Goal: Task Accomplishment & Management: Use online tool/utility

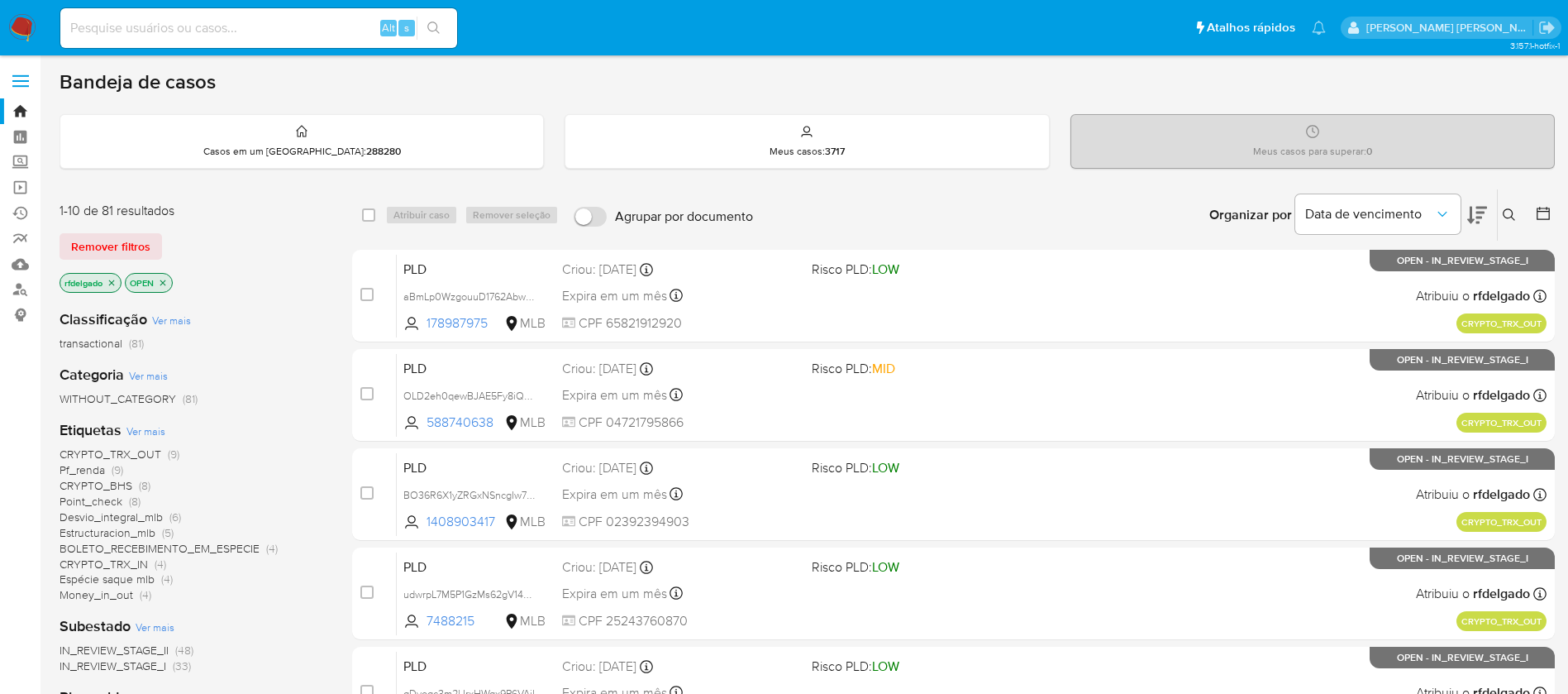
click at [17, 18] on img at bounding box center [22, 29] width 29 height 29
click at [344, 24] on input at bounding box center [259, 28] width 397 height 21
paste input "OLD2eh0qewBJAE5Fy8iQt25F"
type input "OLD2eh0qewBJAE5Fy8iQt25F"
click at [436, 22] on icon "search-icon" at bounding box center [433, 28] width 13 height 13
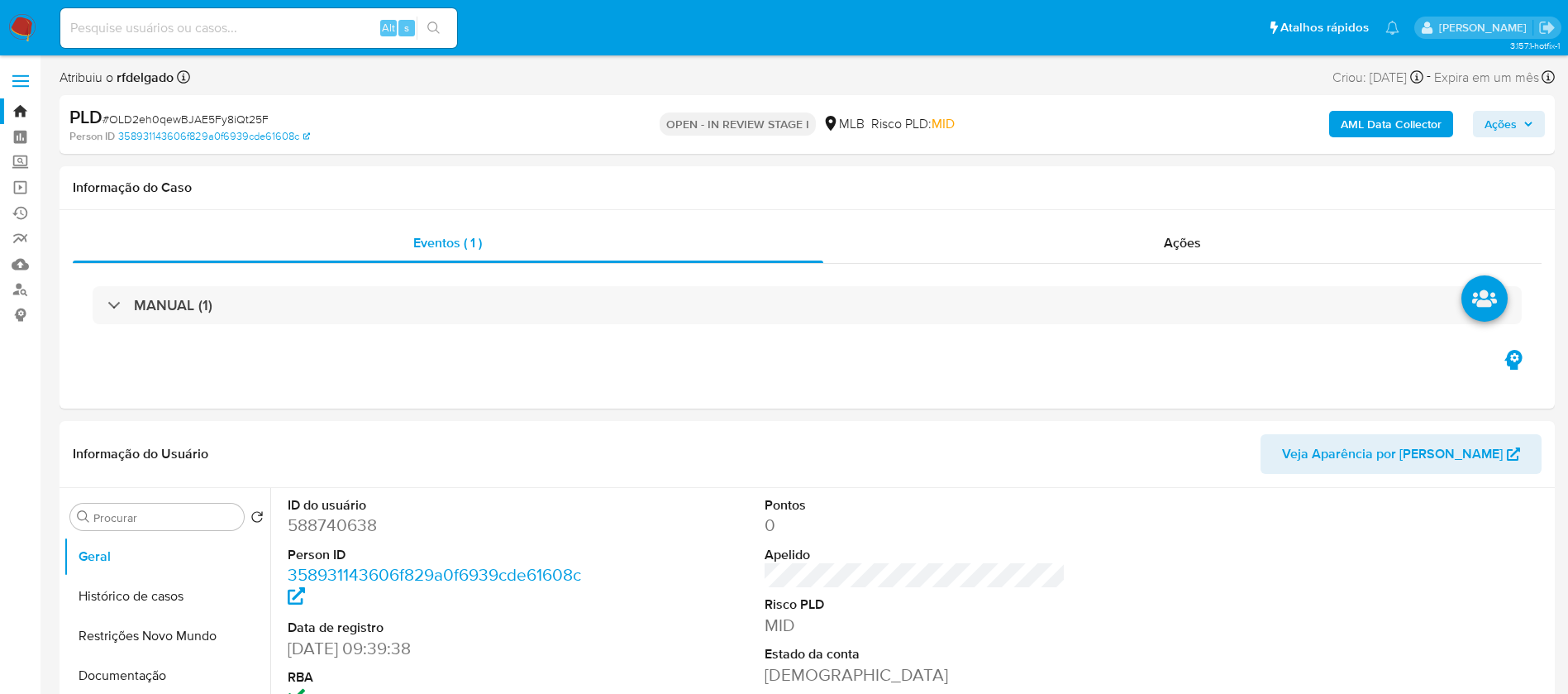
select select "10"
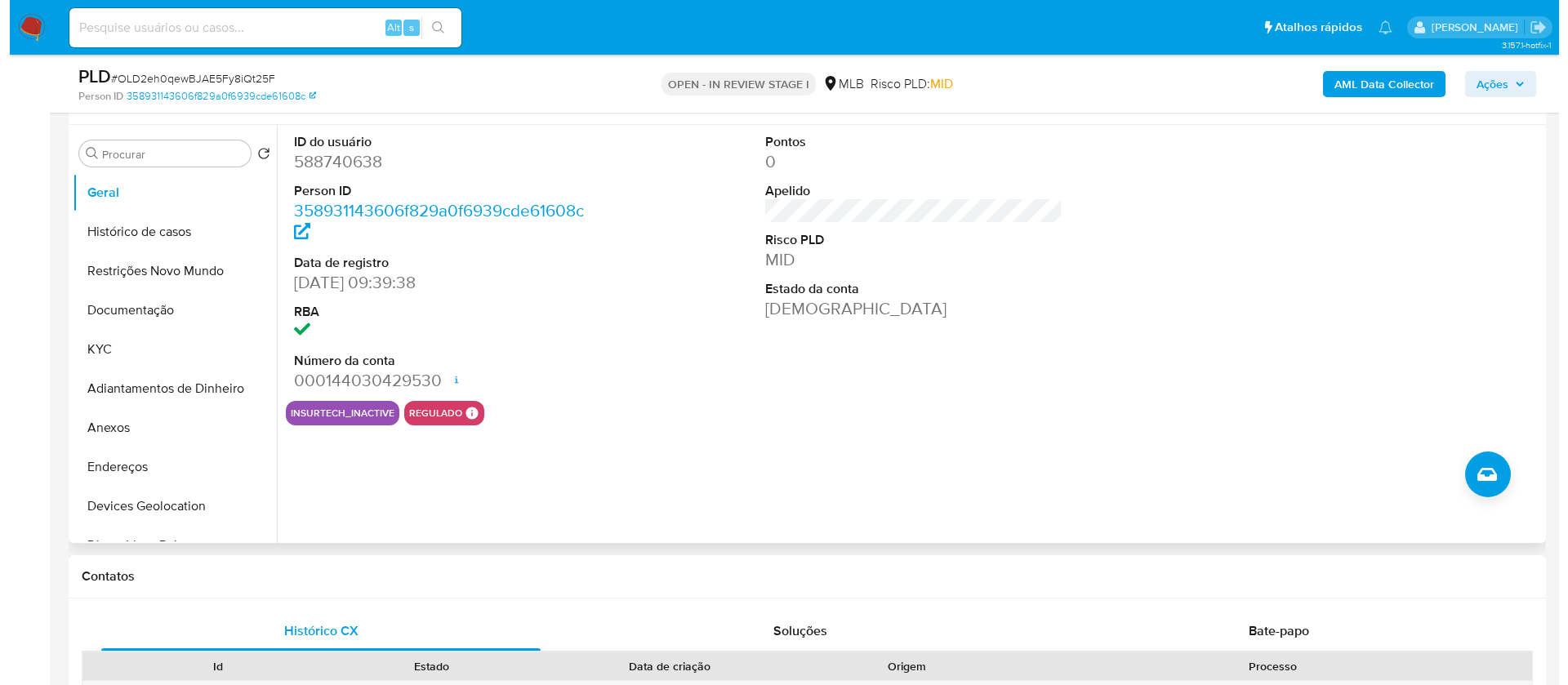
scroll to position [245, 0]
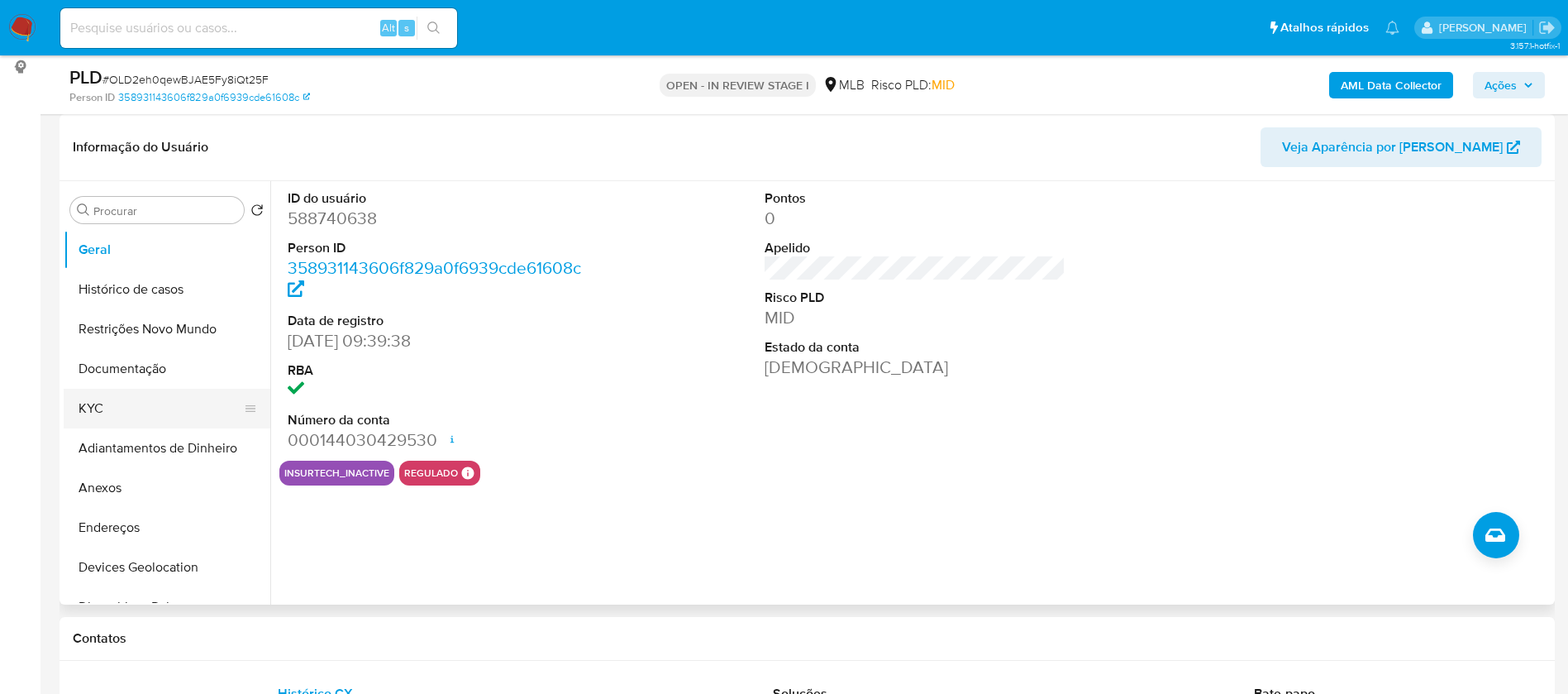
click at [121, 404] on button "KYC" at bounding box center [160, 409] width 193 height 39
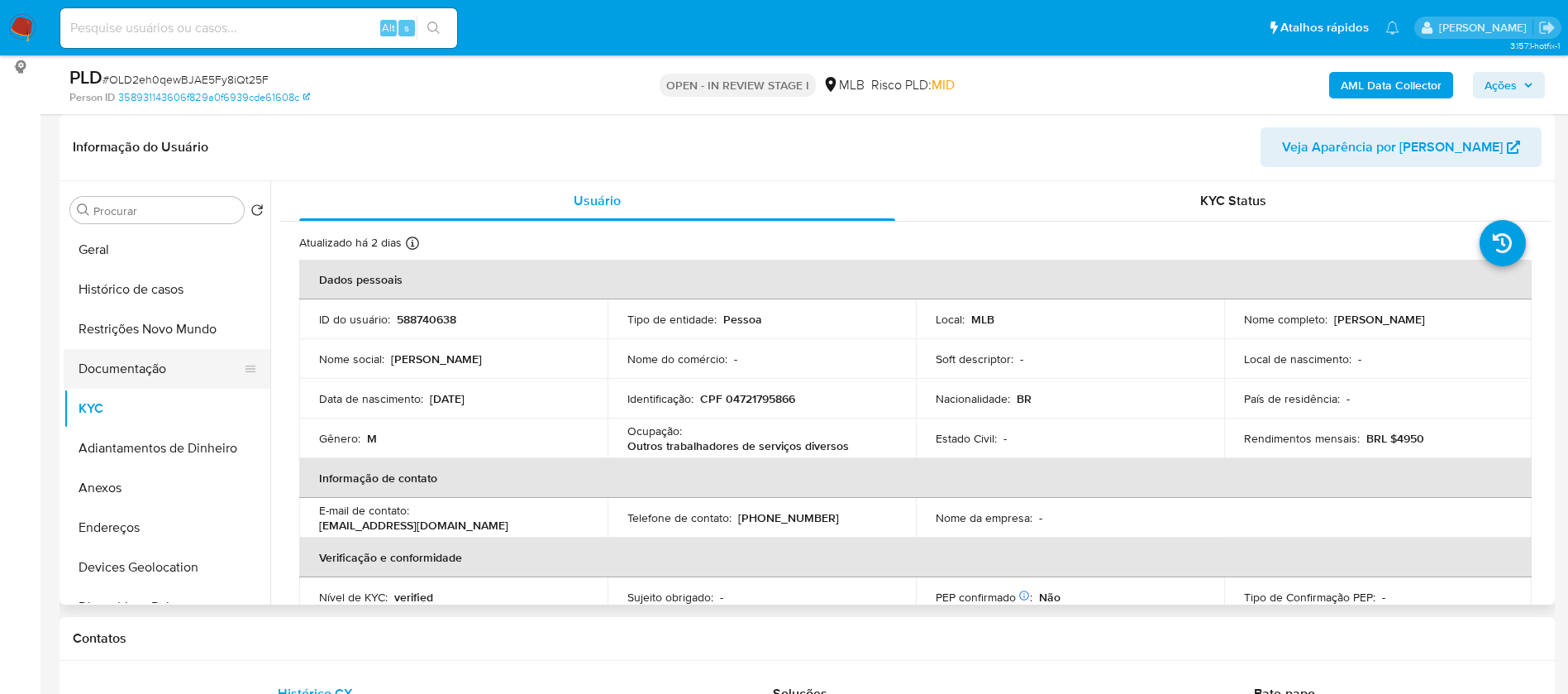
click at [145, 359] on button "Documentação" at bounding box center [160, 368] width 193 height 39
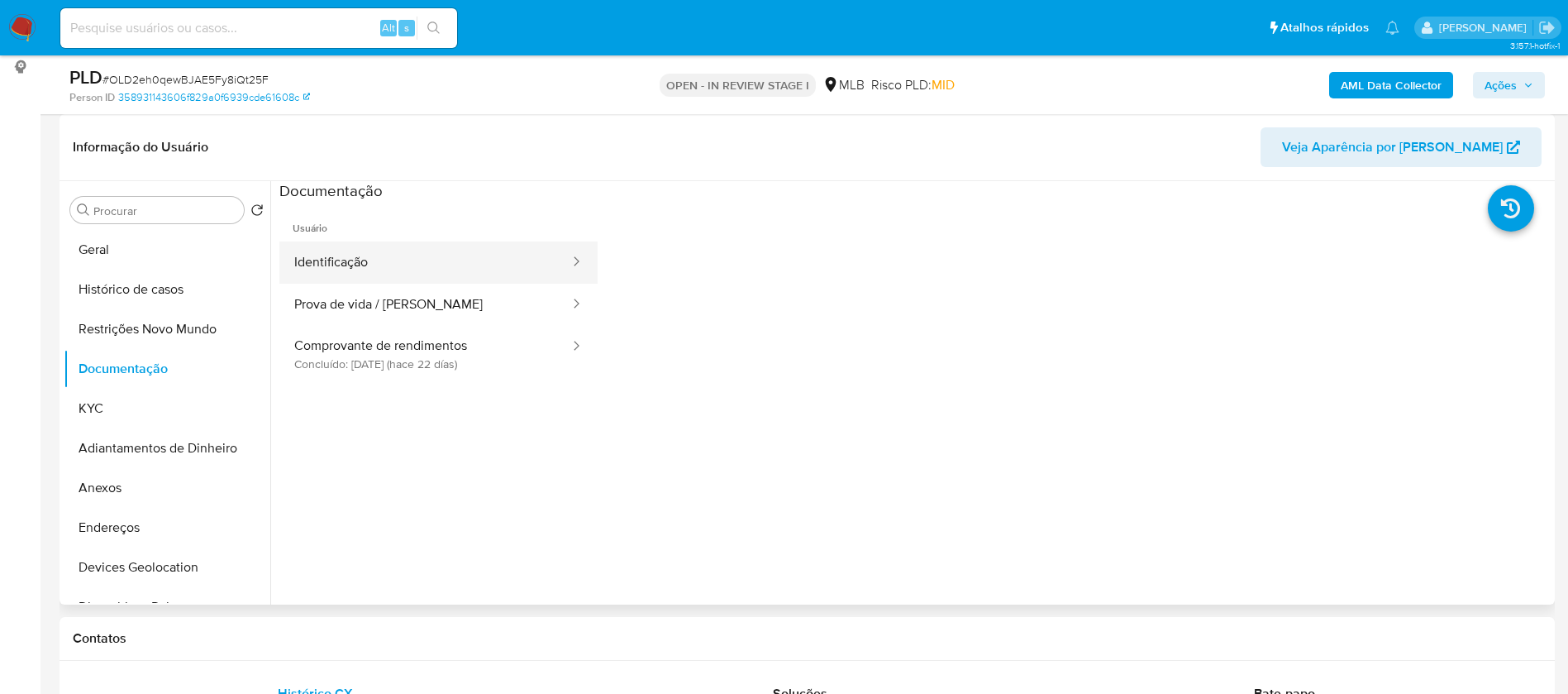
click at [352, 264] on button "Identificação" at bounding box center [424, 262] width 291 height 42
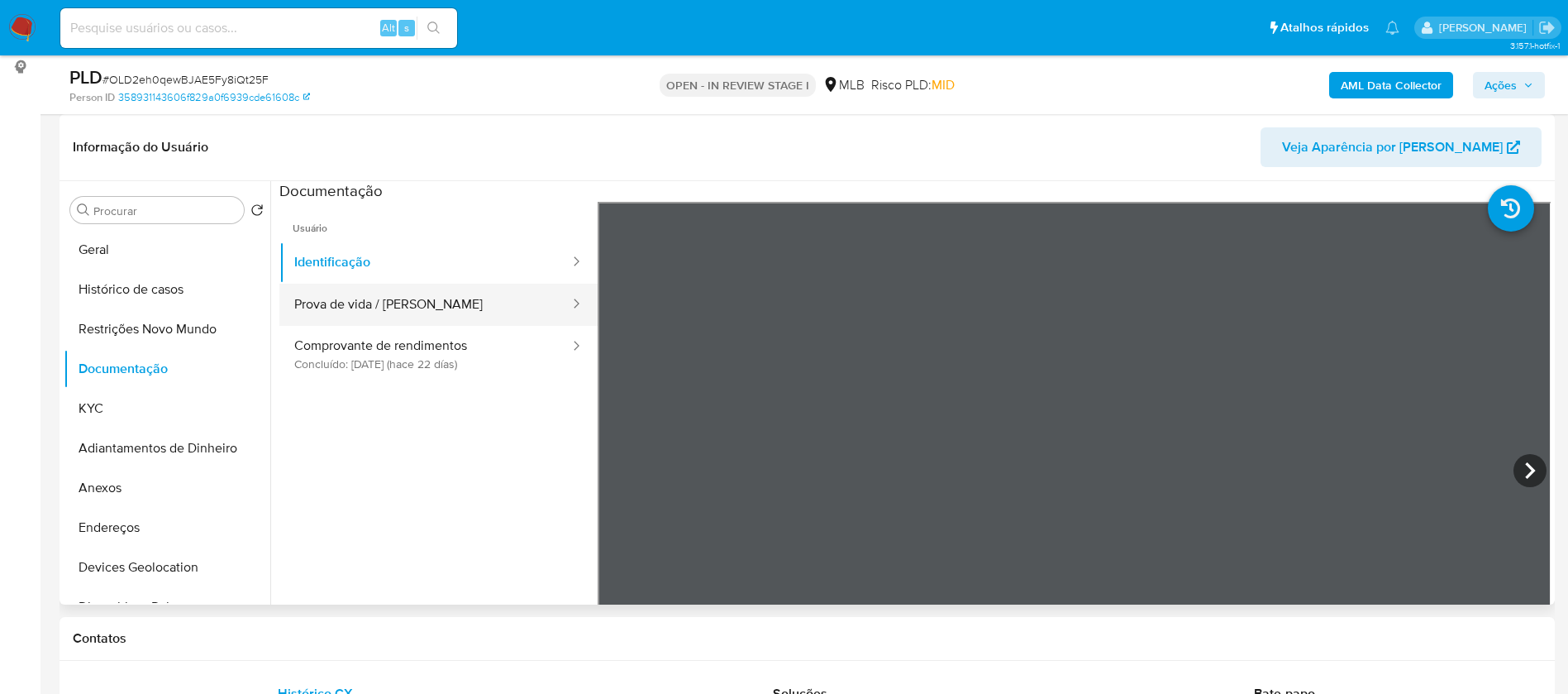
click at [392, 296] on button "Prova de vida / [PERSON_NAME]" at bounding box center [424, 304] width 291 height 42
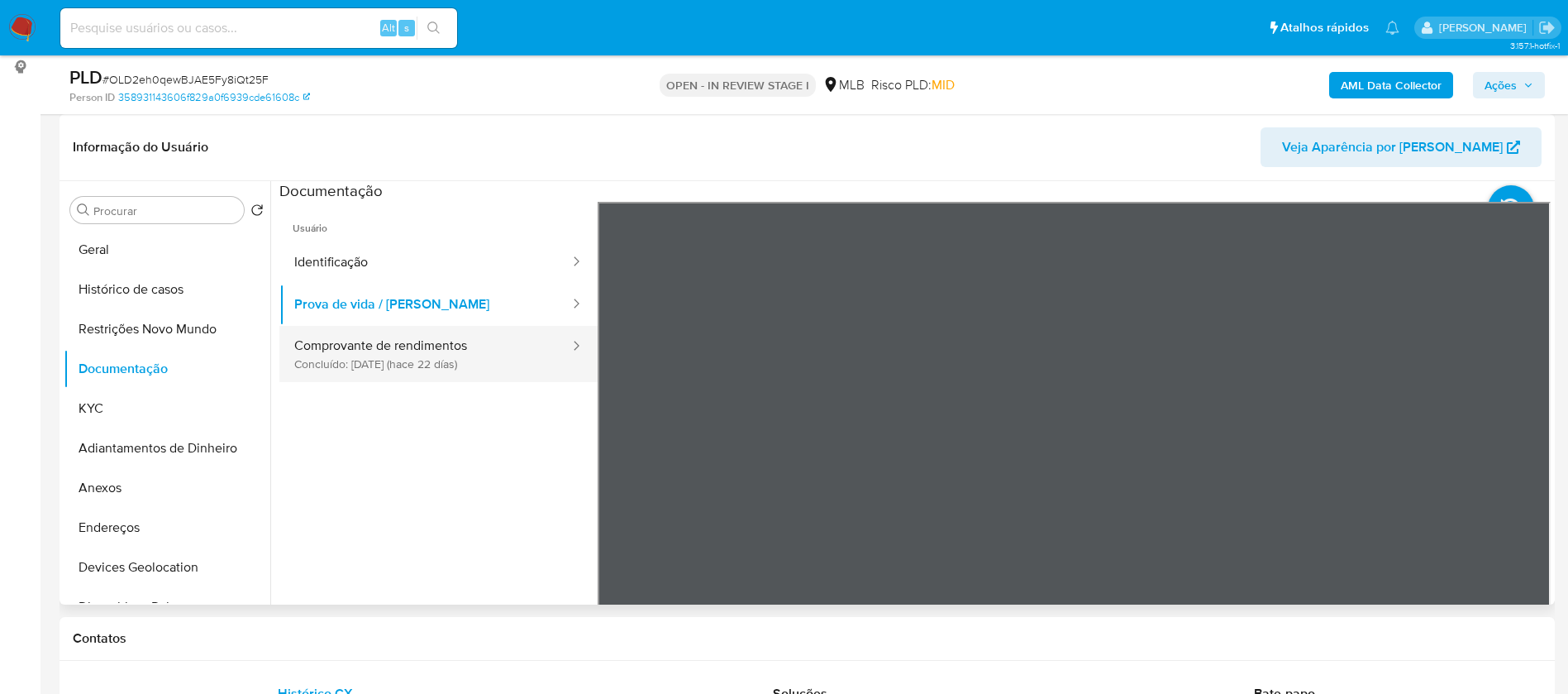
click at [404, 357] on button "Comprovante de rendimentos Concluído: [DATE] (hace 22 días)" at bounding box center [424, 353] width 291 height 56
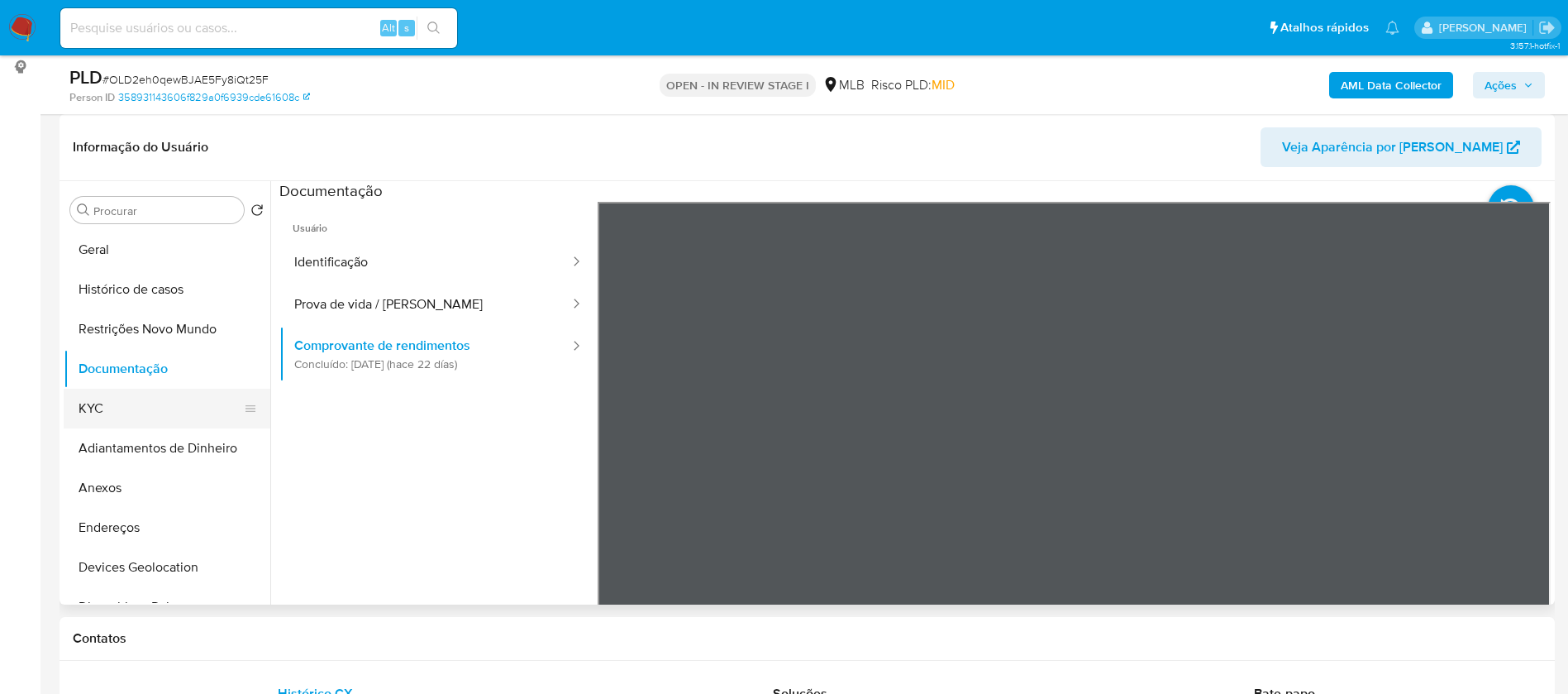
click at [138, 408] on button "KYC" at bounding box center [160, 409] width 193 height 39
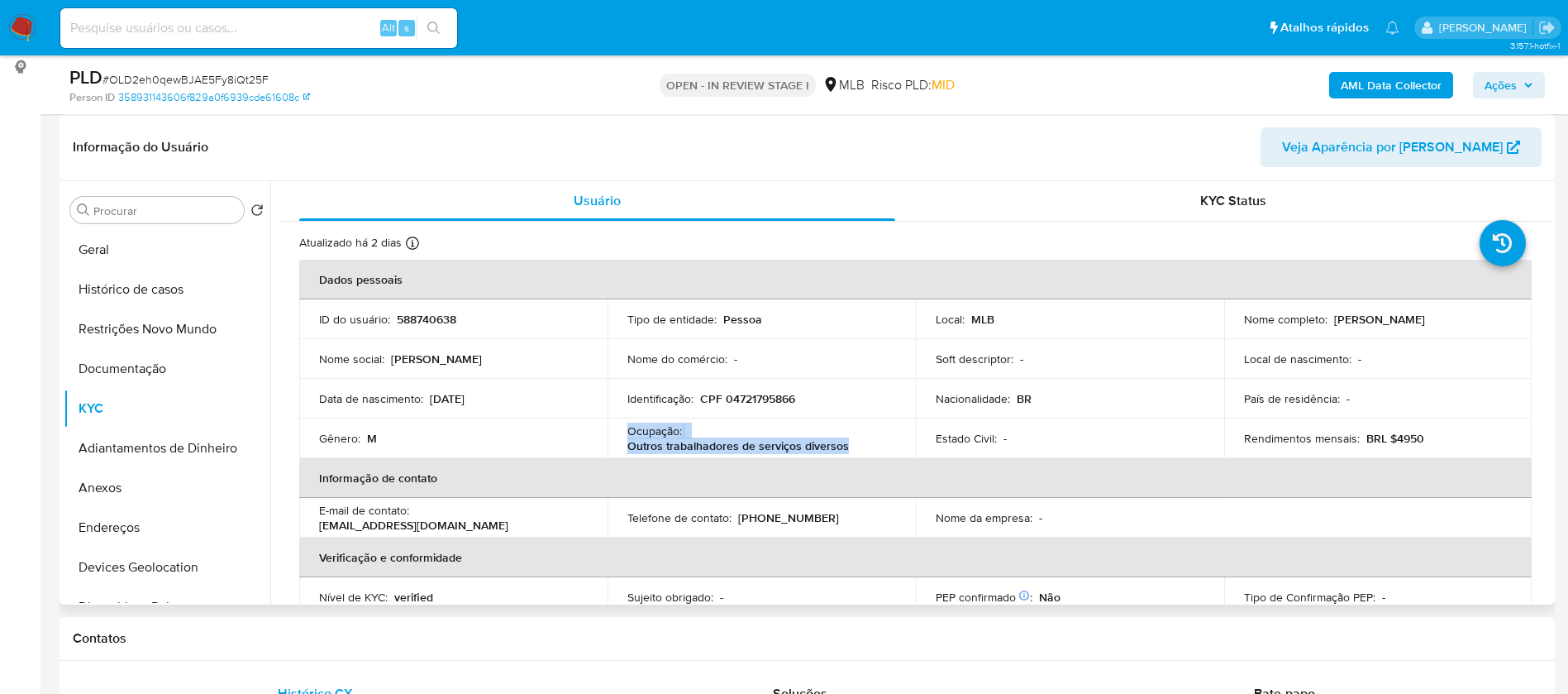
drag, startPoint x: 849, startPoint y: 446, endPoint x: 626, endPoint y: 431, distance: 223.5
click at [628, 431] on div "Ocupação : Outros trabalhadores de serviços diversos" at bounding box center [761, 438] width 268 height 29
copy div "Ocupação : Outros trabalhadores de serviços diversos"
click at [1342, 90] on b "AML Data Collector" at bounding box center [1391, 86] width 101 height 27
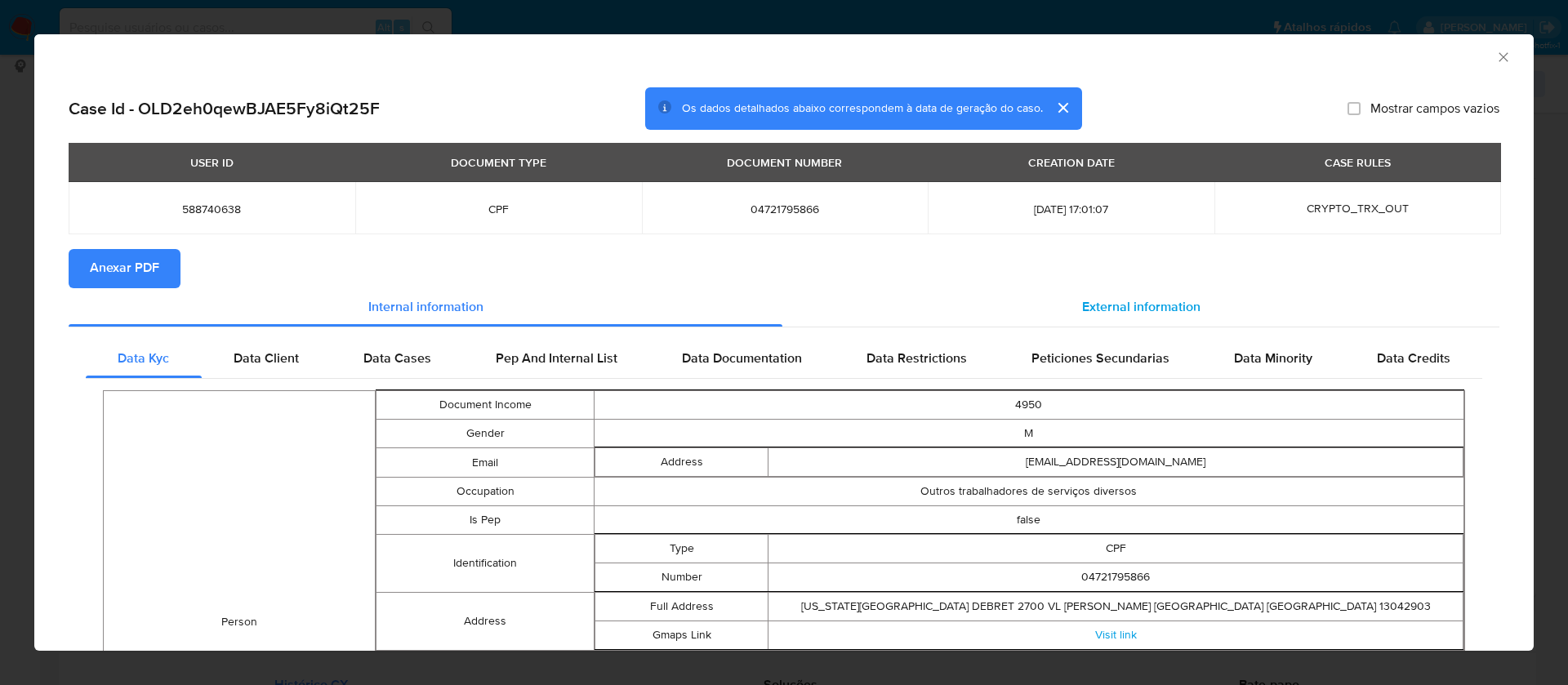
click at [1117, 304] on span "External information" at bounding box center [1141, 306] width 118 height 18
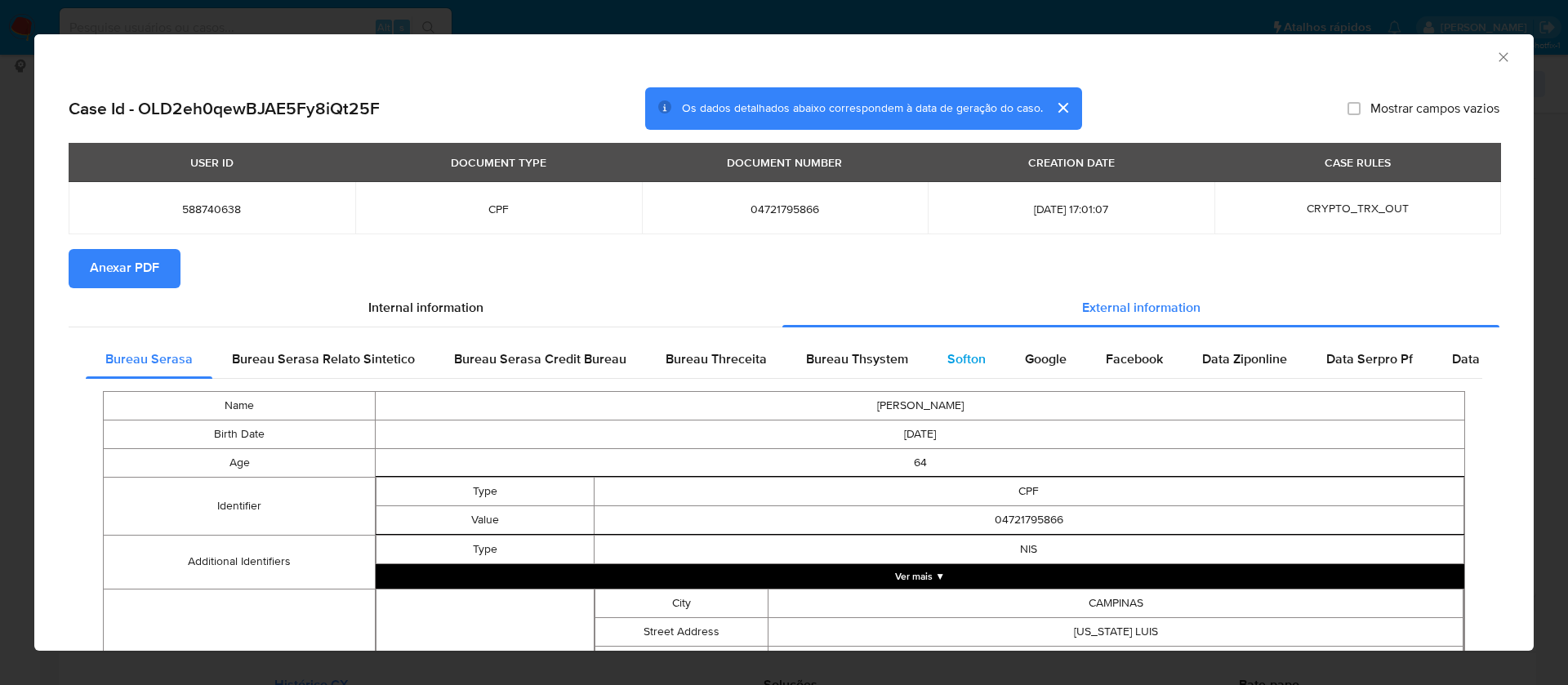
click at [970, 365] on span "Softon" at bounding box center [966, 358] width 39 height 18
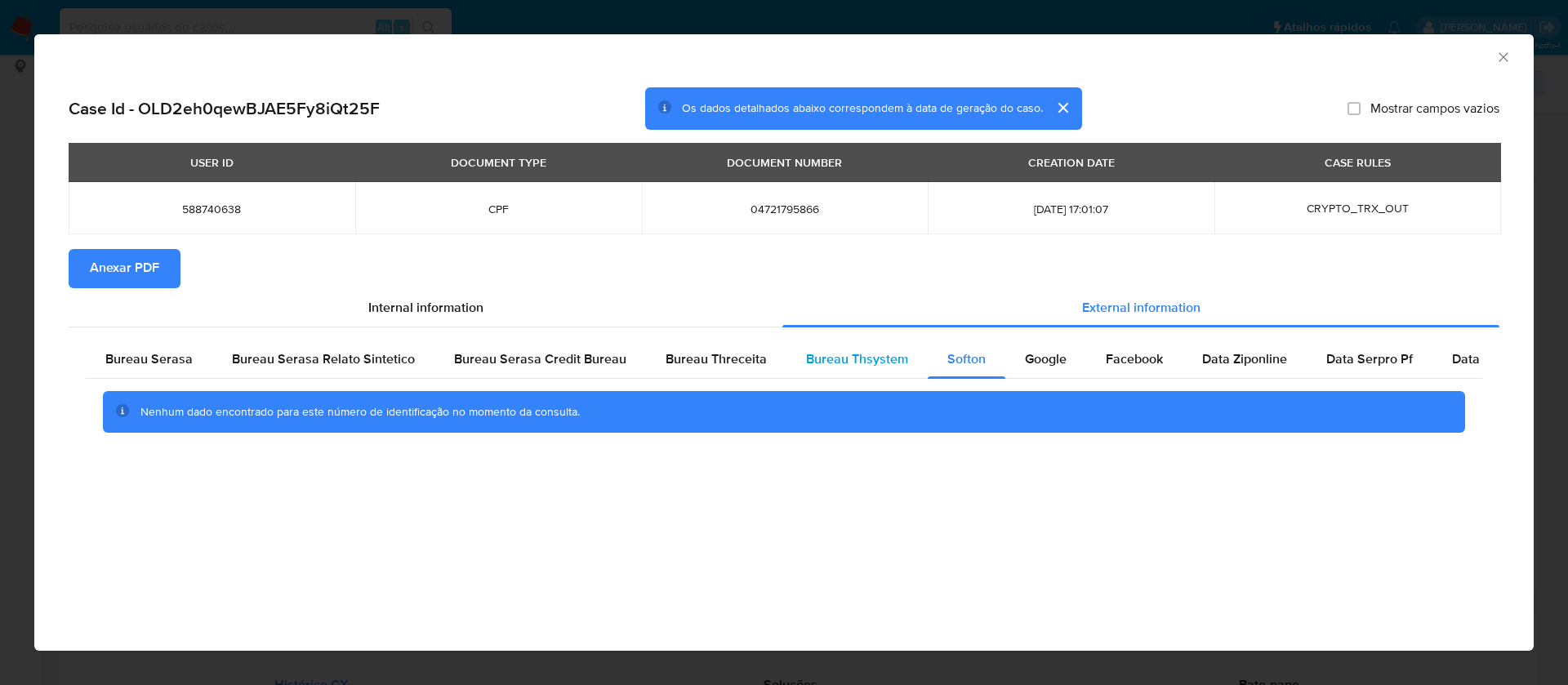
click at [862, 362] on span "Bureau Thsystem" at bounding box center [857, 358] width 102 height 18
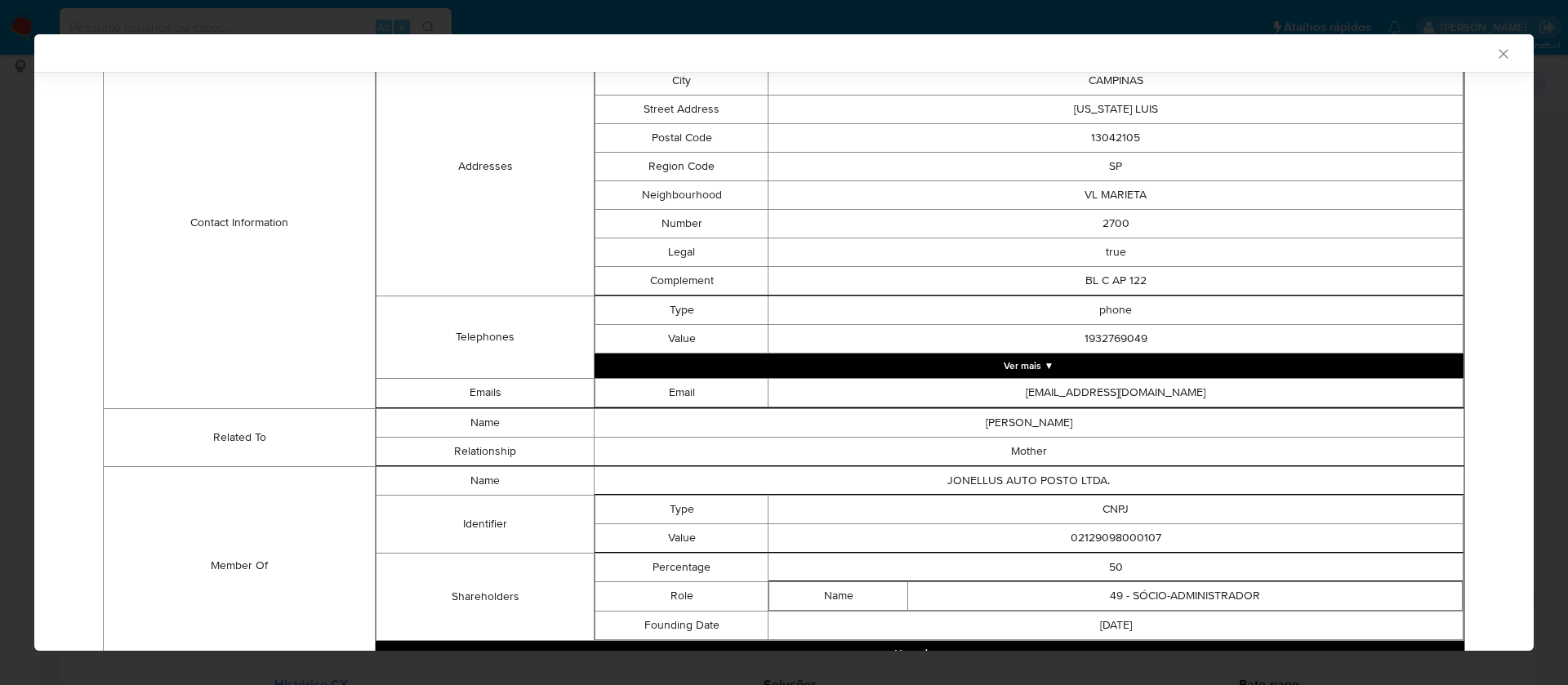
scroll to position [681, 0]
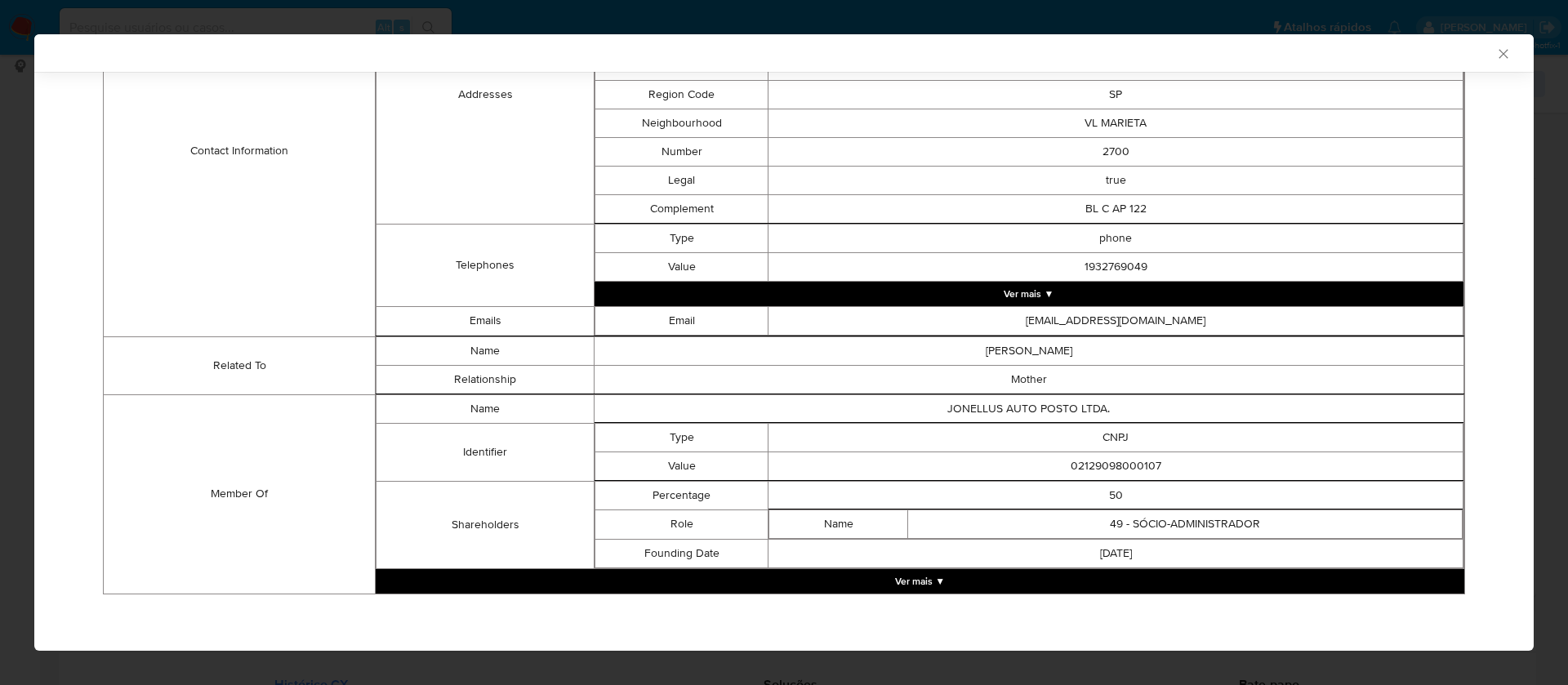
click at [1079, 462] on td "02129098000107" at bounding box center [1115, 466] width 695 height 28
copy td "02129098000107"
click at [1020, 408] on td "JONELLUS AUTO POSTO LTDA." at bounding box center [1028, 409] width 869 height 28
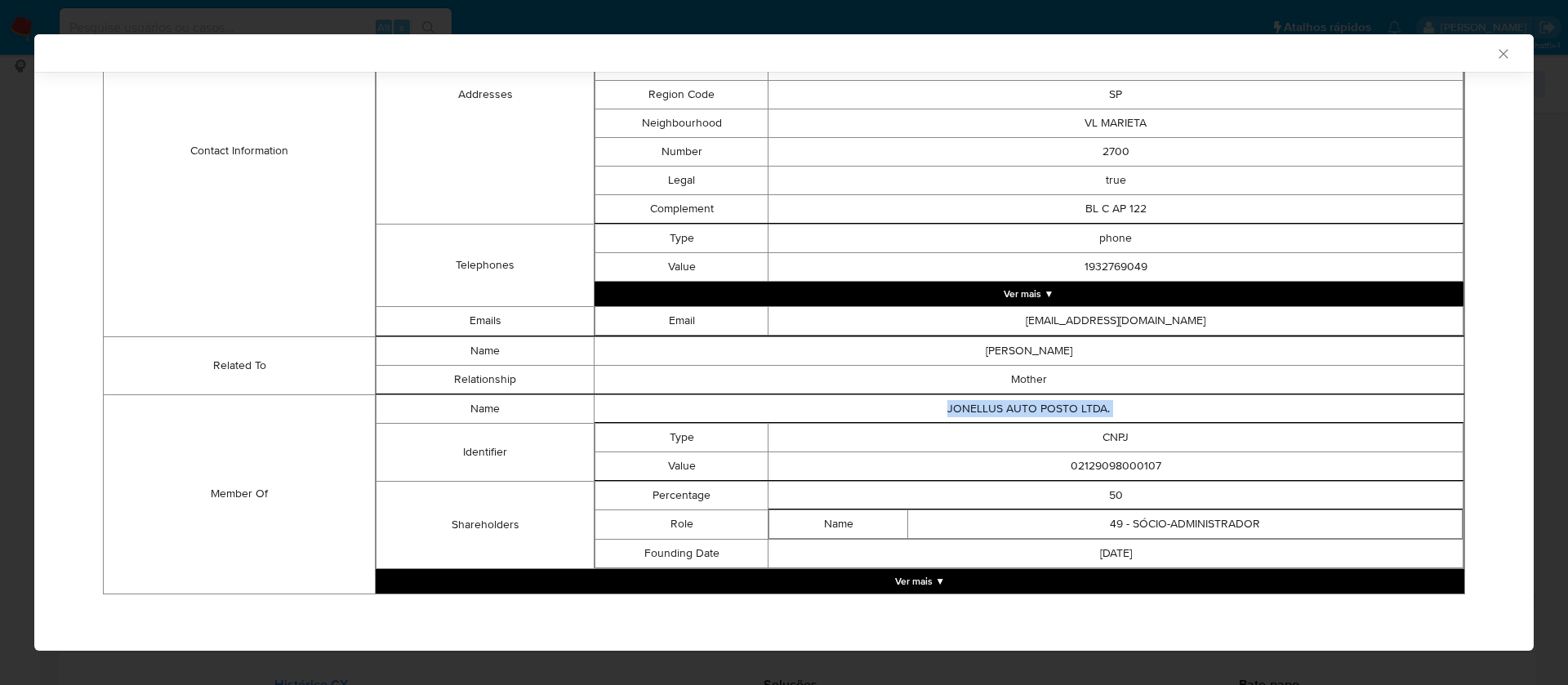
click at [1020, 408] on td "JONELLUS AUTO POSTO LTDA." at bounding box center [1028, 409] width 869 height 28
copy td "JONELLUS AUTO POSTO LTDA."
click at [1115, 470] on td "02129098000107" at bounding box center [1115, 466] width 695 height 28
copy td "02129098000107"
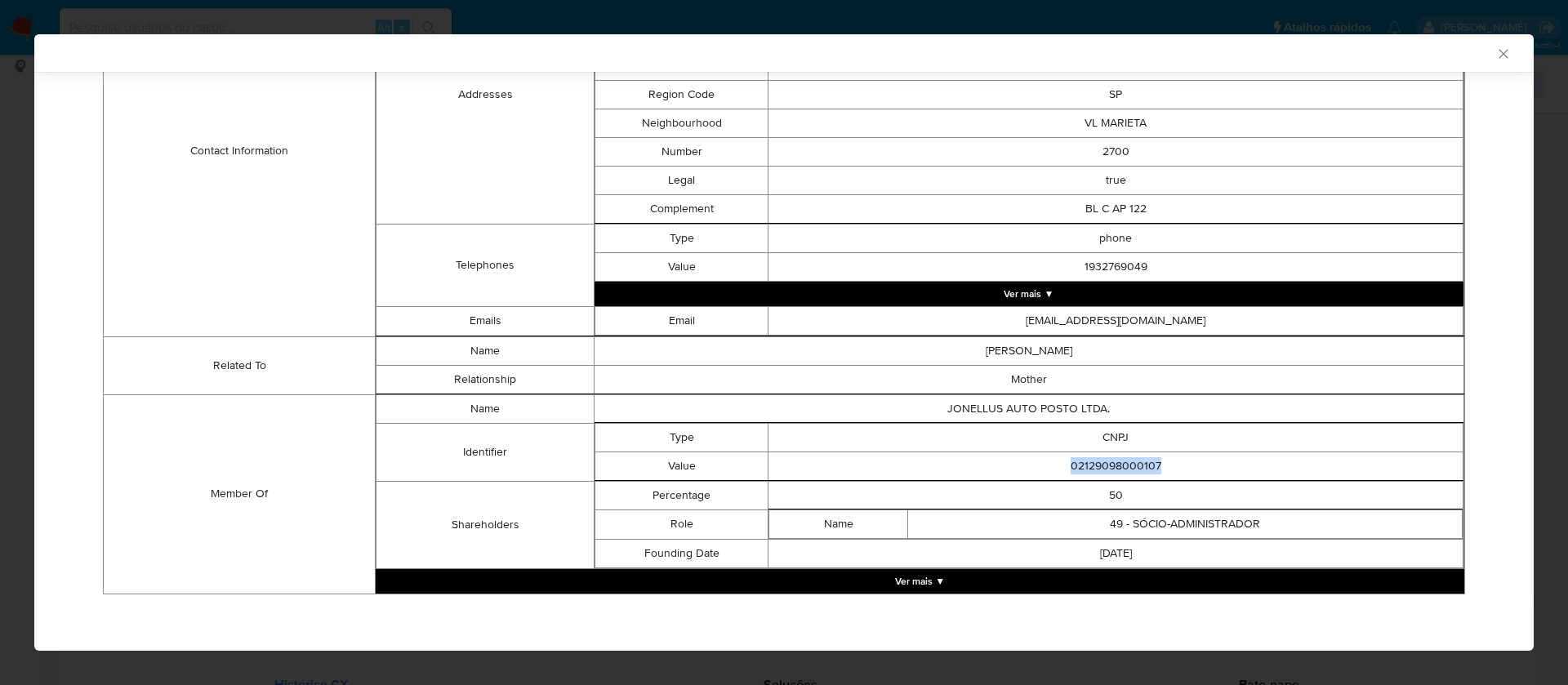
click at [906, 580] on button "Ver mais ▼" at bounding box center [920, 581] width 1089 height 25
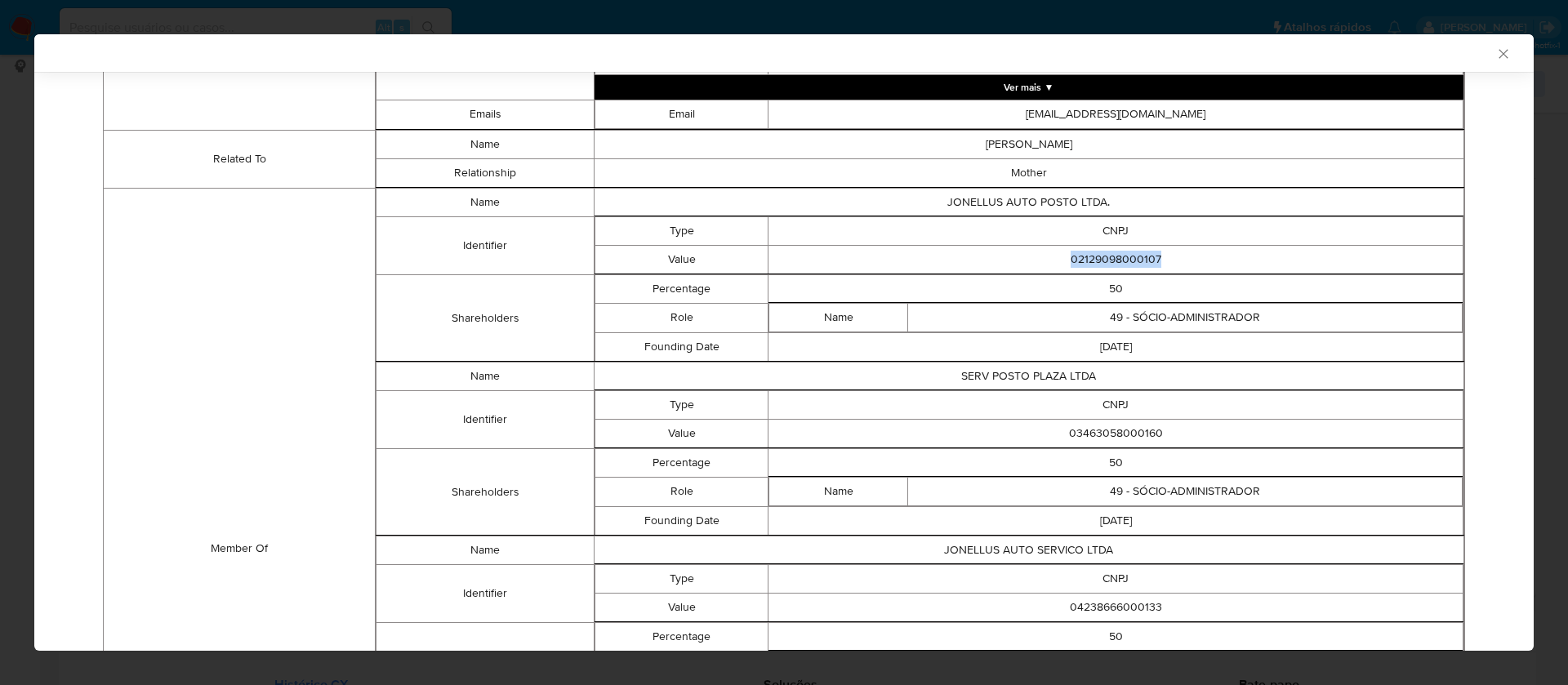
scroll to position [925, 0]
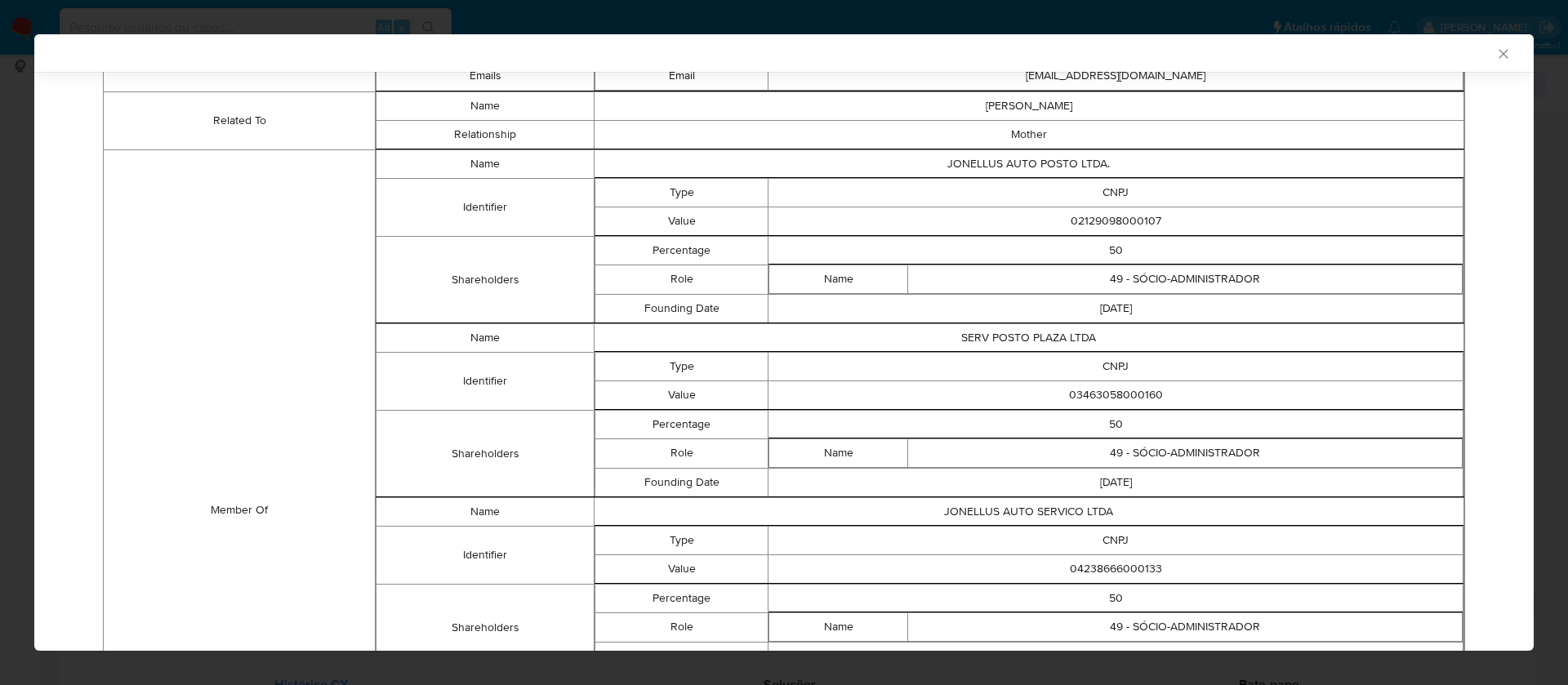
click at [1131, 393] on td "03463058000160" at bounding box center [1115, 394] width 695 height 28
copy td "03463058000160"
click at [1047, 334] on td "SERV POSTO PLAZA LTDA" at bounding box center [1028, 337] width 869 height 28
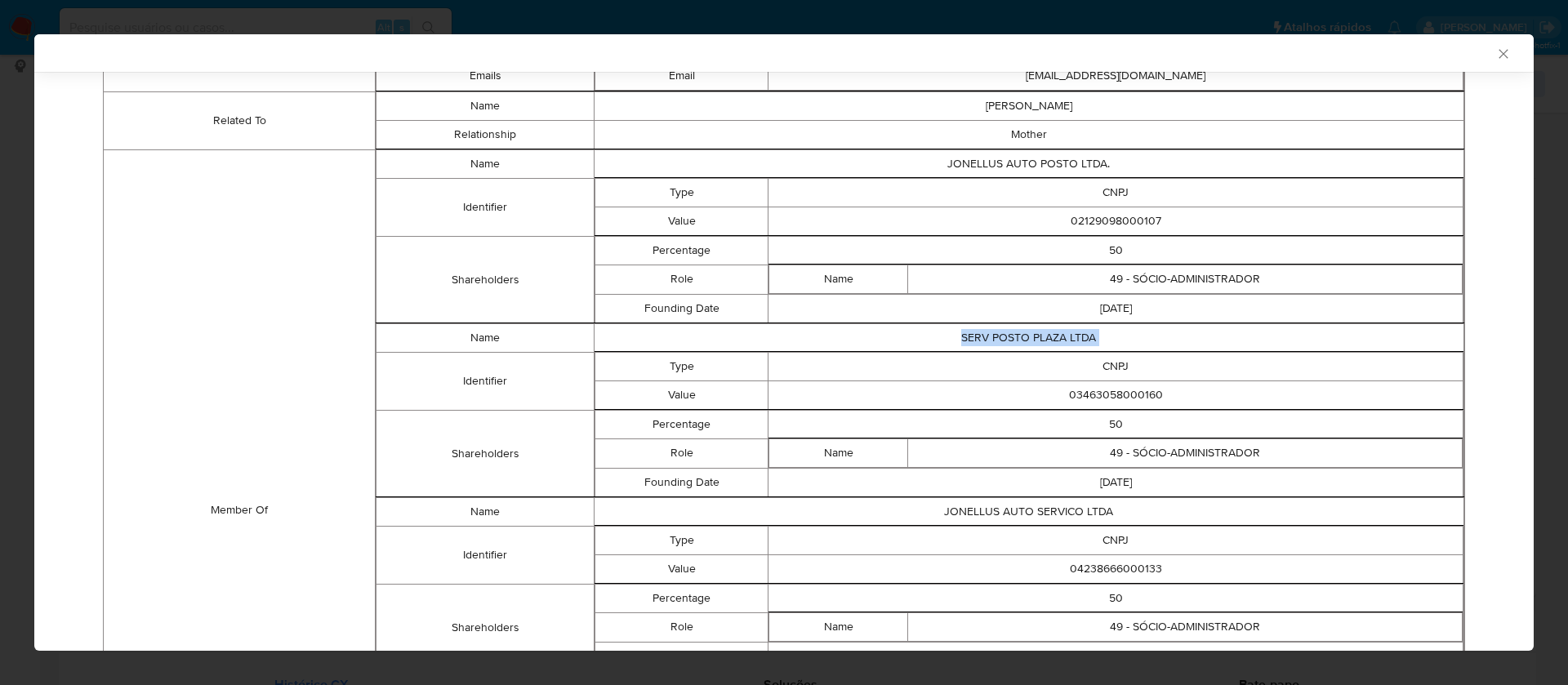
click at [1047, 334] on td "SERV POSTO PLAZA LTDA" at bounding box center [1028, 337] width 869 height 28
copy td "SERV POSTO PLAZA LTDA"
click at [1081, 392] on td "03463058000160" at bounding box center [1115, 394] width 695 height 28
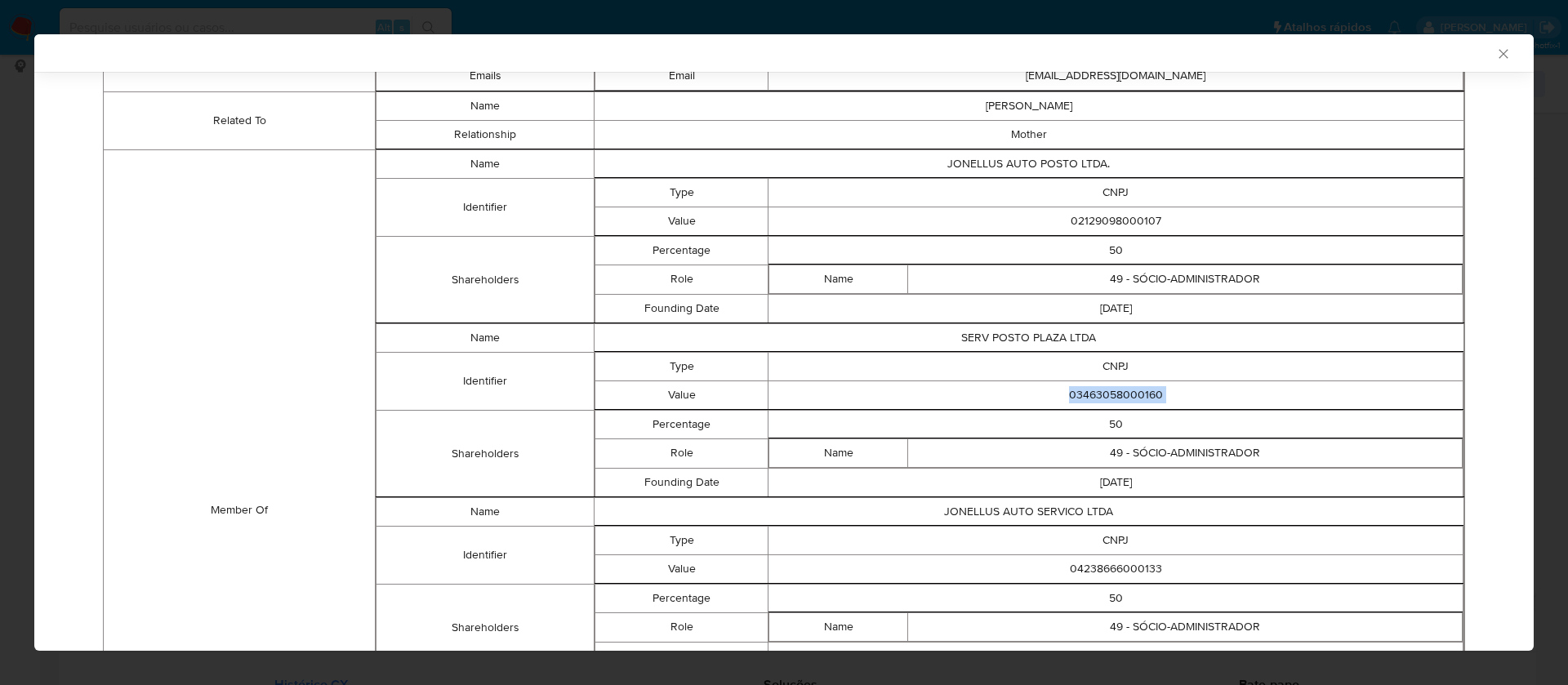
copy td "03463058000160"
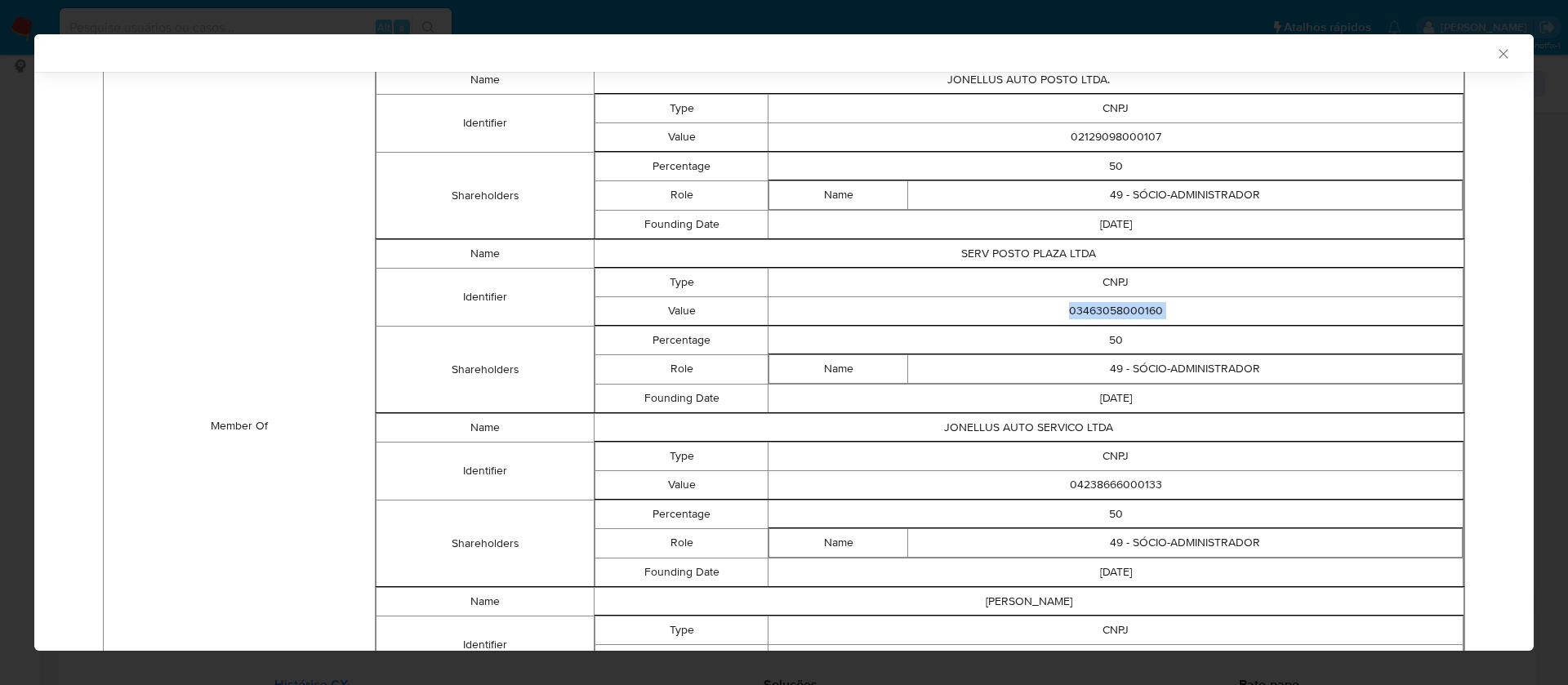
scroll to position [1048, 0]
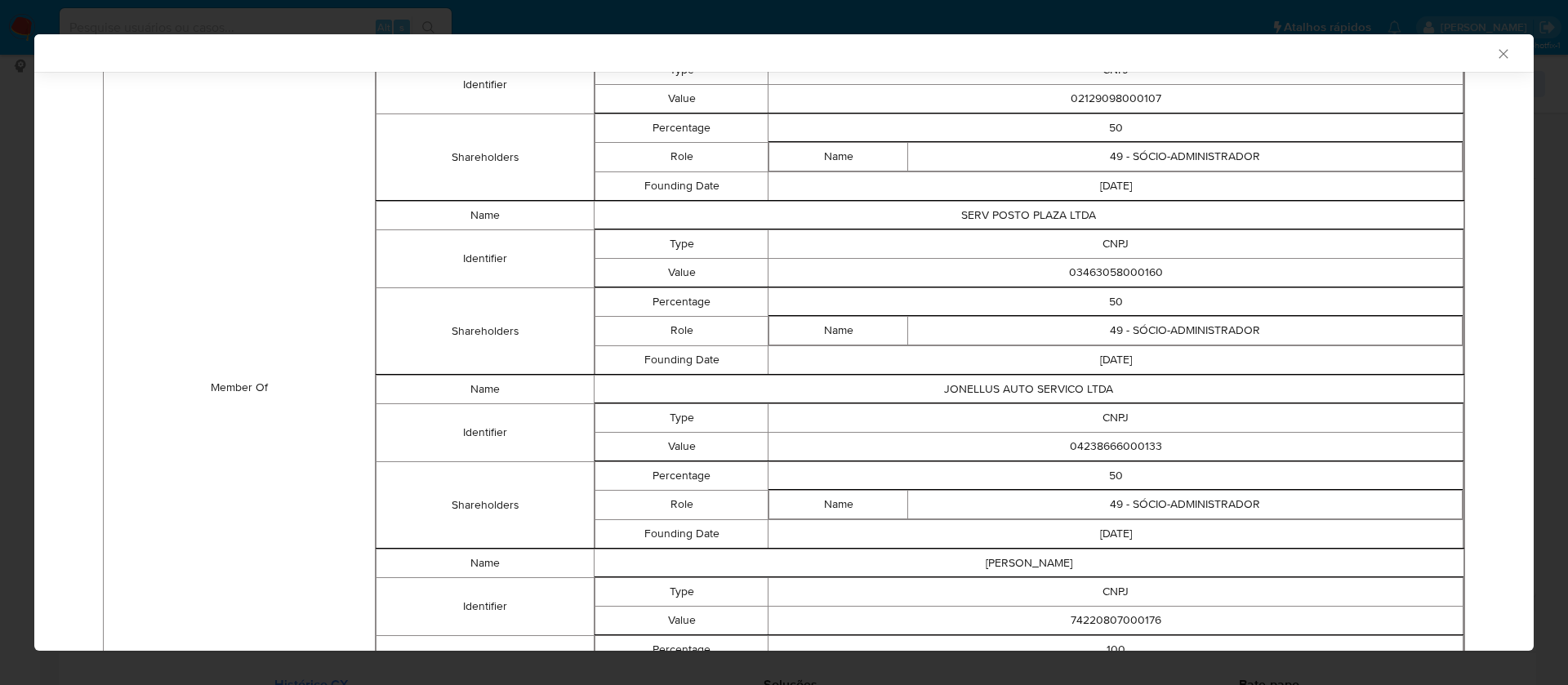
click at [1106, 460] on table "Percentage 50 Role Name 49 - SÓCIO-ADMINISTRADOR Founding Date [DATE]" at bounding box center [1029, 505] width 869 height 88
click at [1106, 445] on td "04238666000133" at bounding box center [1115, 446] width 695 height 28
copy td "04238666000133"
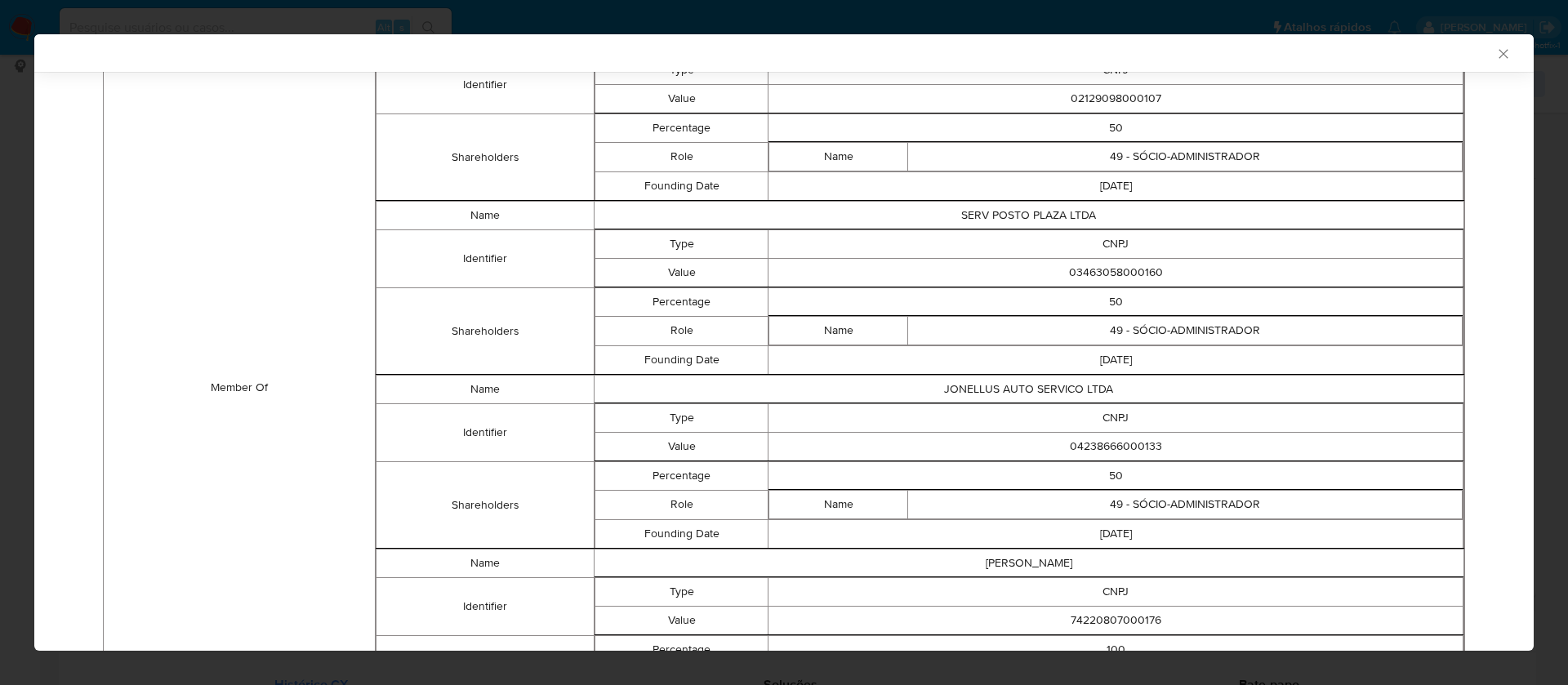
click at [1057, 387] on td "JONELLUS AUTO SERVICO LTDA" at bounding box center [1028, 389] width 869 height 28
copy td "JONELLUS AUTO SERVICO LTDA"
click at [1132, 447] on td "04238666000133" at bounding box center [1115, 446] width 695 height 28
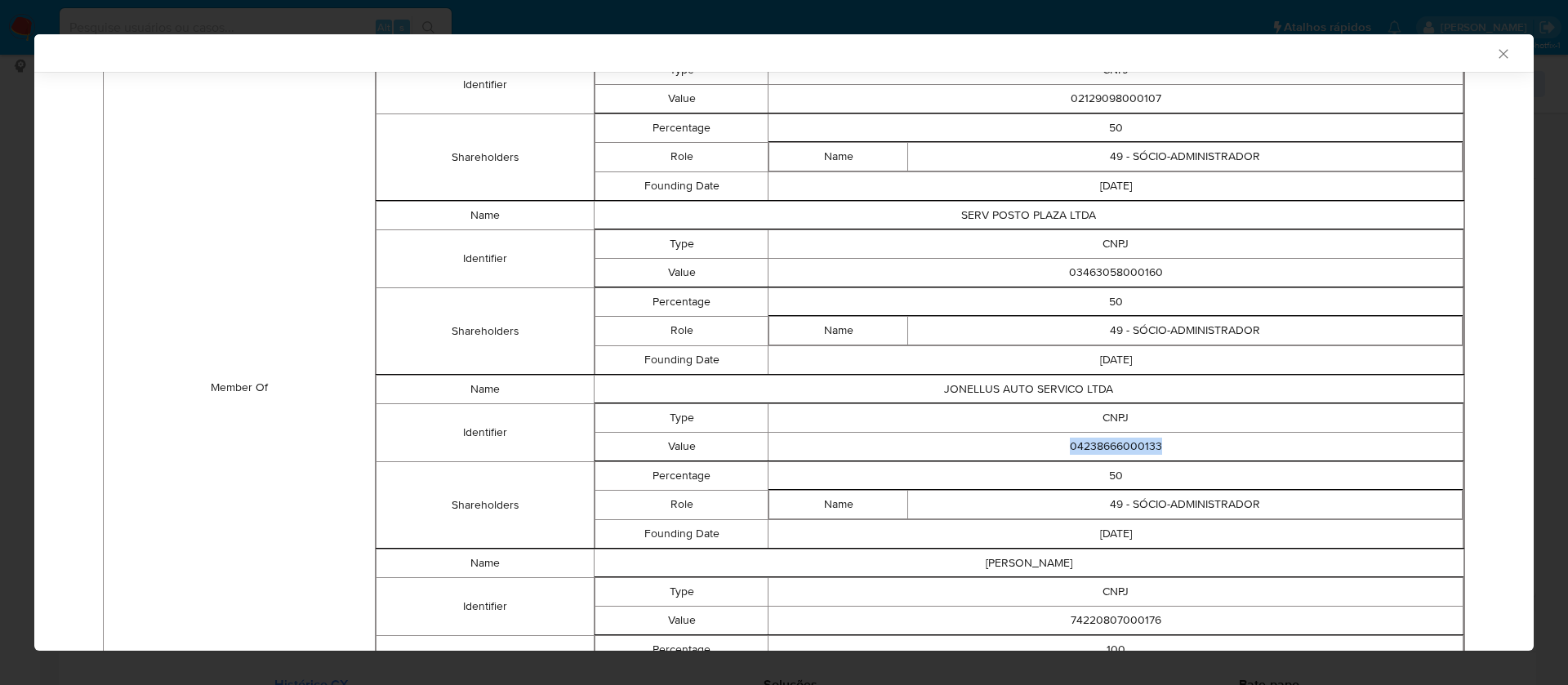
click at [1132, 447] on td "04238666000133" at bounding box center [1115, 446] width 695 height 28
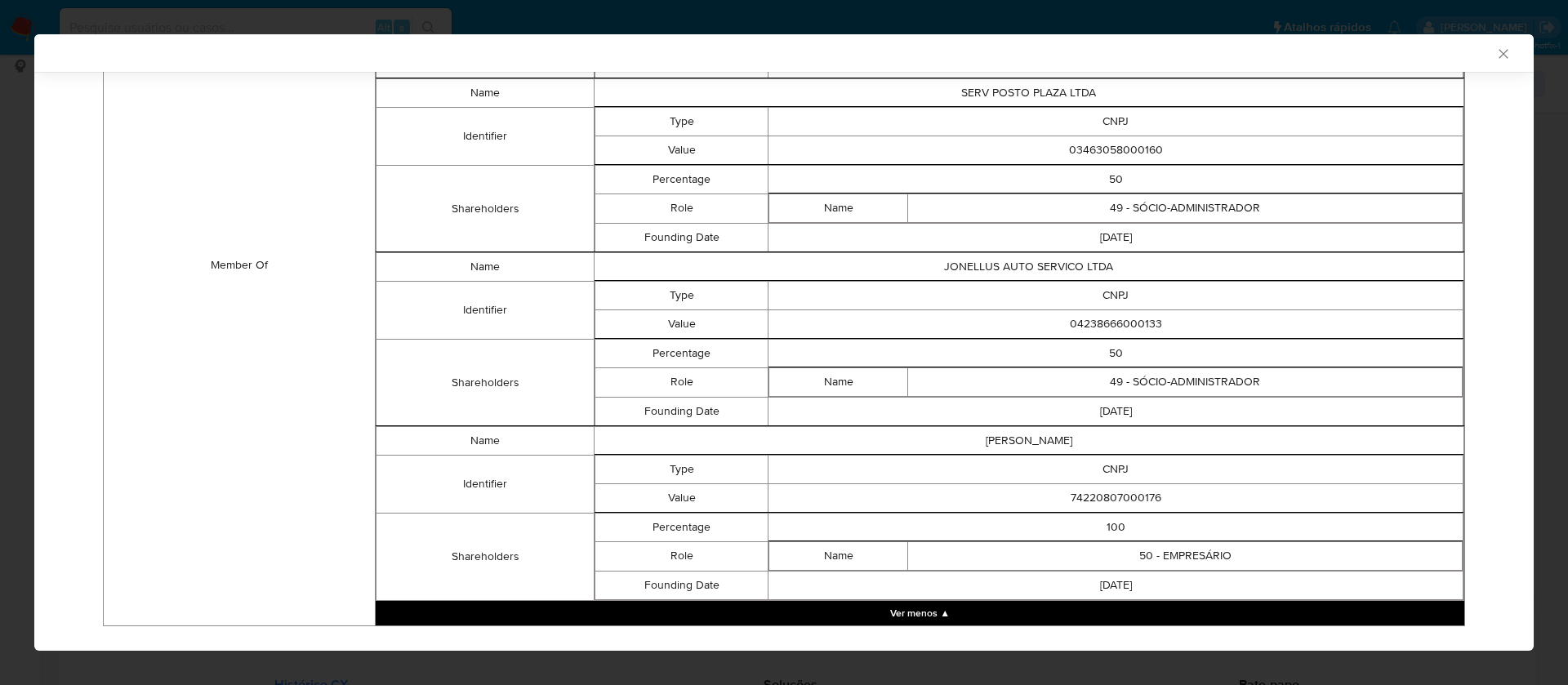
click at [1114, 497] on td "74220807000176" at bounding box center [1115, 497] width 695 height 28
click at [1114, 497] on td "74220807000176" at bounding box center [1115, 497] width 695 height 28
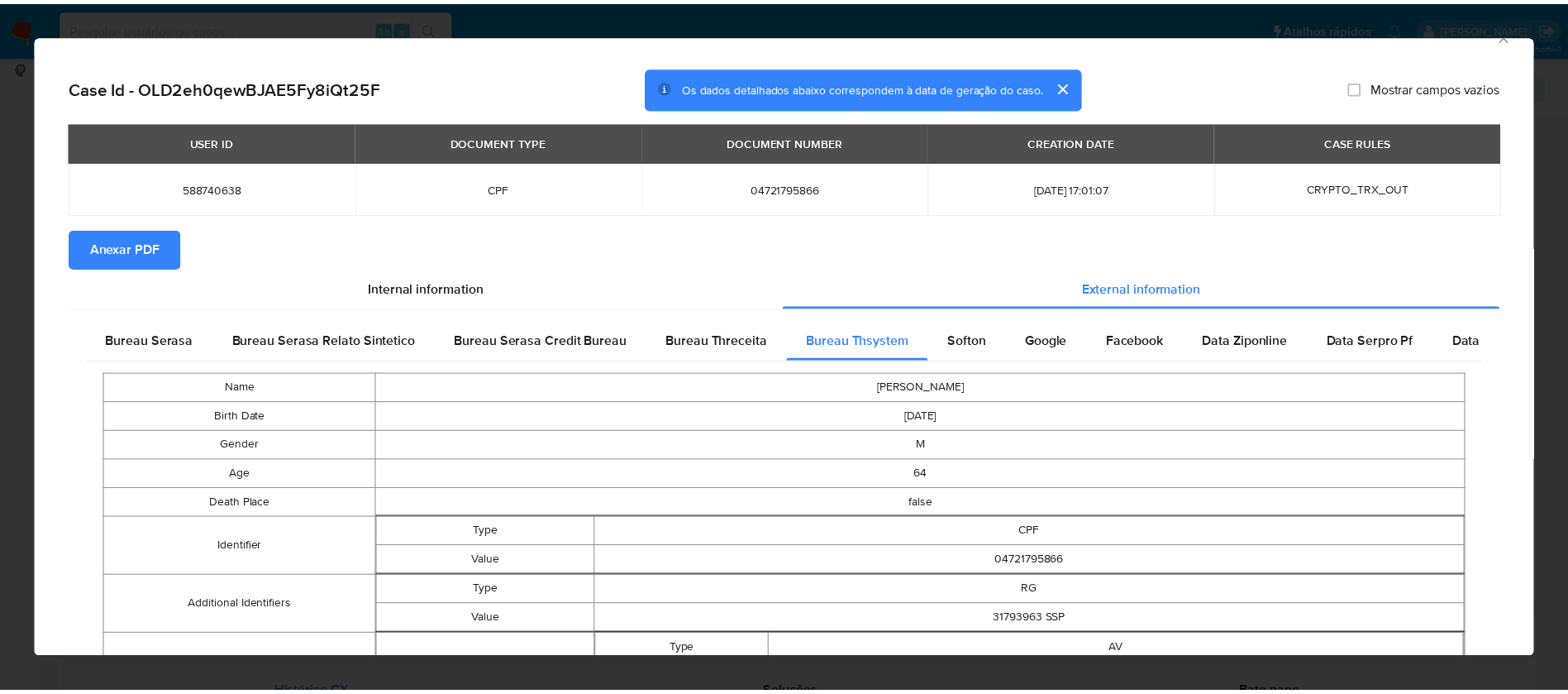
scroll to position [0, 0]
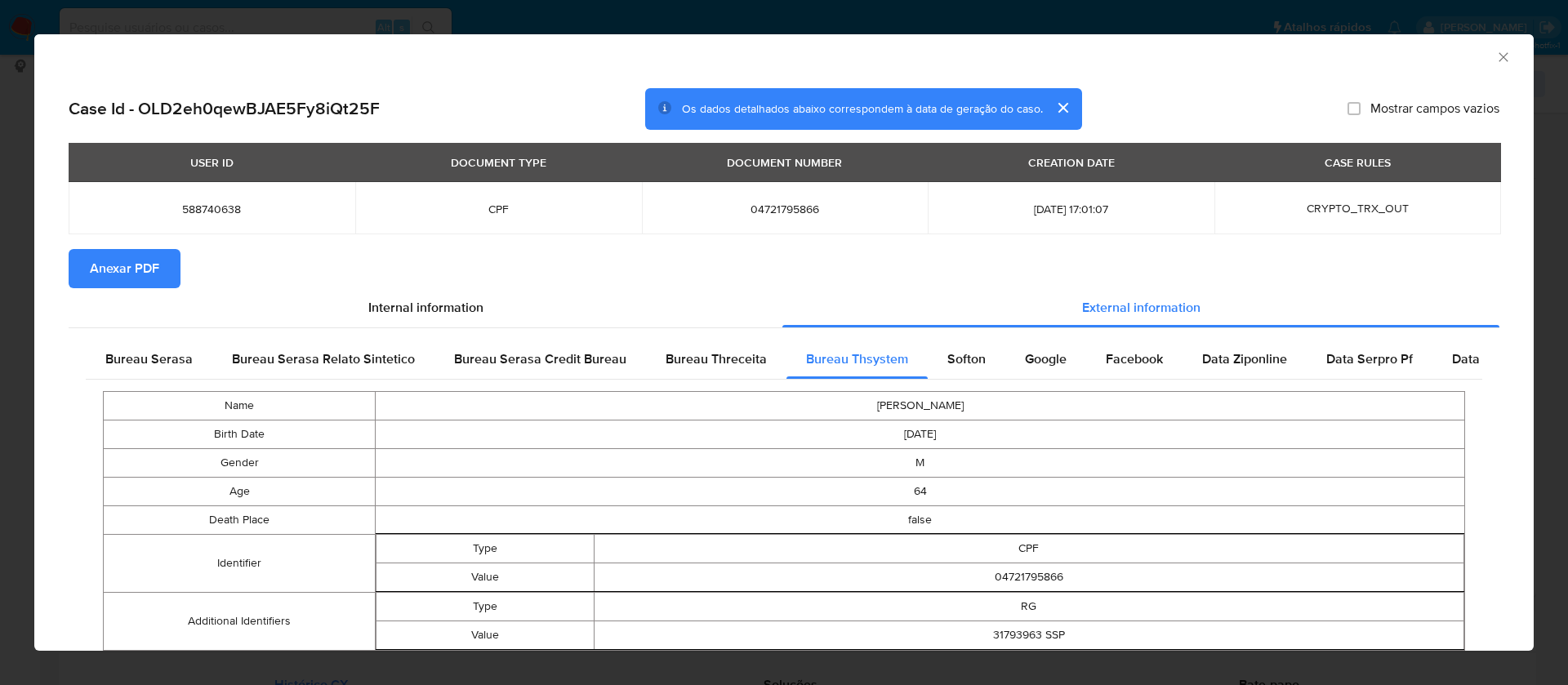
click at [139, 270] on span "Anexar PDF" at bounding box center [124, 269] width 70 height 36
click at [1495, 57] on icon "Fechar a janela" at bounding box center [1503, 57] width 17 height 17
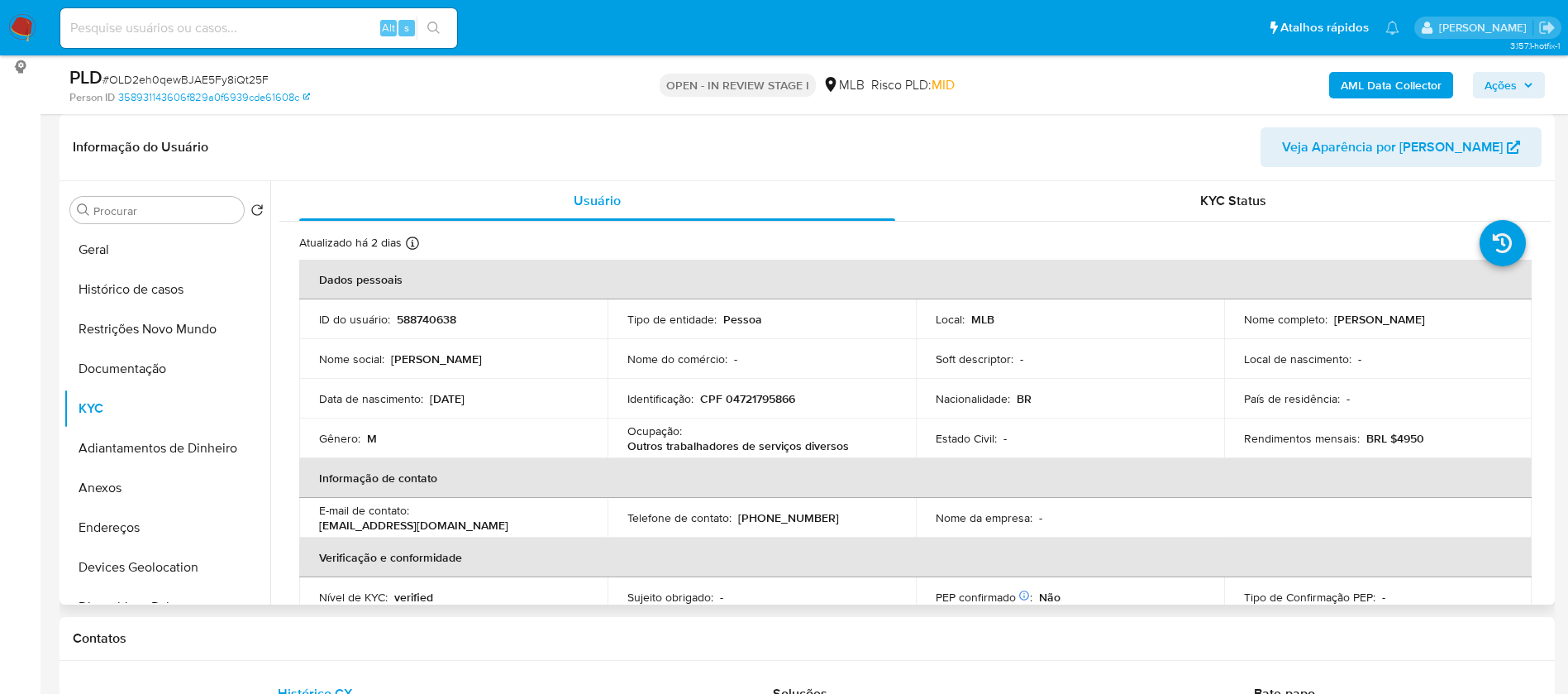
click at [427, 318] on p "588740638" at bounding box center [426, 319] width 60 height 15
drag, startPoint x: 1468, startPoint y: 317, endPoint x: 1329, endPoint y: 317, distance: 139.0
click at [1329, 317] on div "Nome completo : [PERSON_NAME]" at bounding box center [1377, 319] width 268 height 15
click at [442, 318] on p "588740638" at bounding box center [426, 319] width 60 height 15
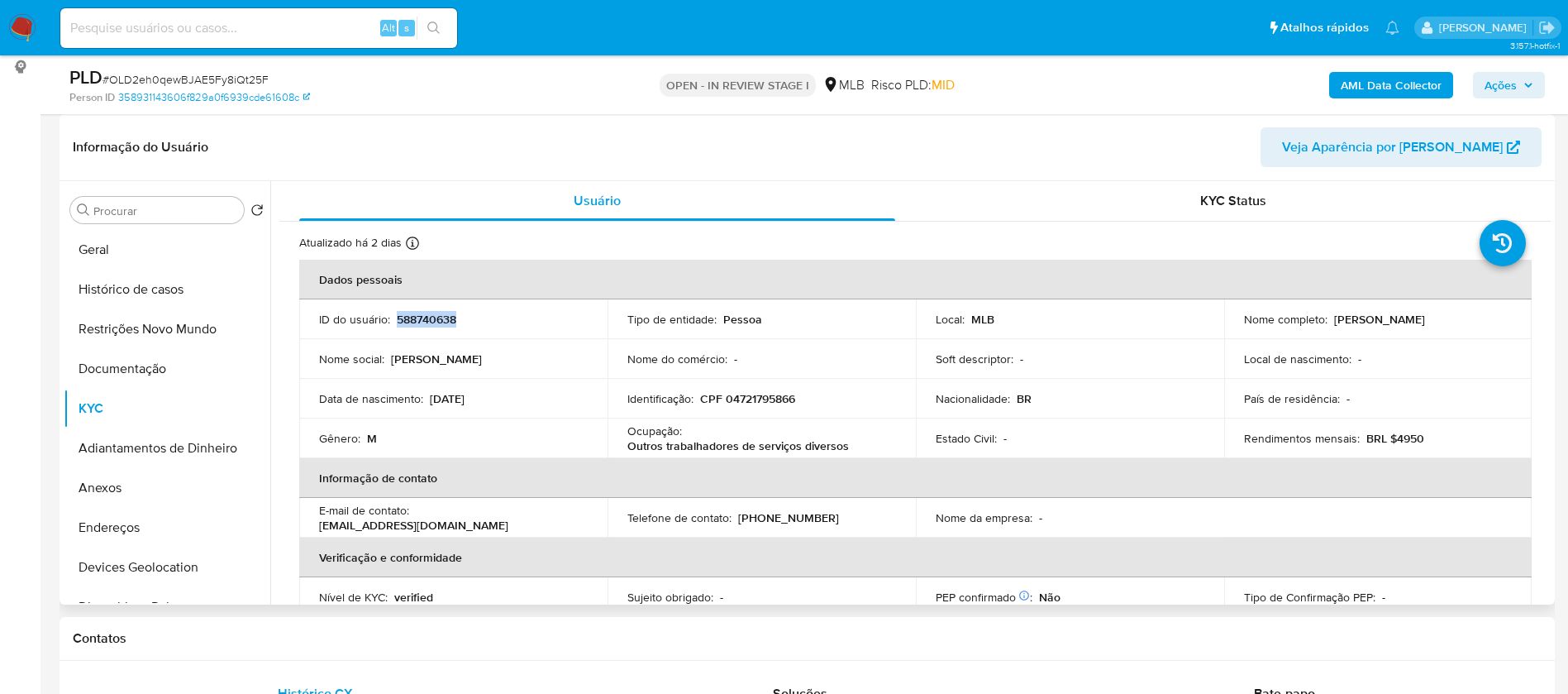
click at [442, 318] on p "588740638" at bounding box center [426, 319] width 60 height 15
click at [134, 247] on button "Geral" at bounding box center [160, 250] width 193 height 39
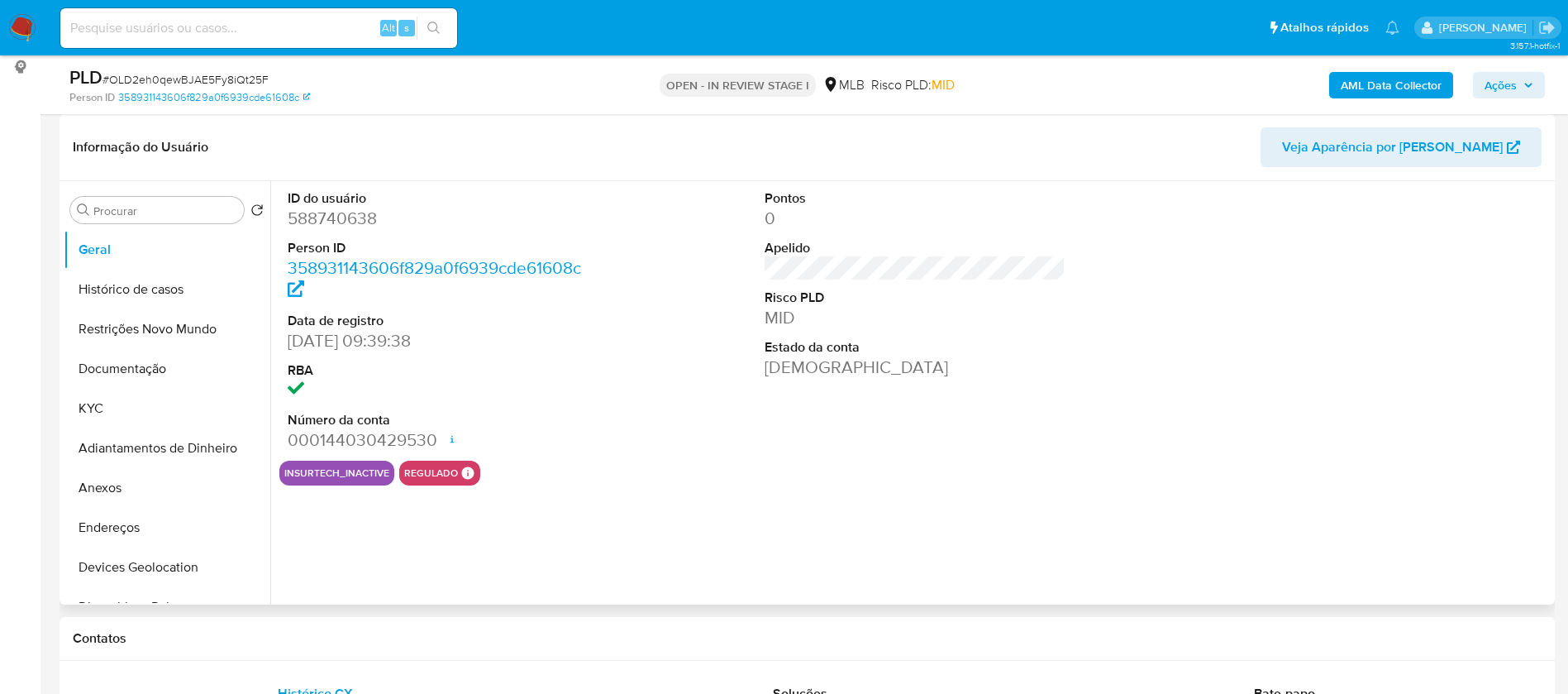
click at [620, 141] on header "Informação do Usuário Veja Aparência por [PERSON_NAME]" at bounding box center [807, 147] width 1468 height 39
click at [85, 401] on button "KYC" at bounding box center [160, 409] width 193 height 39
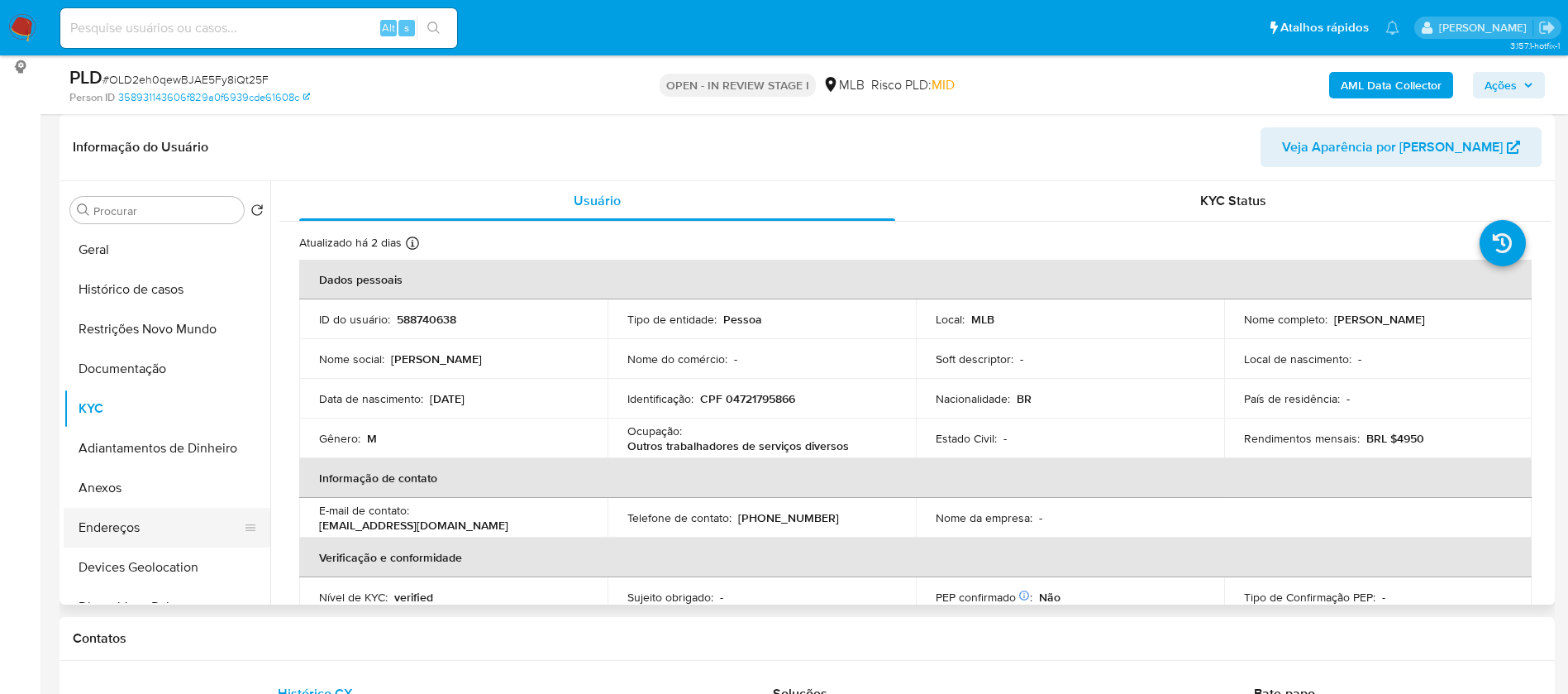
click at [149, 521] on button "Endereços" at bounding box center [160, 527] width 193 height 39
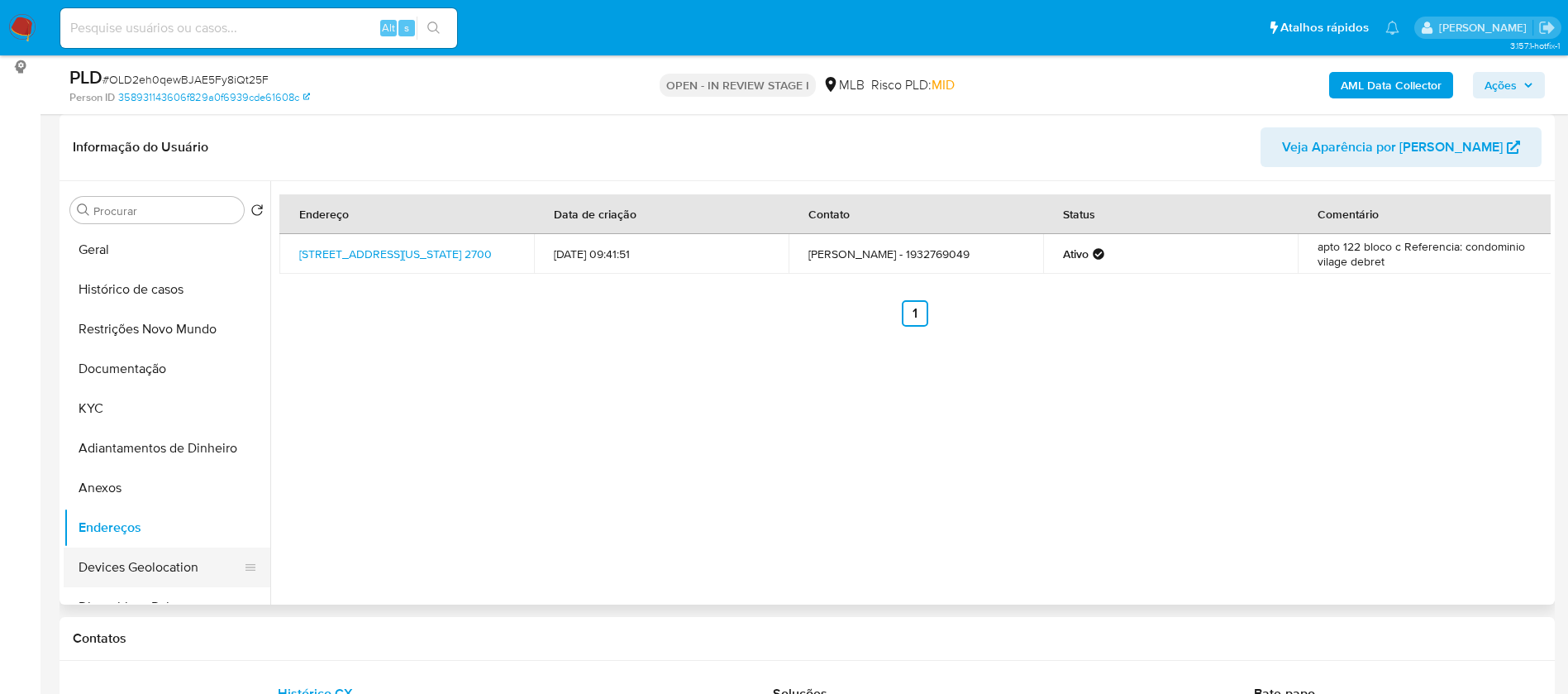
click at [177, 558] on button "Devices Geolocation" at bounding box center [160, 567] width 193 height 39
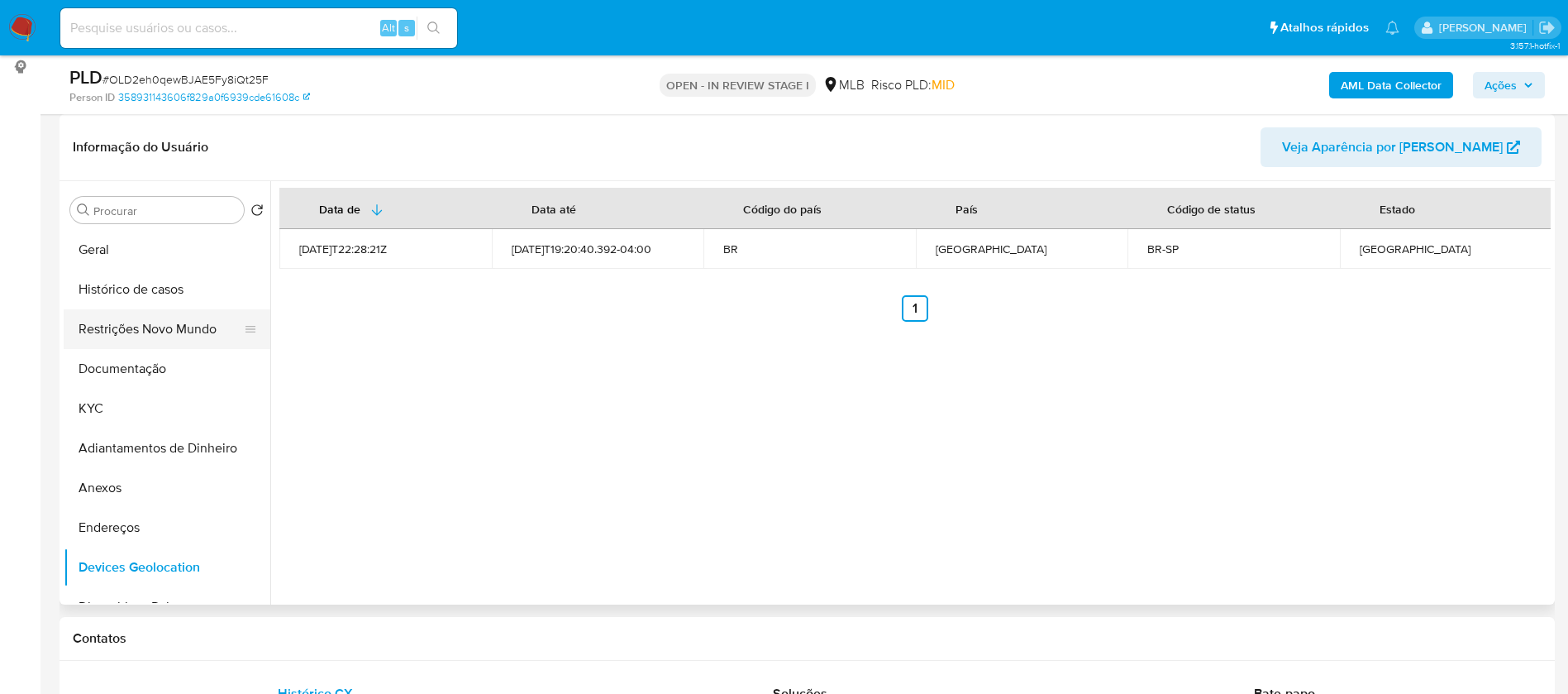
click at [177, 323] on button "Restrições Novo Mundo" at bounding box center [160, 329] width 193 height 39
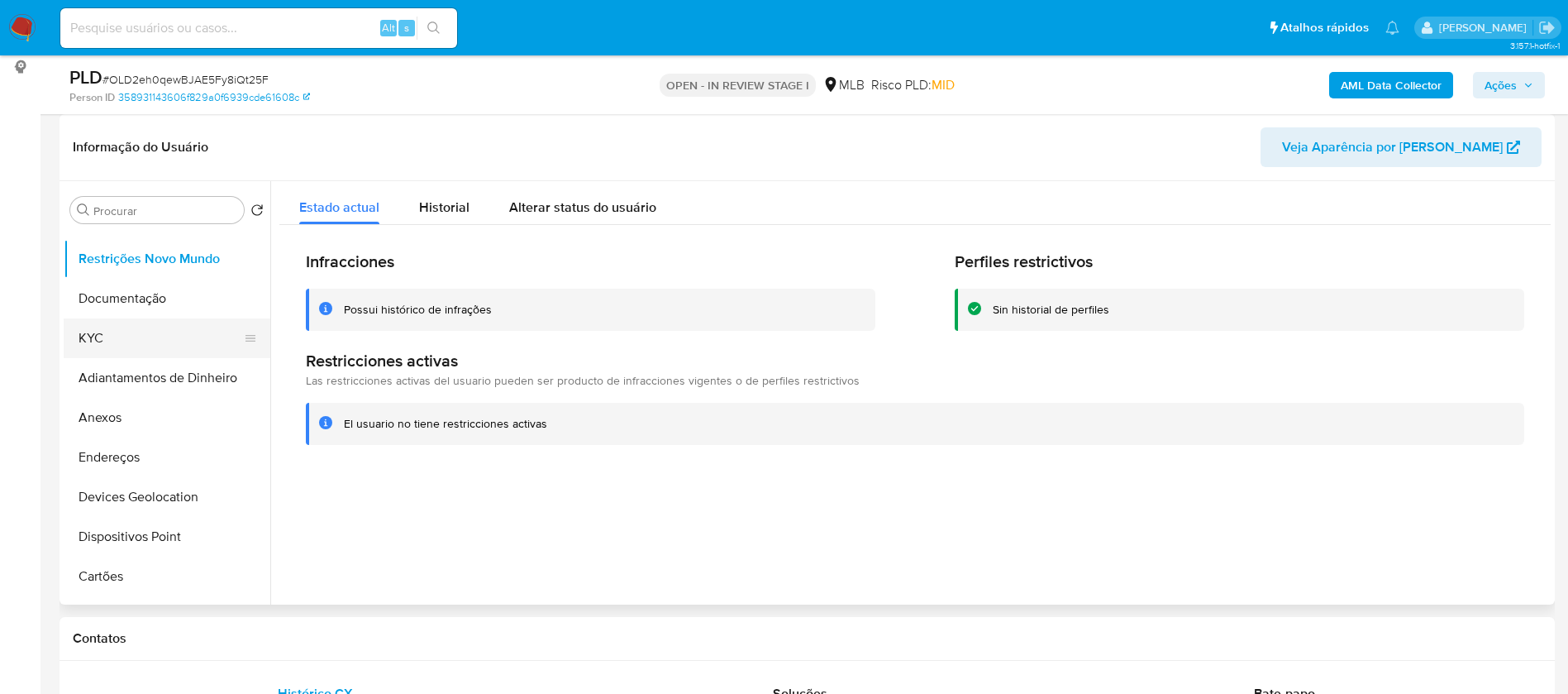
scroll to position [124, 0]
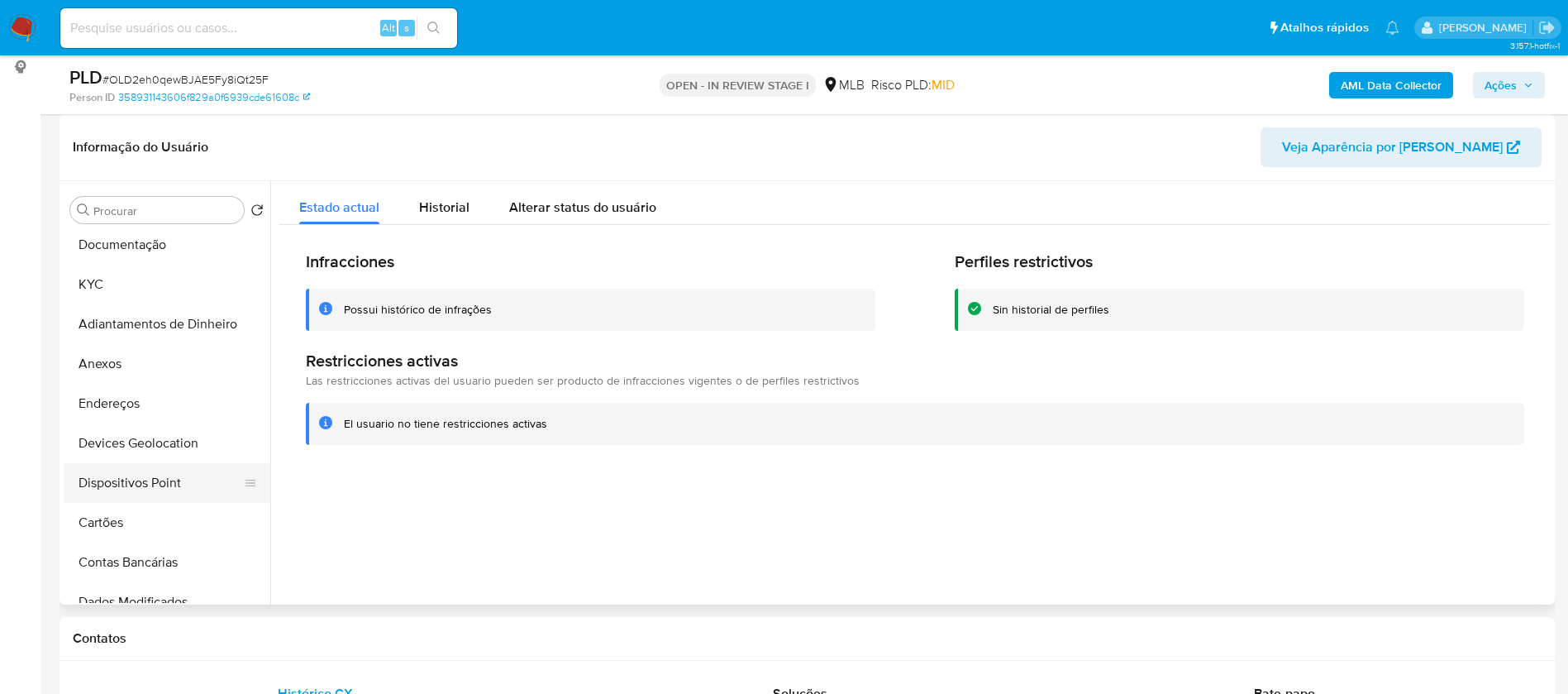
click at [176, 472] on button "Dispositivos Point" at bounding box center [160, 483] width 193 height 39
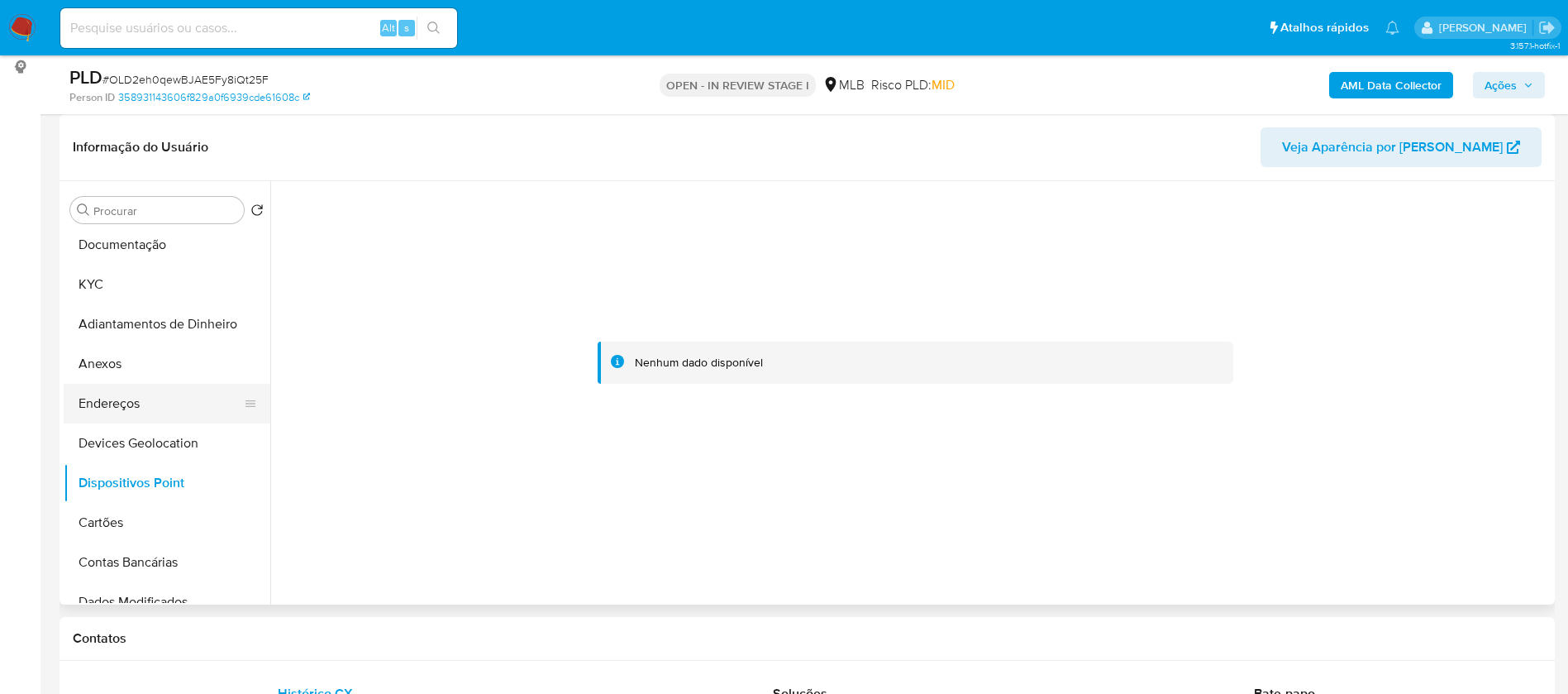
click at [121, 402] on button "Endereços" at bounding box center [160, 403] width 193 height 39
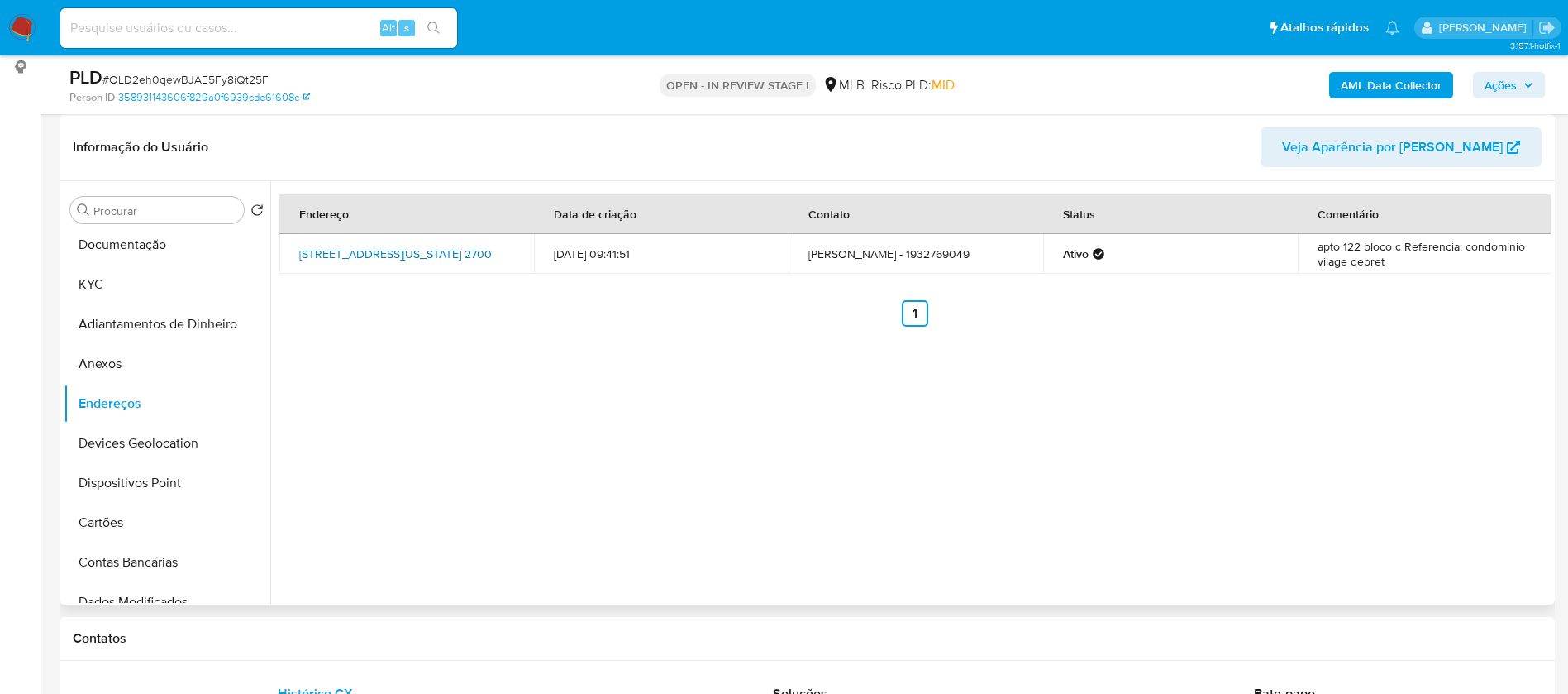
click at [356, 245] on link "[STREET_ADDRESS][US_STATE] 2700" at bounding box center [396, 253] width 193 height 17
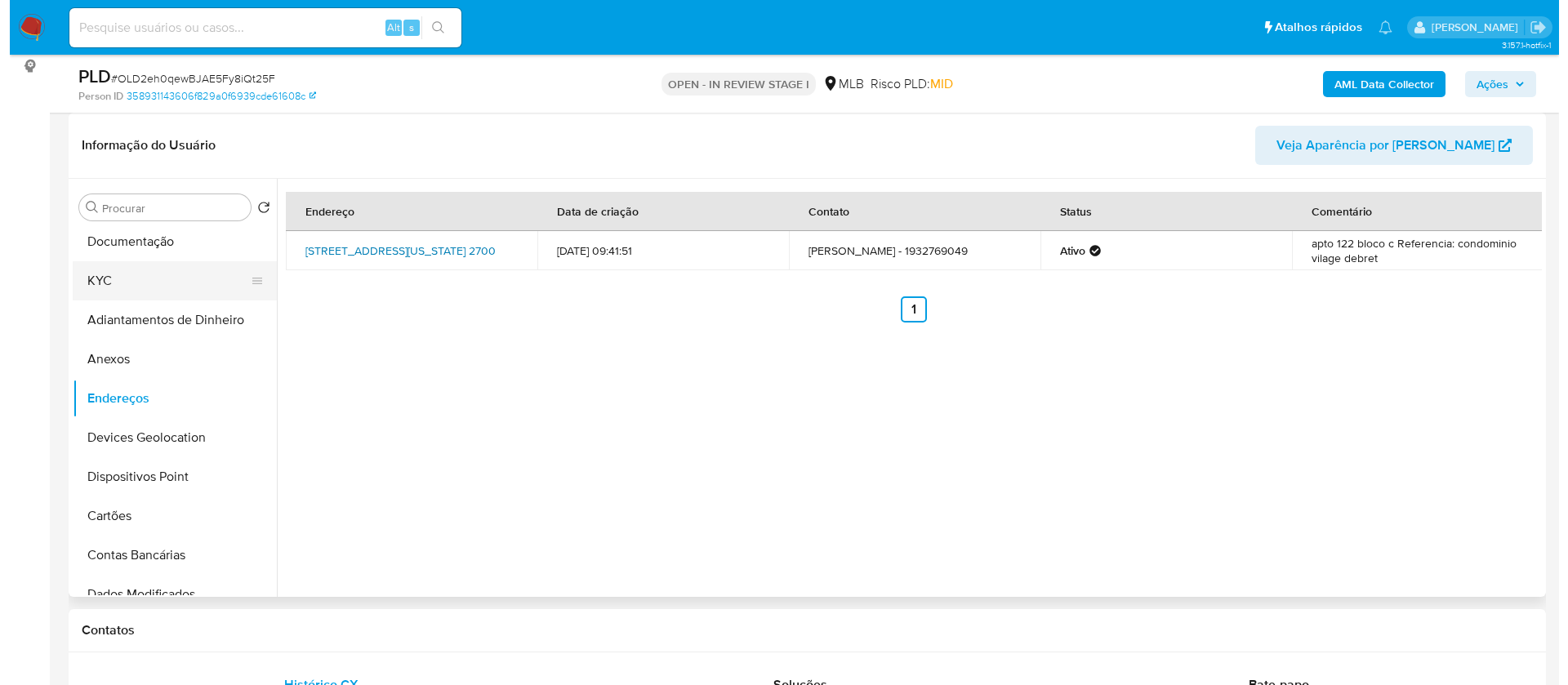
scroll to position [0, 0]
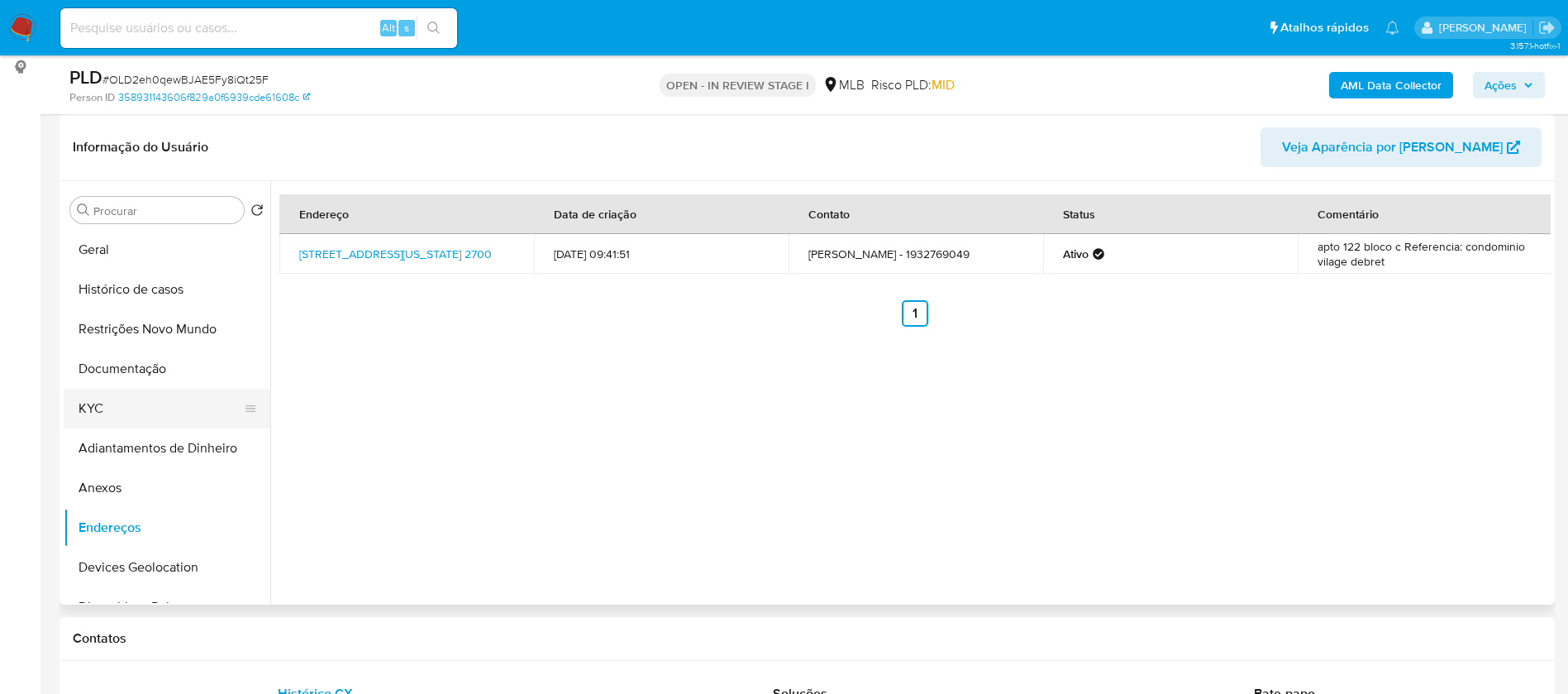
click at [164, 296] on button "Histórico de casos" at bounding box center [167, 289] width 207 height 39
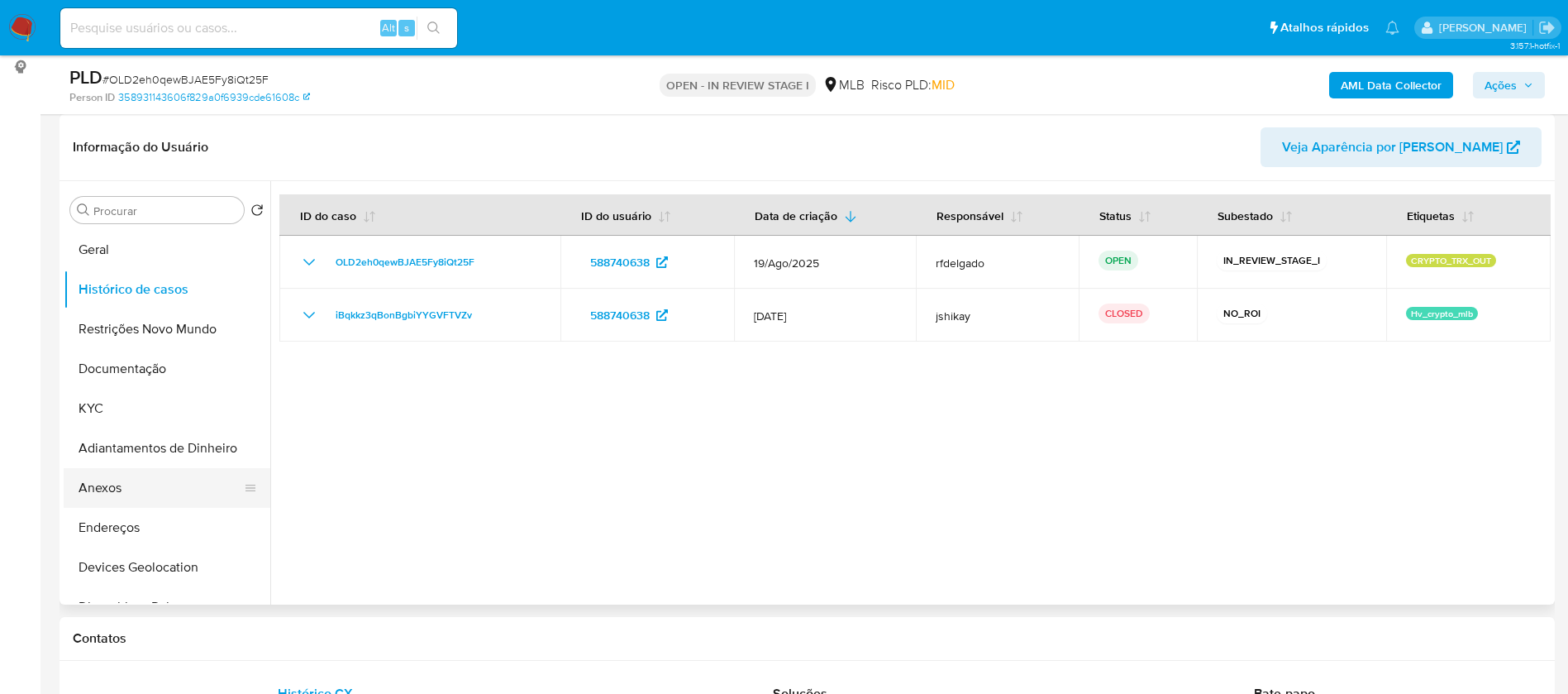
click at [160, 494] on button "Anexos" at bounding box center [160, 488] width 193 height 39
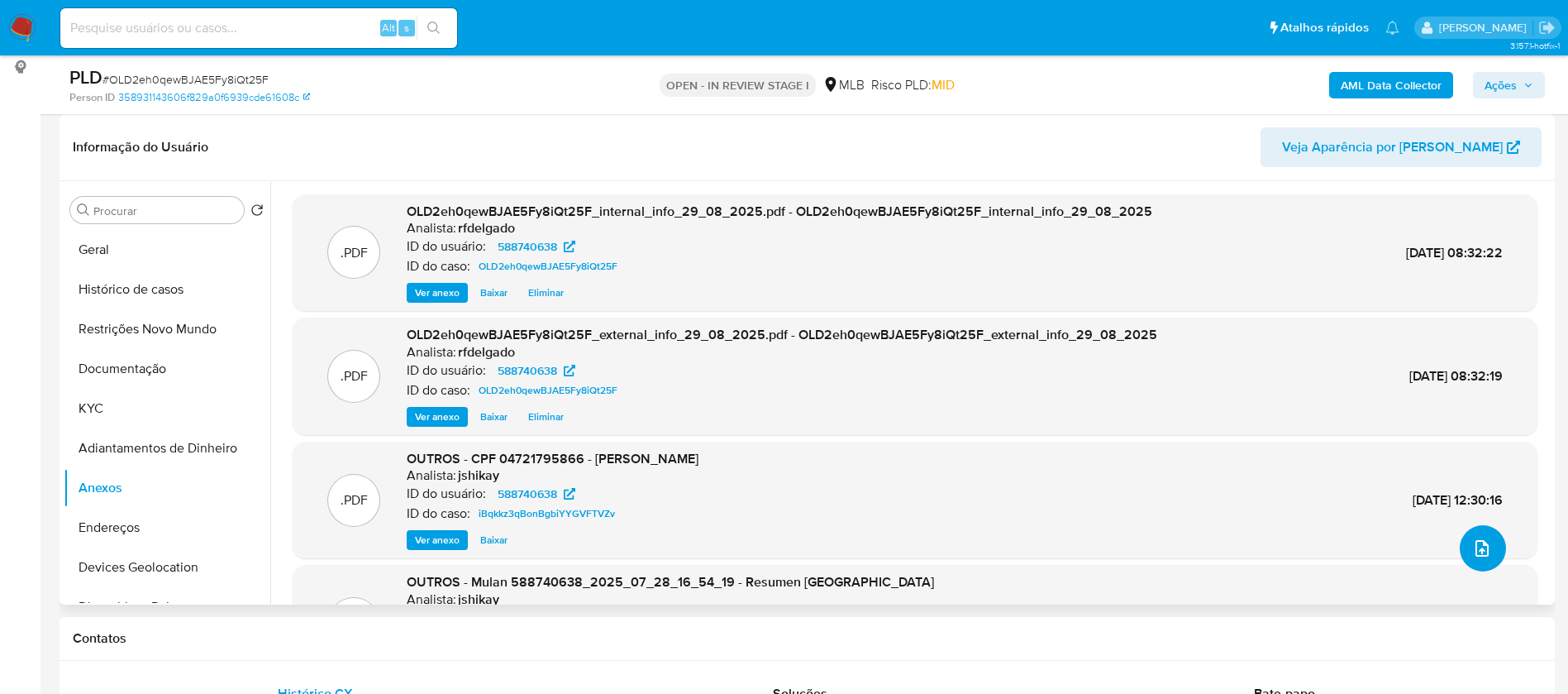
click at [1484, 555] on span "upload-file" at bounding box center [1482, 549] width 20 height 20
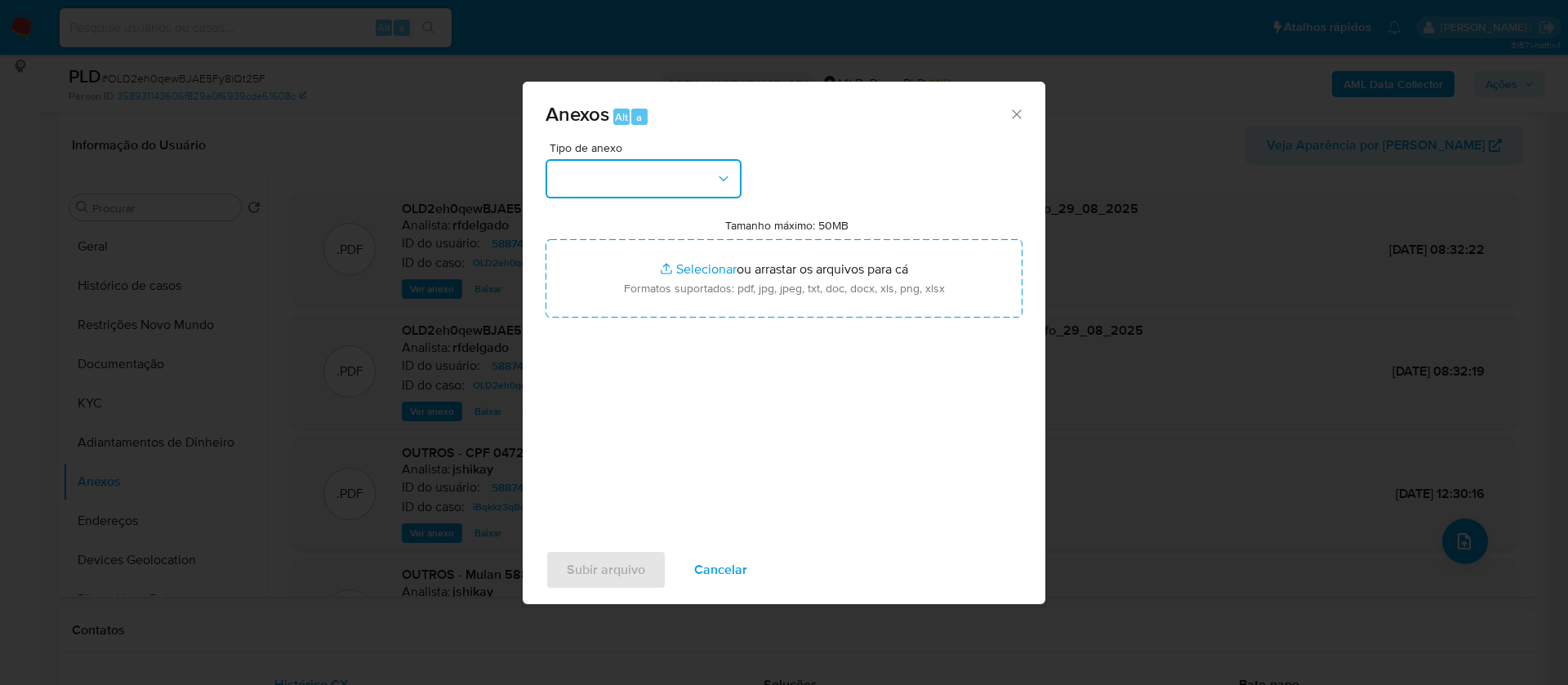
click at [708, 178] on button "button" at bounding box center [643, 179] width 196 height 39
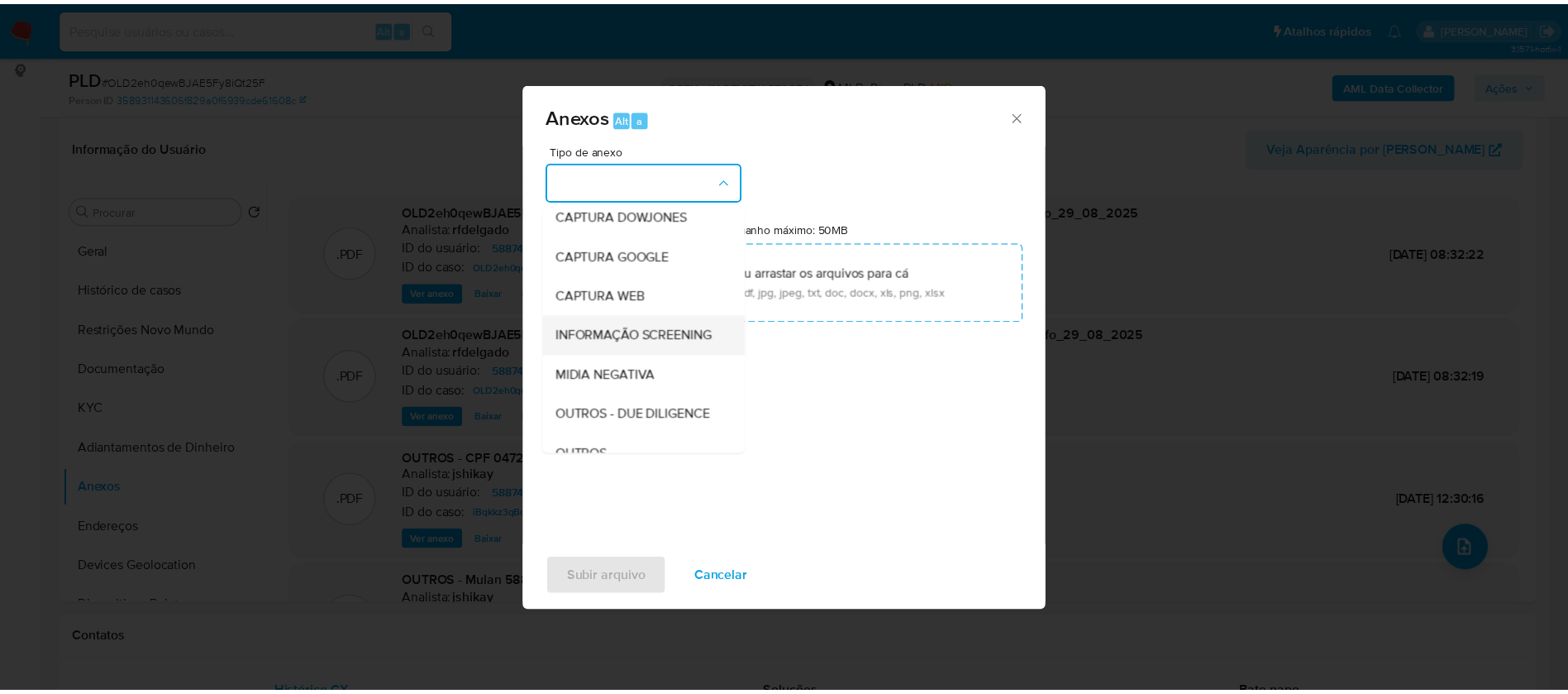
scroll to position [124, 0]
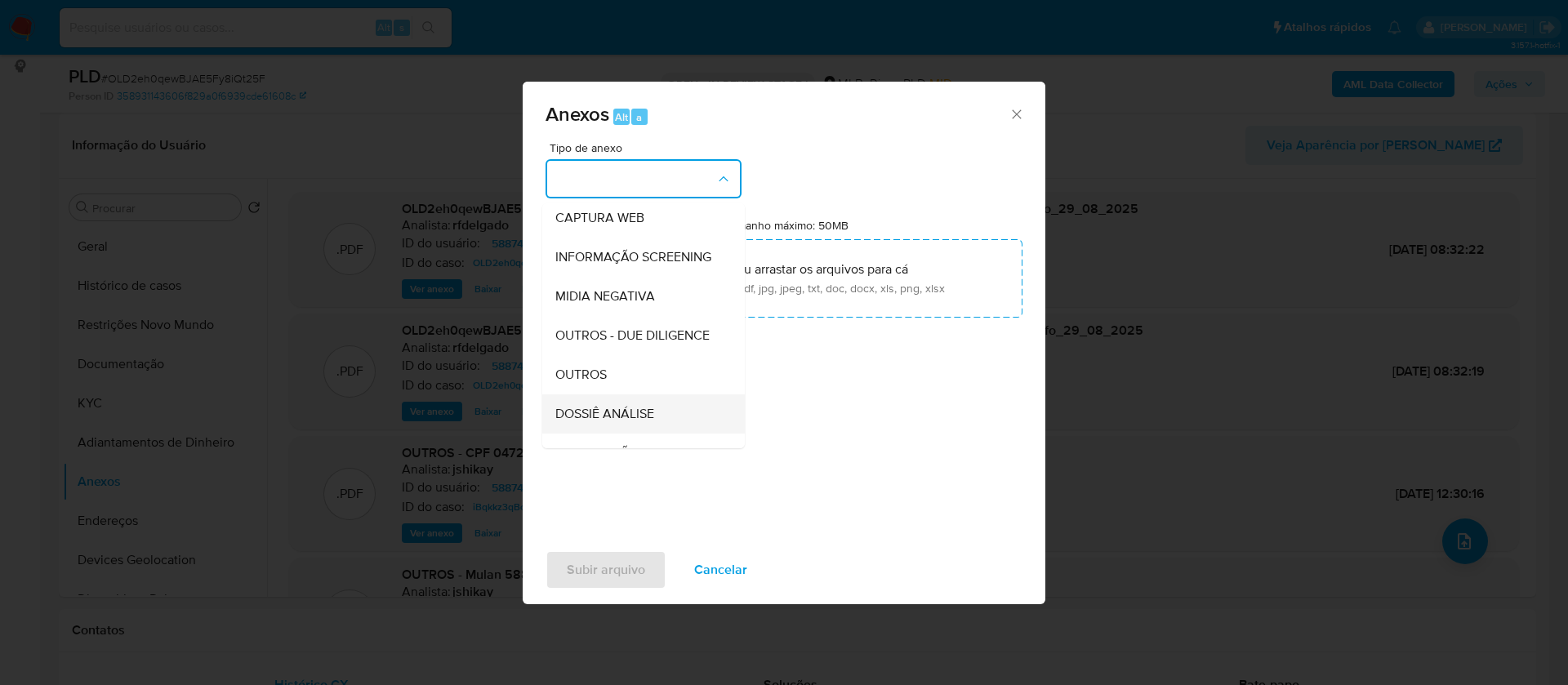
click at [633, 431] on div "DOSSIÊ ANÁLISE" at bounding box center [638, 414] width 166 height 39
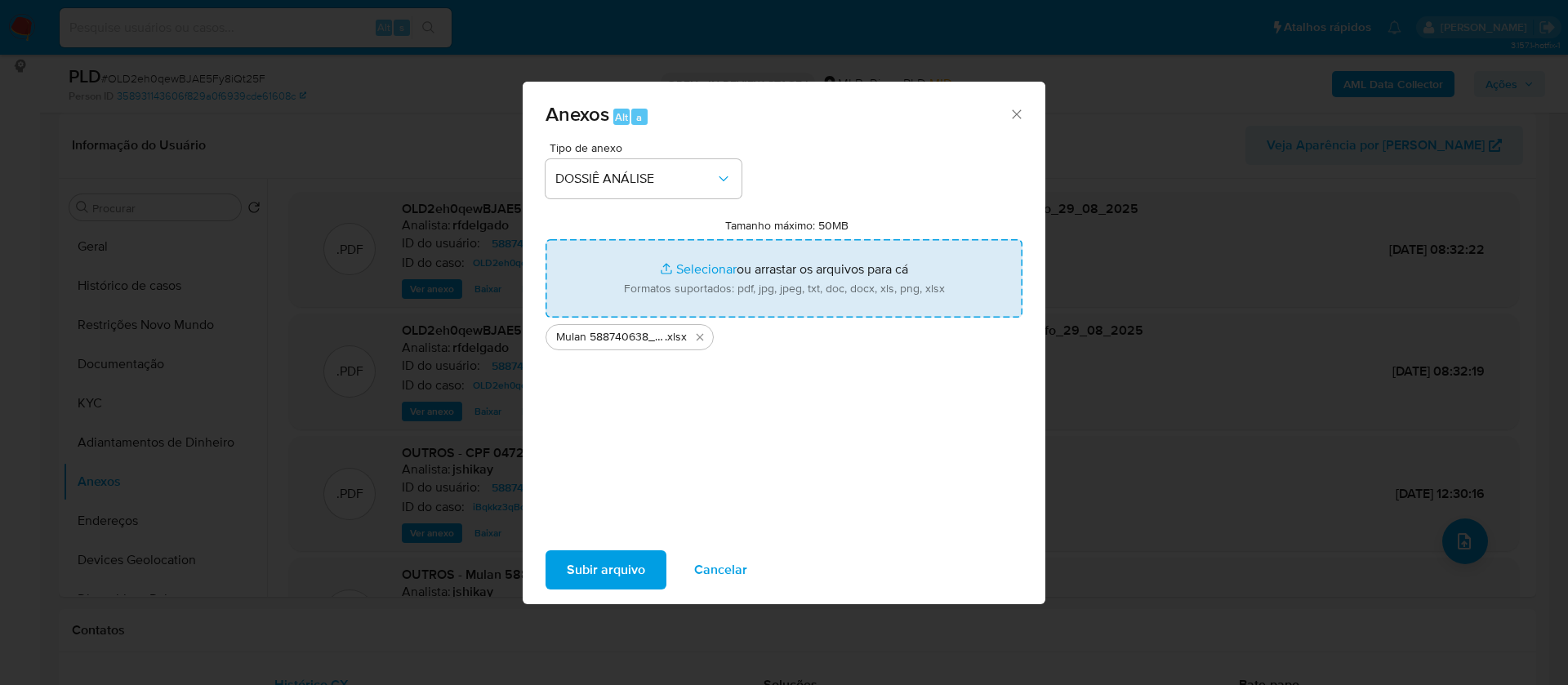
type input "C:\fakepath\SAR - - CPF 04721795866 - [PERSON_NAME].pdf"
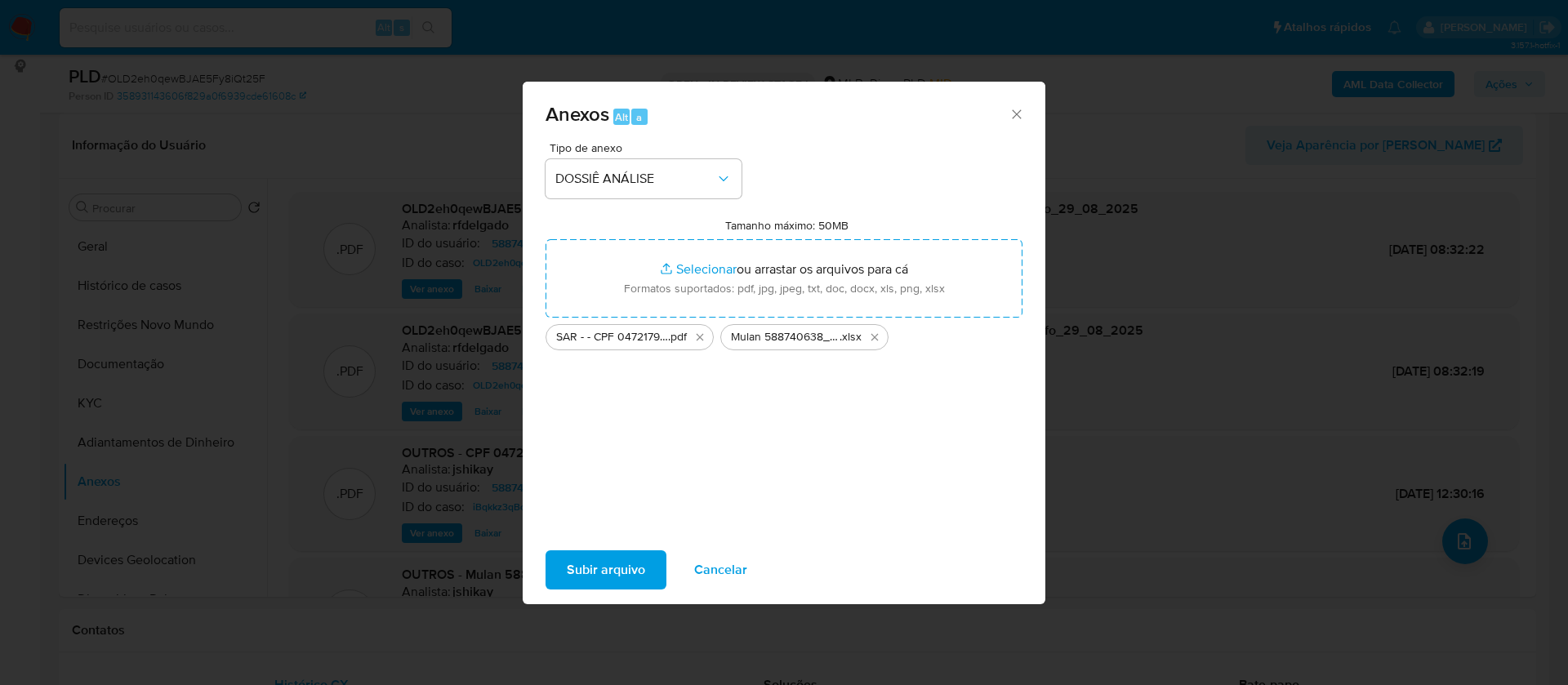
click at [584, 570] on span "Subir arquivo" at bounding box center [605, 570] width 78 height 36
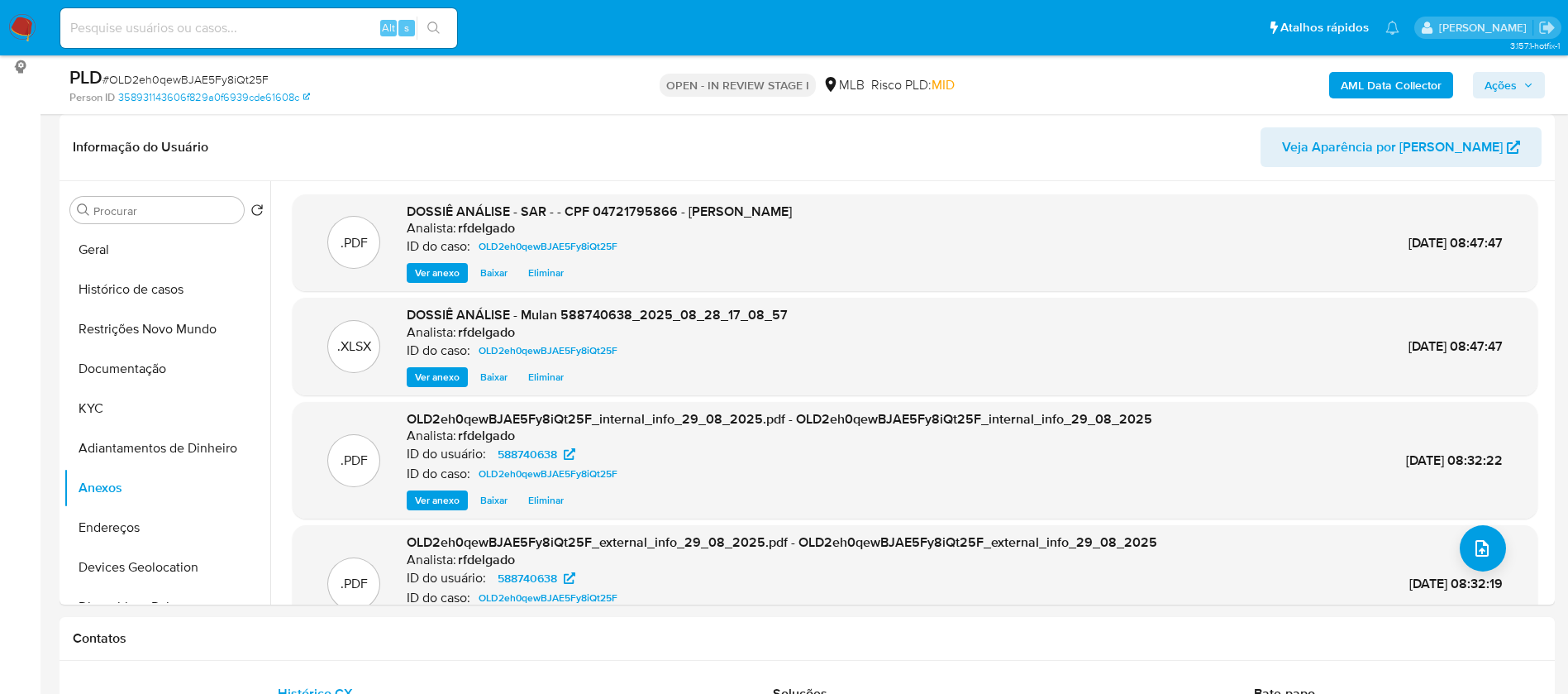
click at [1513, 88] on span "Ações" at bounding box center [1500, 86] width 32 height 27
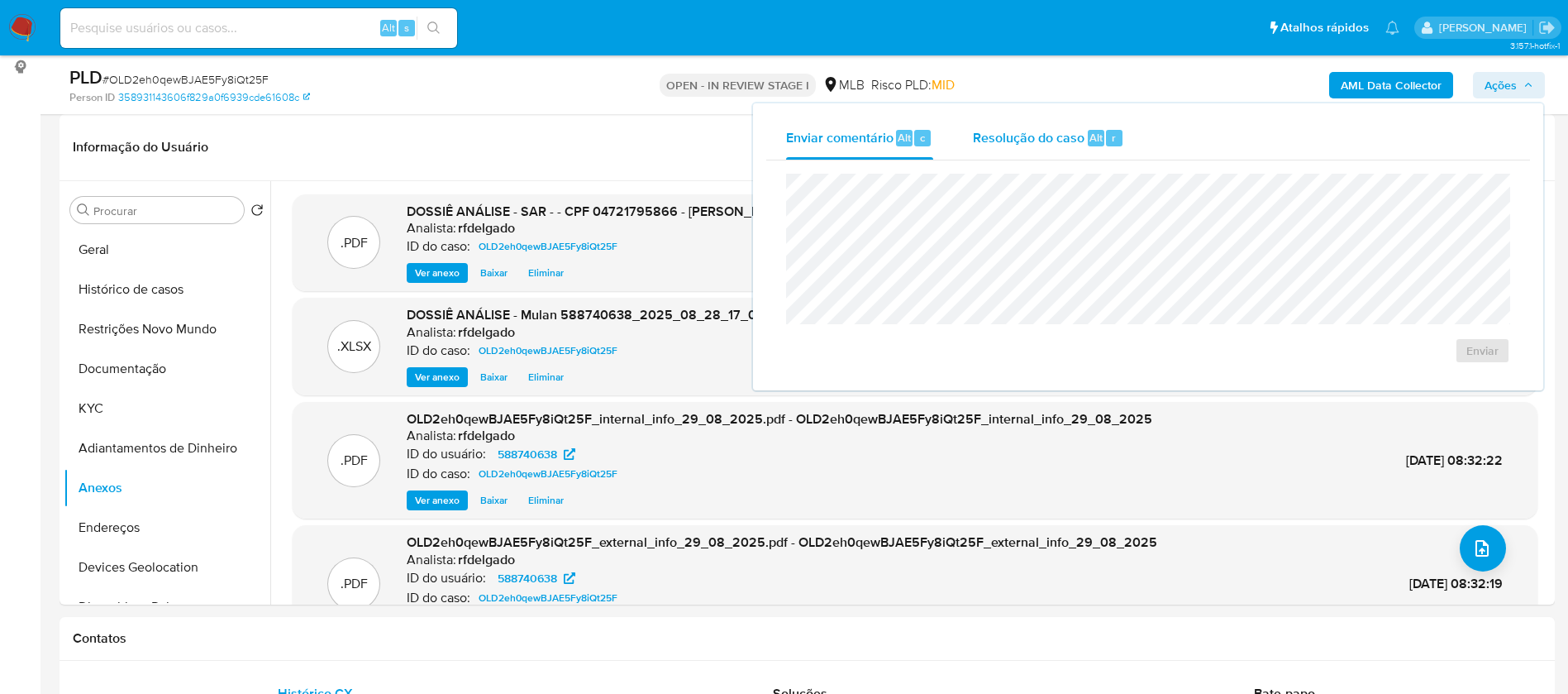
click at [1077, 143] on span "Resolução do caso" at bounding box center [1028, 136] width 111 height 19
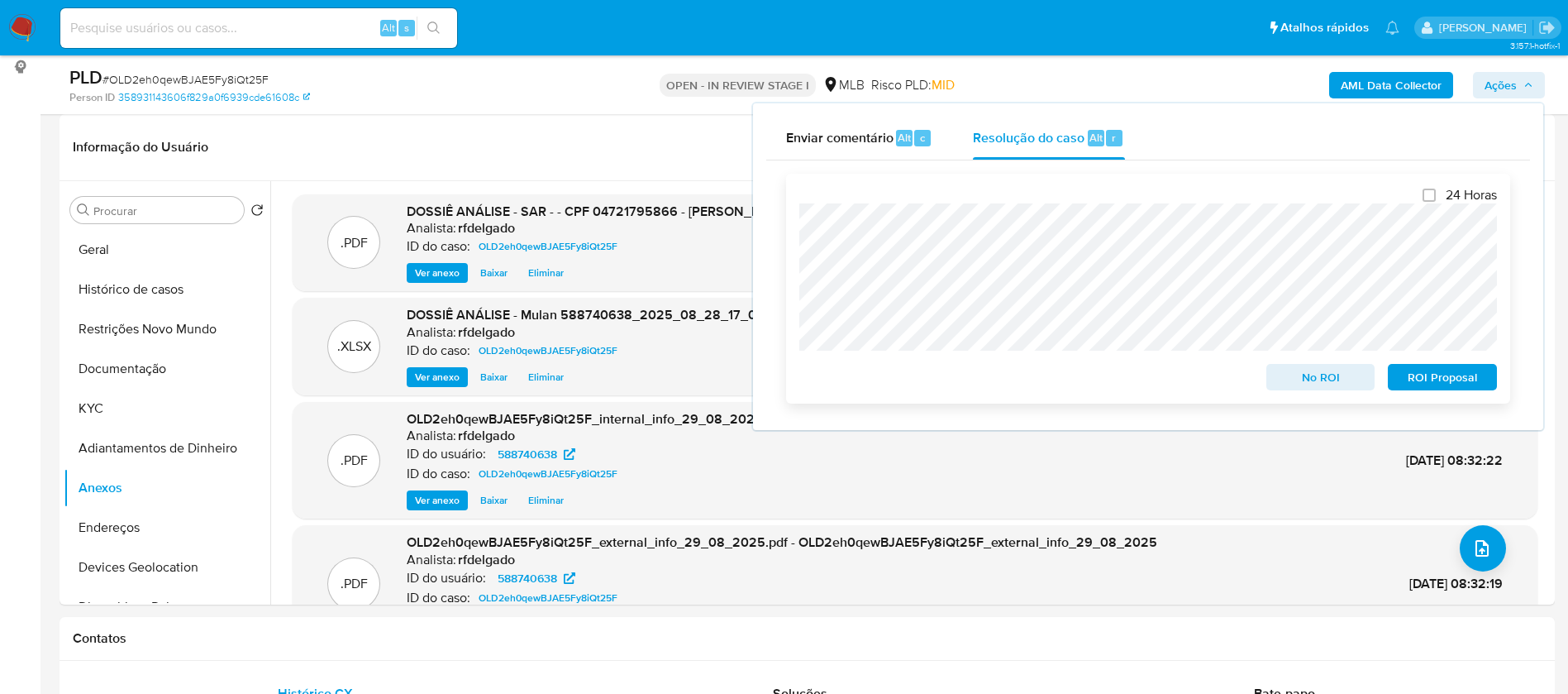
click at [1314, 385] on span "No ROI" at bounding box center [1320, 377] width 86 height 23
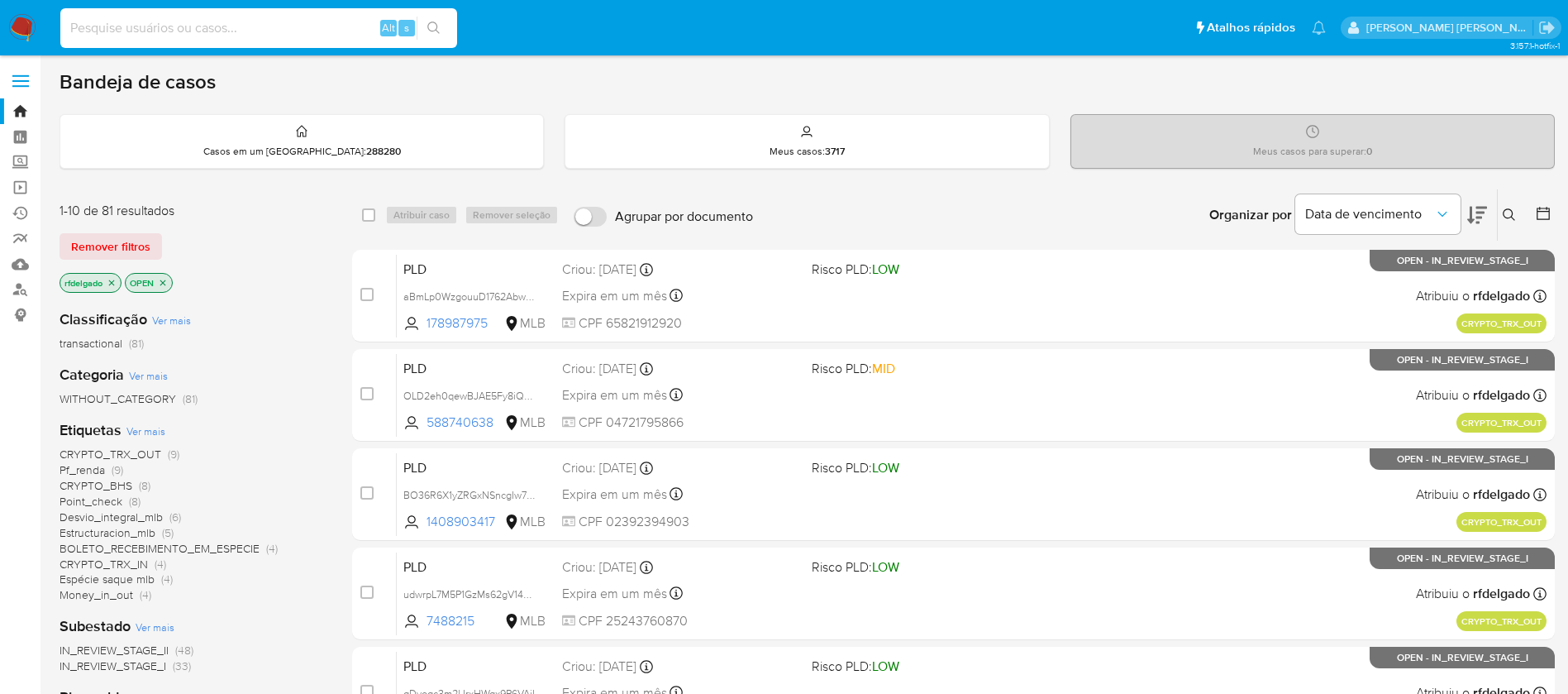
click at [292, 28] on input at bounding box center [259, 28] width 397 height 21
paste input "mJgi8qBUHRx0urvNwWzB5IMJ"
type input "mJgi8qBUHRx0urvNwWzB5IMJ"
click at [441, 29] on button "search-icon" at bounding box center [433, 29] width 34 height 23
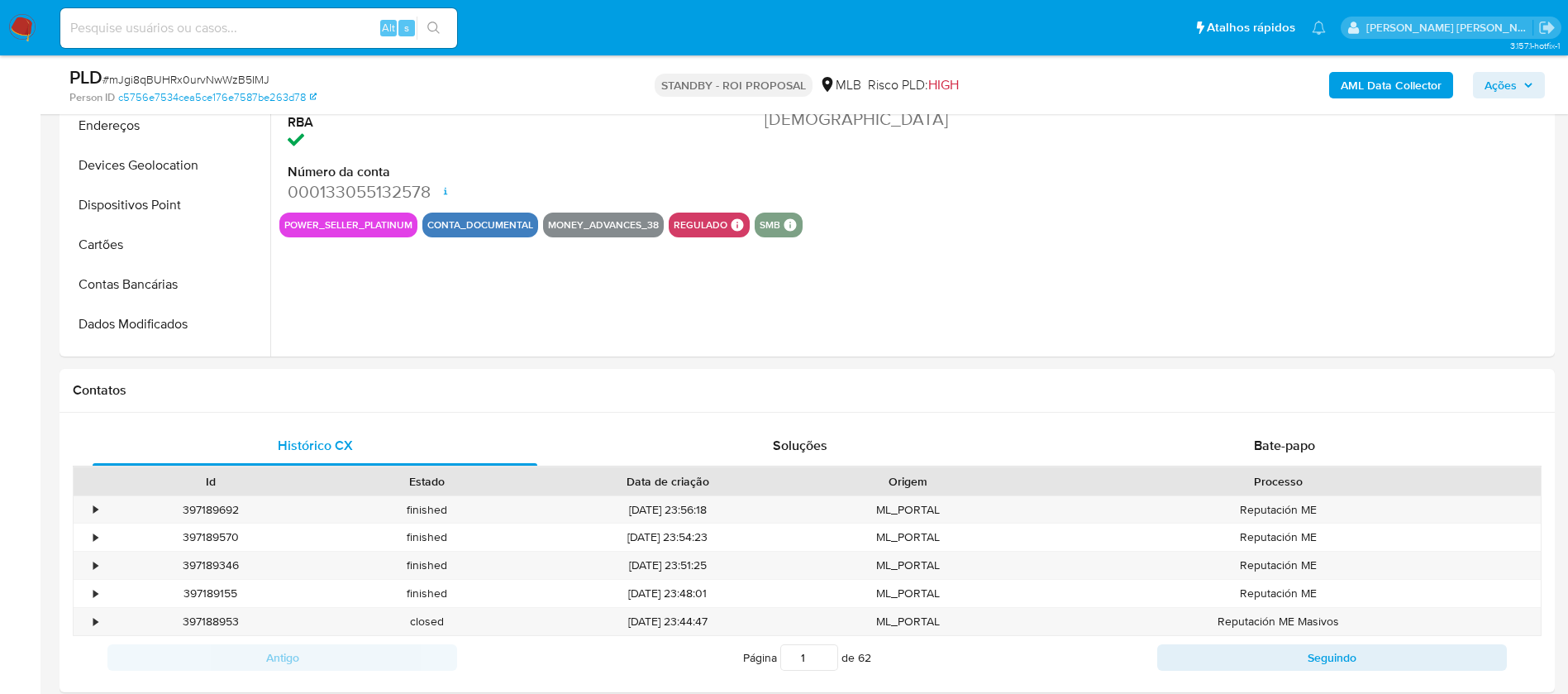
scroll to position [372, 0]
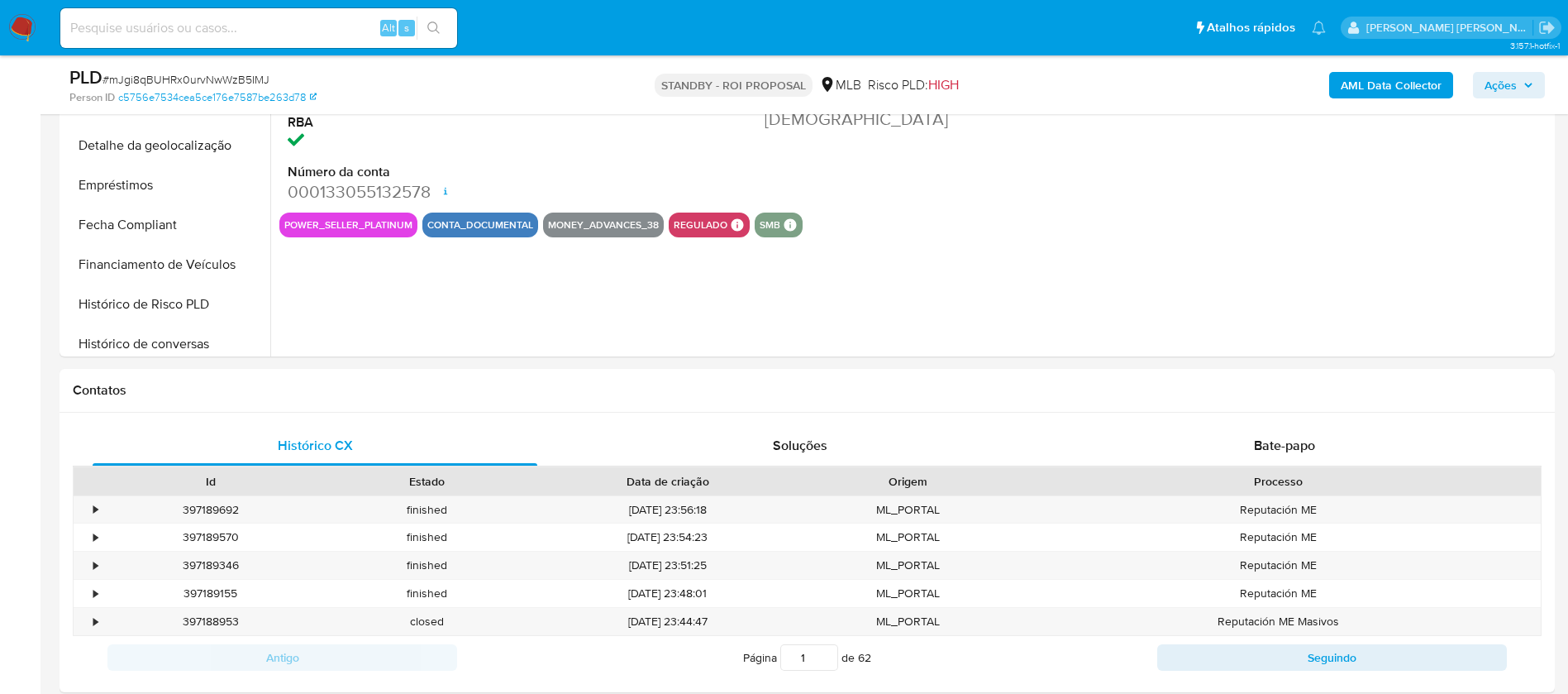
select select "10"
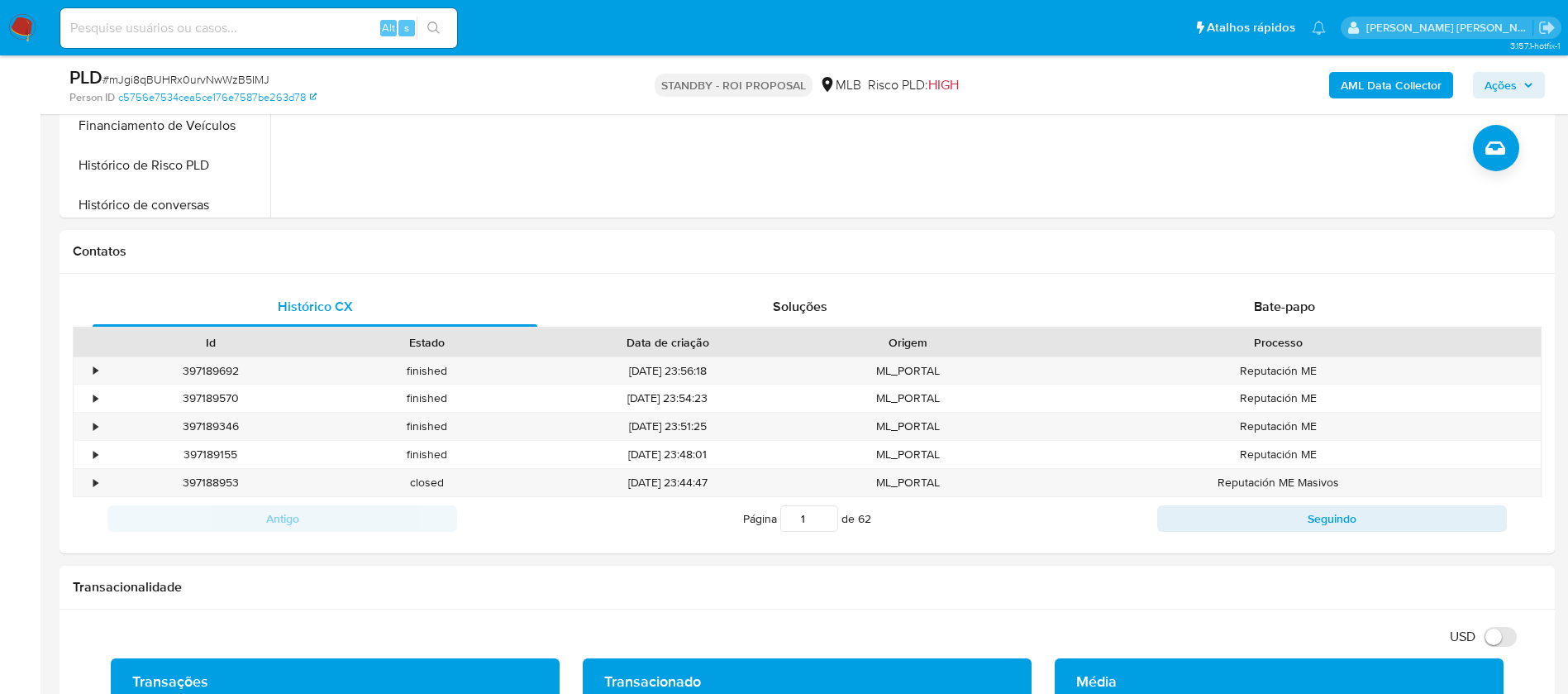
scroll to position [992, 0]
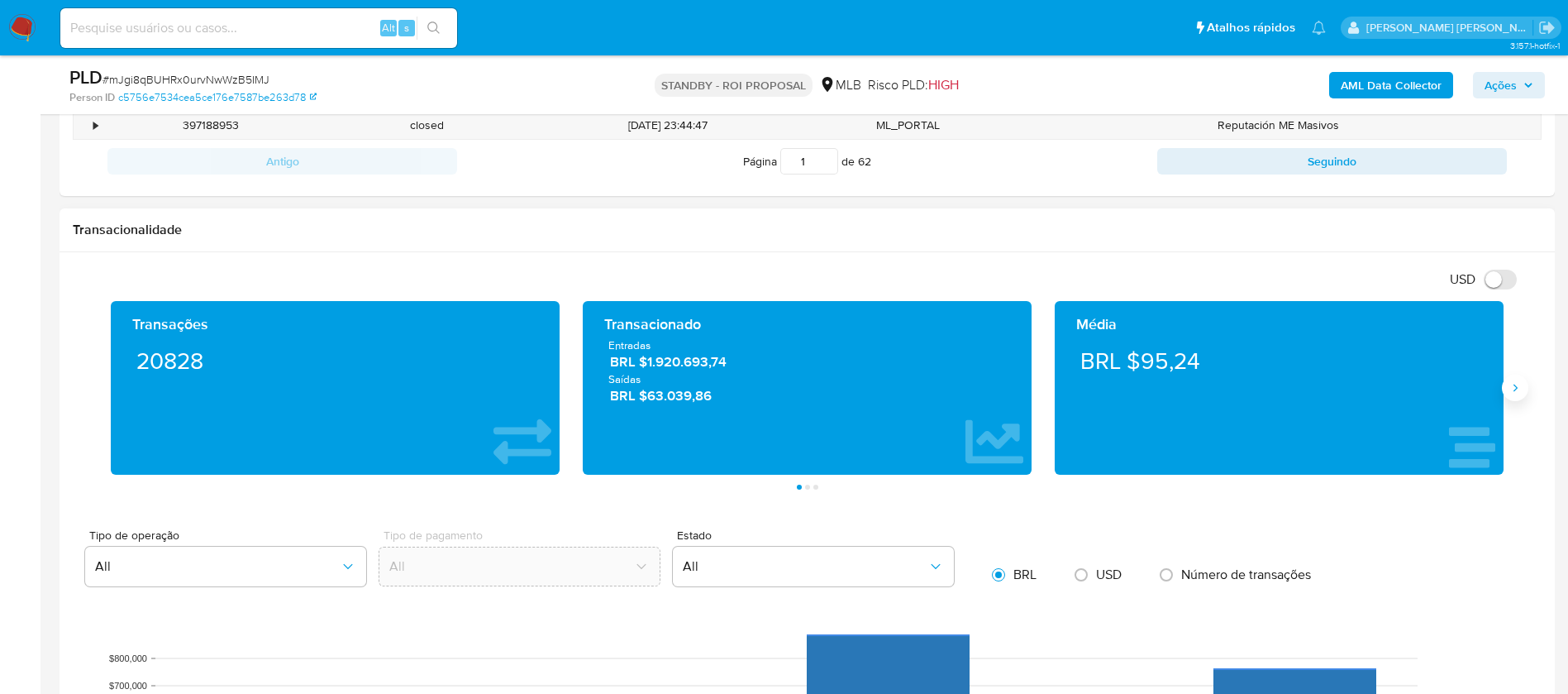
click at [1520, 383] on icon "Siguiente" at bounding box center [1515, 387] width 13 height 13
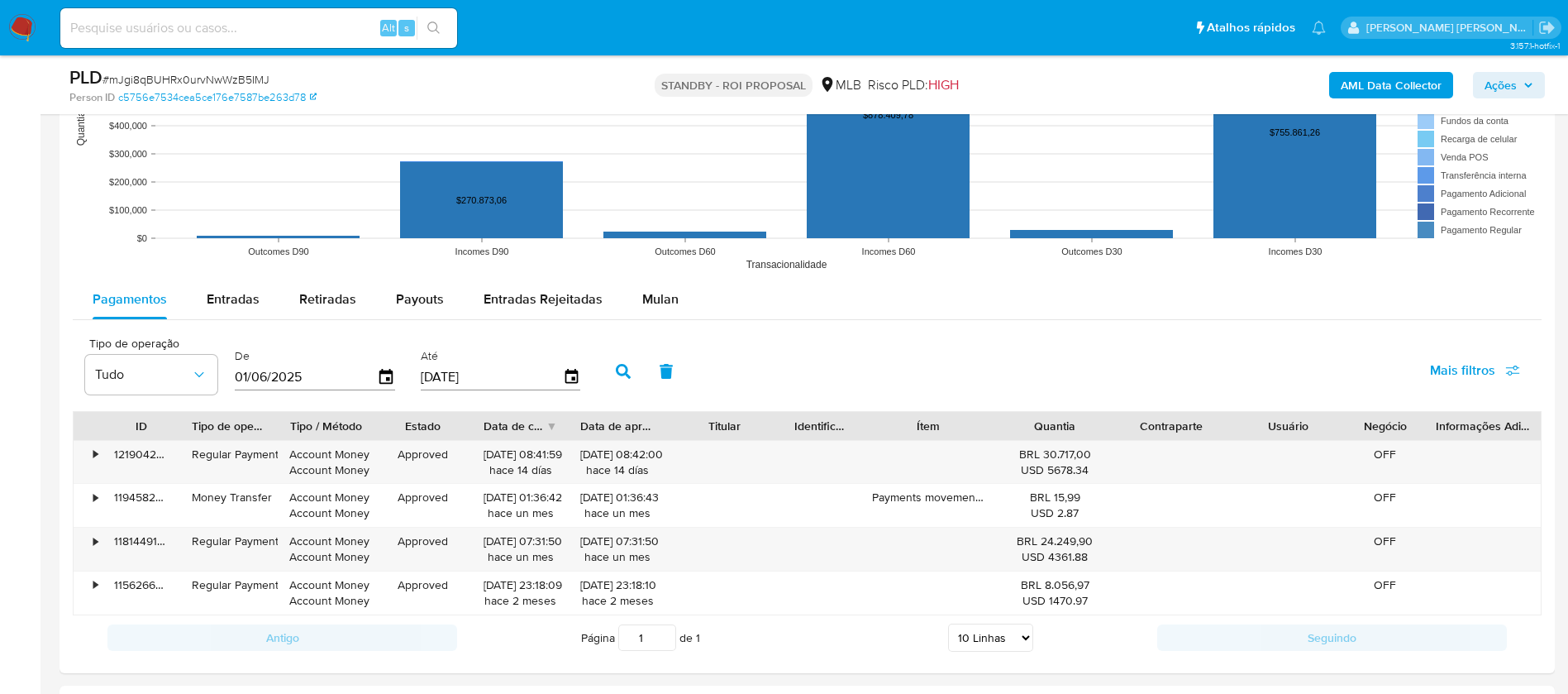
scroll to position [1613, 0]
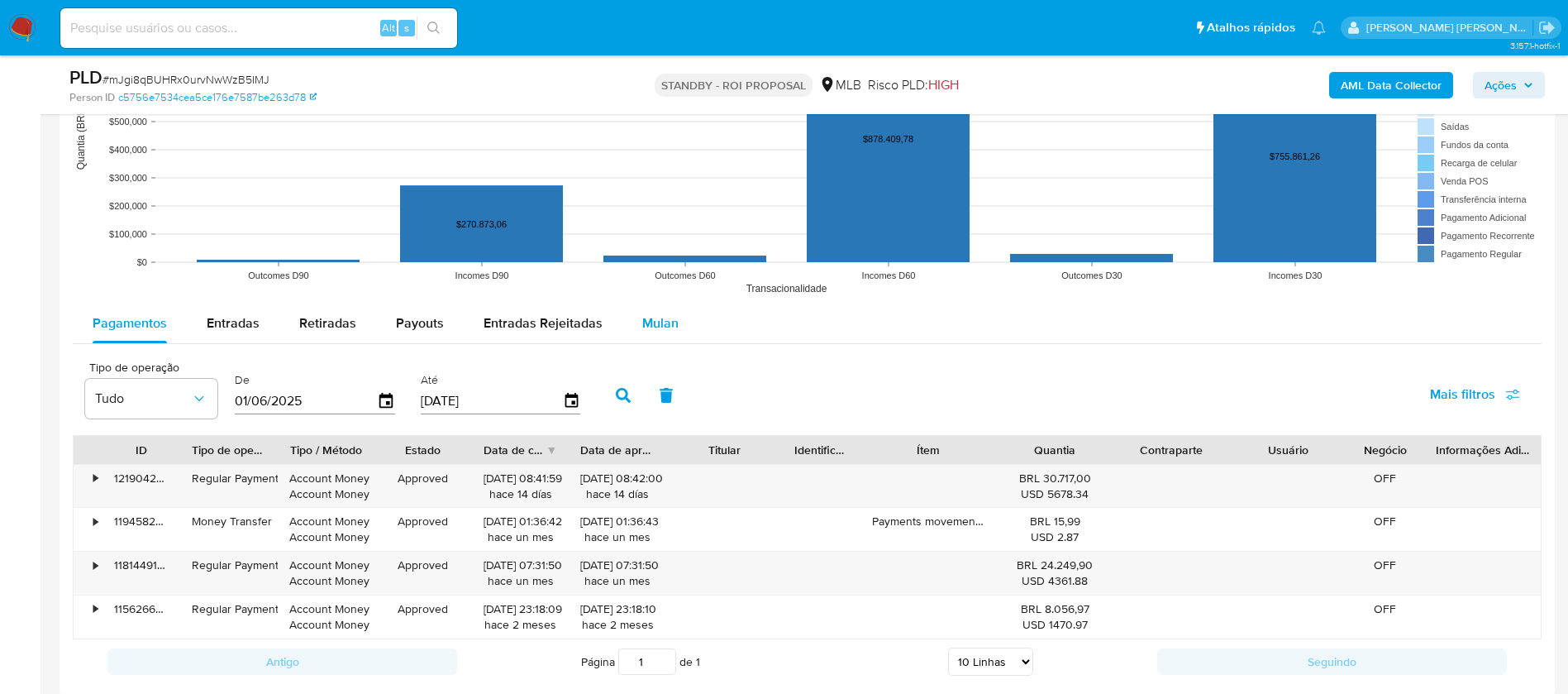
click at [659, 313] on span "Mulan" at bounding box center [660, 322] width 37 height 19
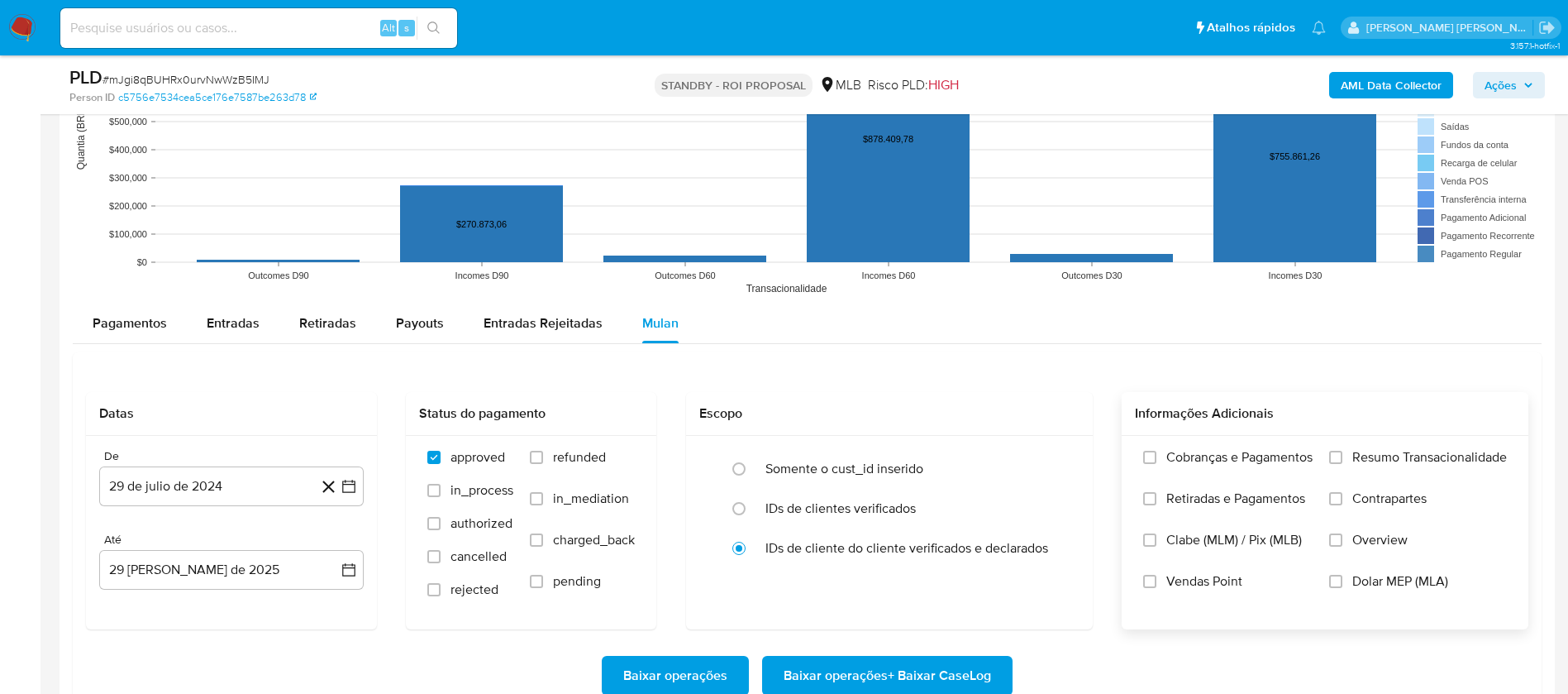
click at [1386, 457] on span "Resumo Transacionalidade" at bounding box center [1429, 457] width 154 height 17
click at [1342, 457] on input "Resumo Transacionalidade" at bounding box center [1335, 457] width 13 height 13
click at [1211, 573] on span "Vendas Point" at bounding box center [1203, 581] width 76 height 17
click at [1156, 574] on input "Vendas Point" at bounding box center [1149, 581] width 13 height 13
click at [197, 482] on button "29 de julio de 2024" at bounding box center [231, 486] width 265 height 39
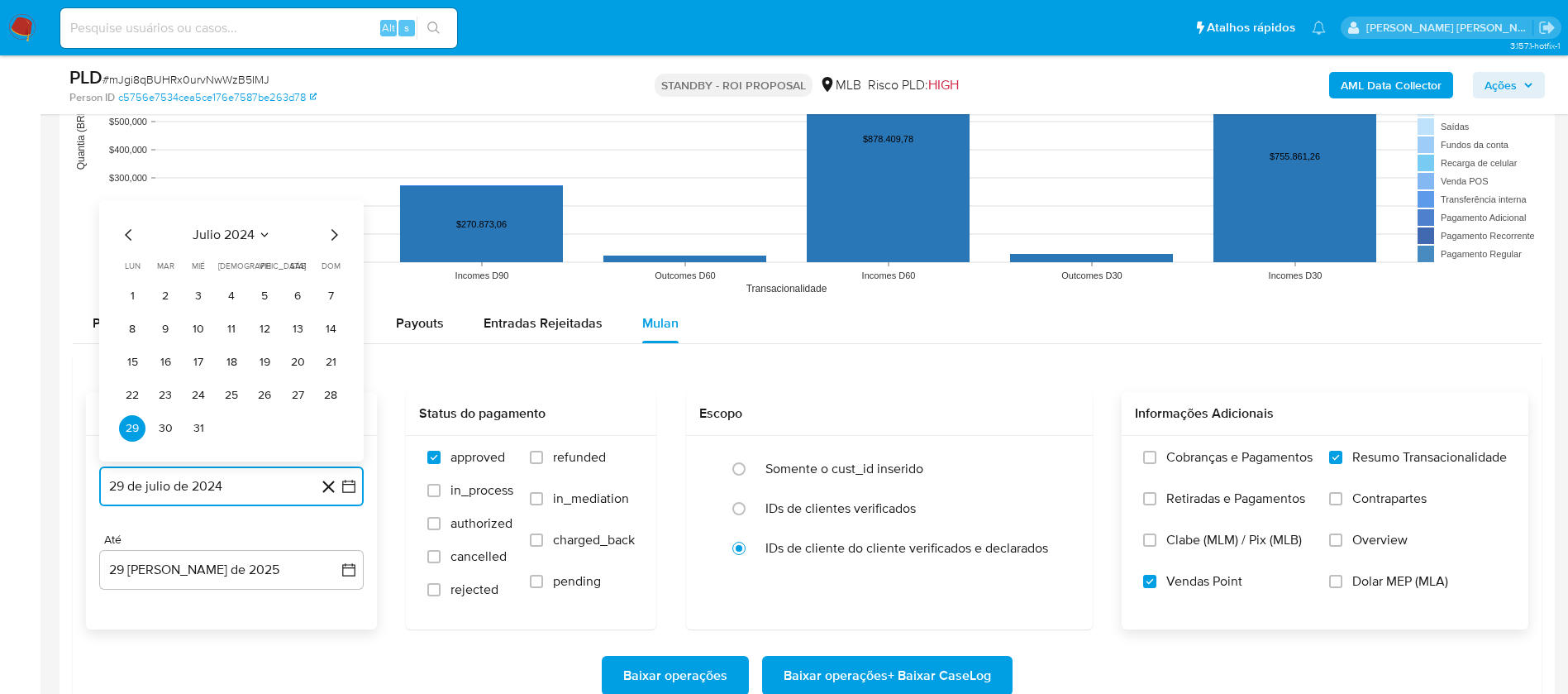
click at [330, 234] on icon "Mes siguiente" at bounding box center [333, 235] width 20 height 20
click at [253, 228] on span "agosto 2024" at bounding box center [224, 235] width 75 height 17
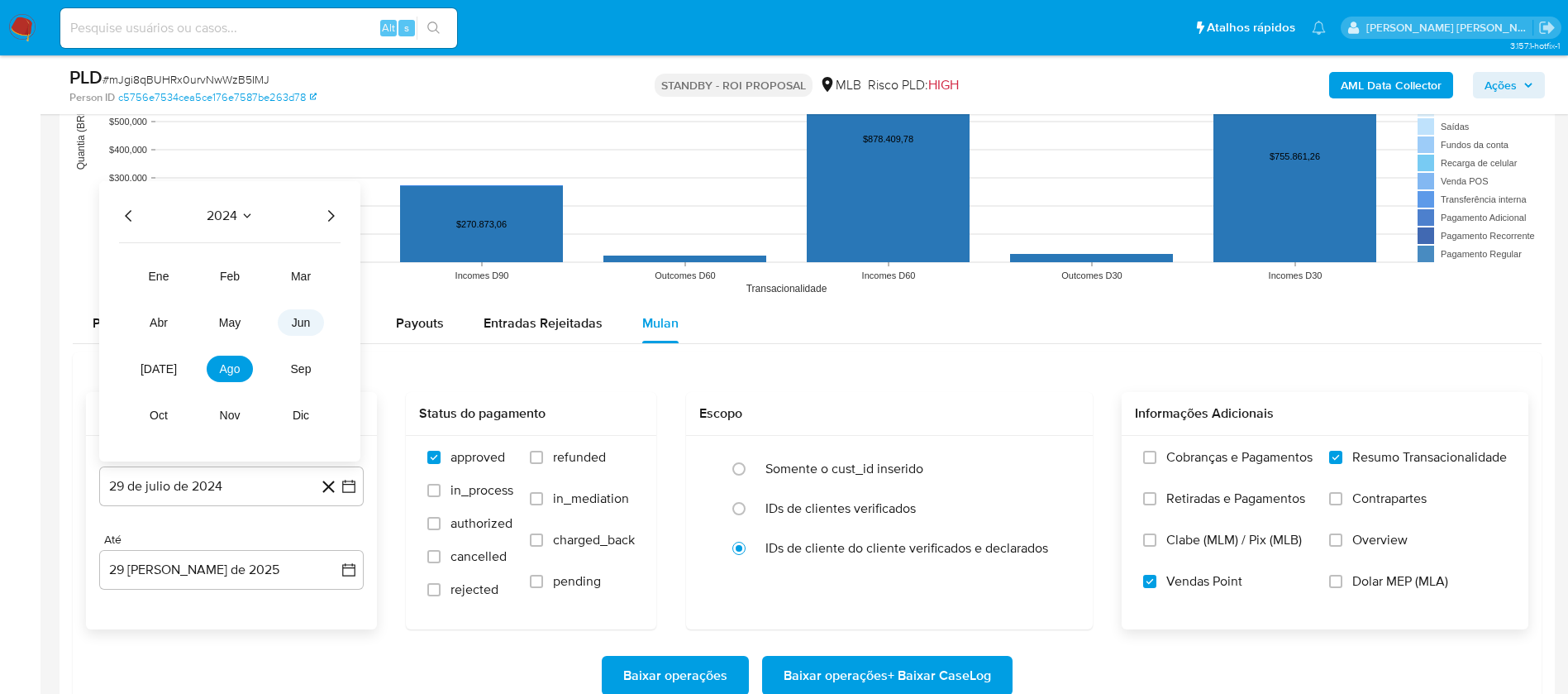
click at [301, 324] on span "jun" at bounding box center [300, 322] width 19 height 13
click at [292, 293] on button "1" at bounding box center [298, 296] width 27 height 27
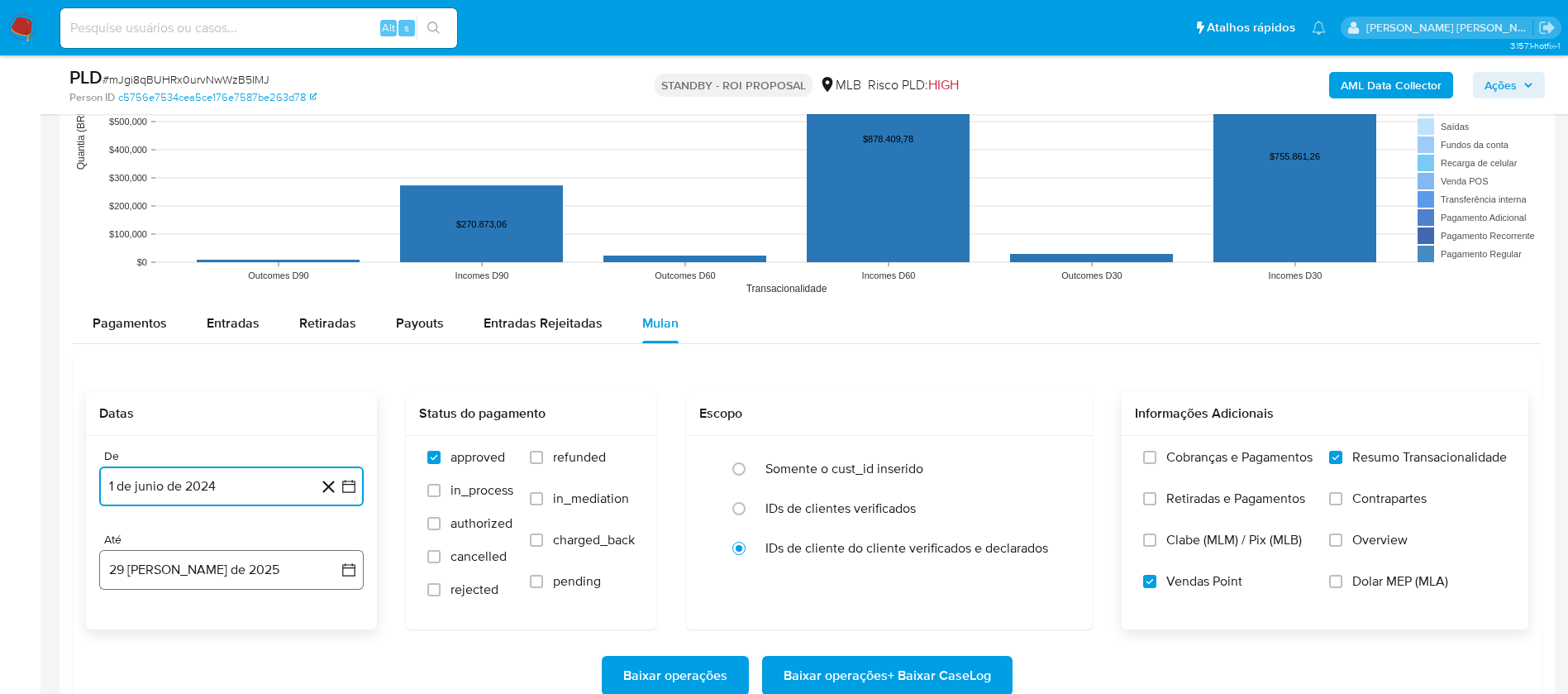
click at [228, 568] on button "29 de agosto de 2025" at bounding box center [231, 569] width 265 height 39
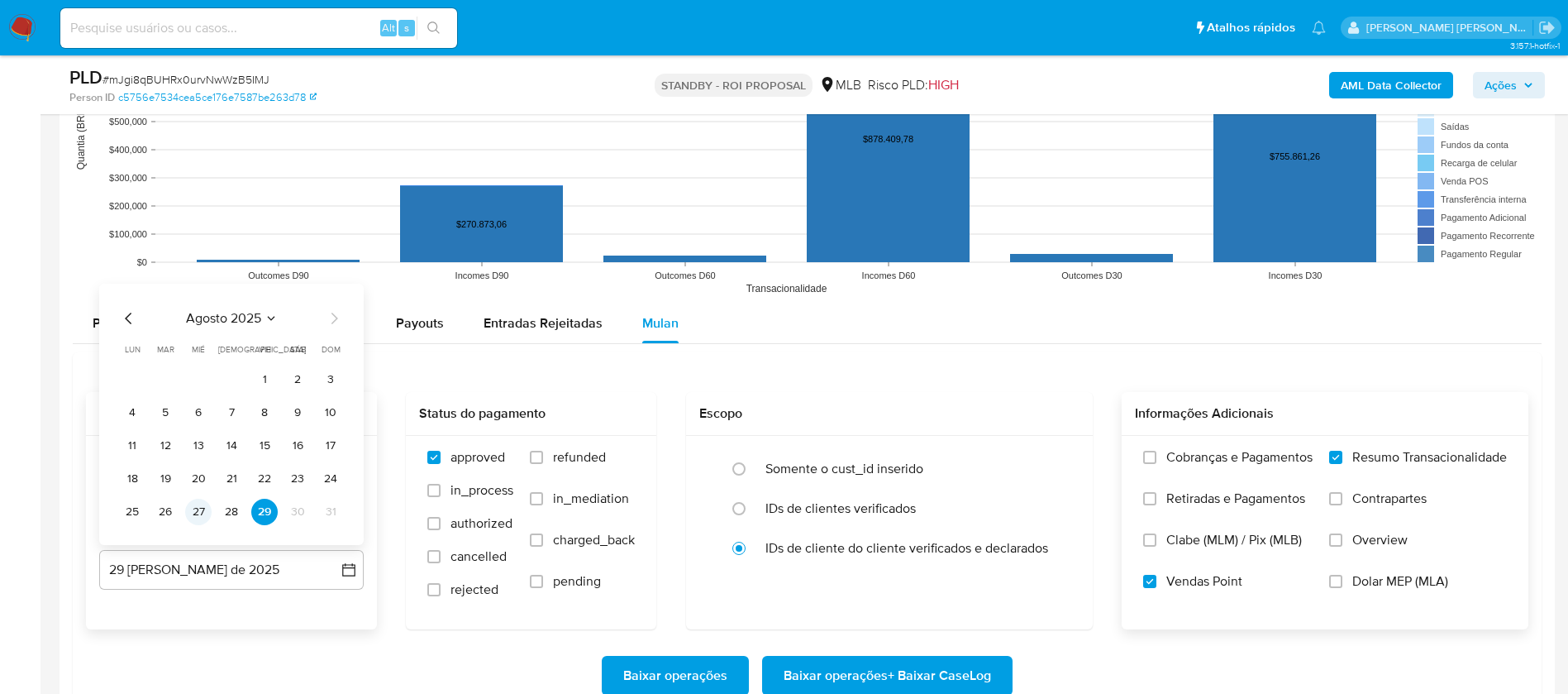
click at [200, 505] on button "27" at bounding box center [199, 512] width 27 height 27
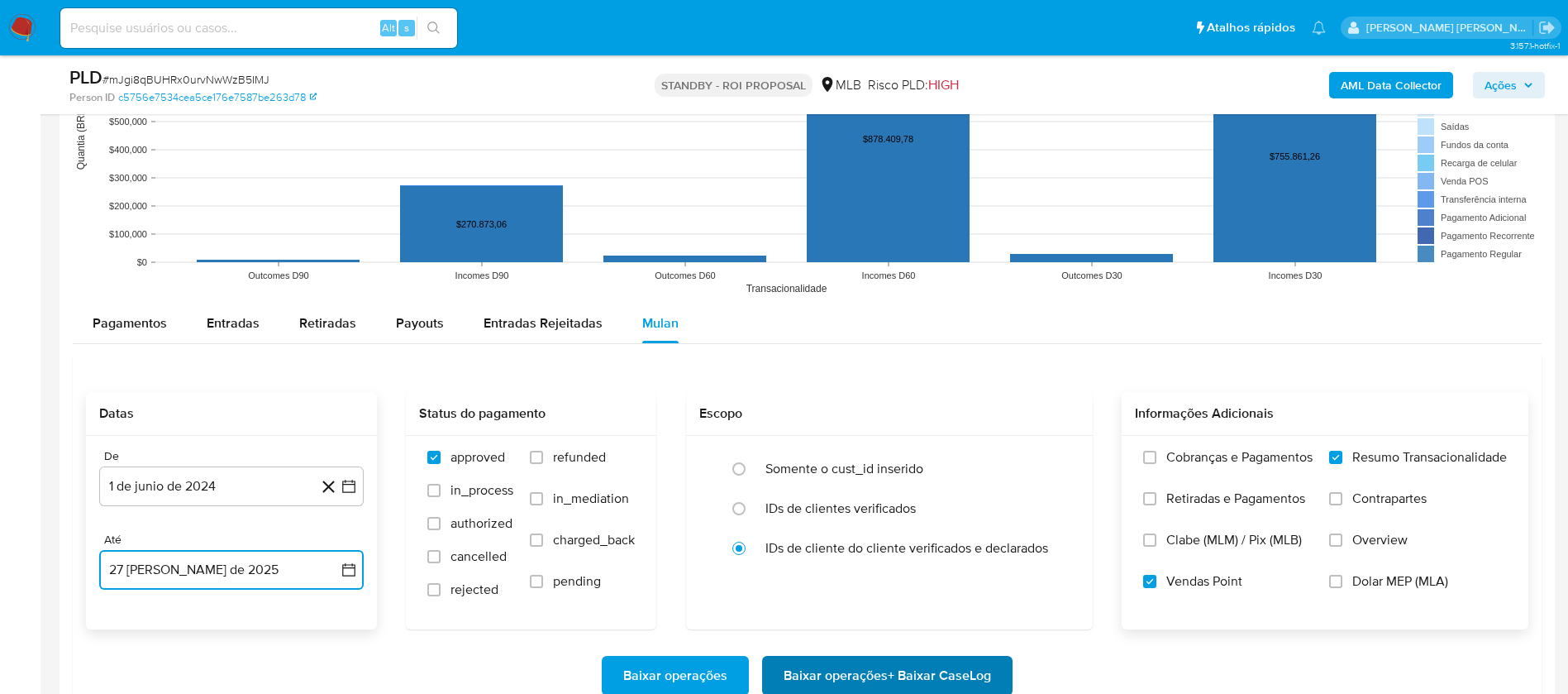
click at [825, 675] on span "Baixar operações + Baixar CaseLog" at bounding box center [887, 675] width 208 height 37
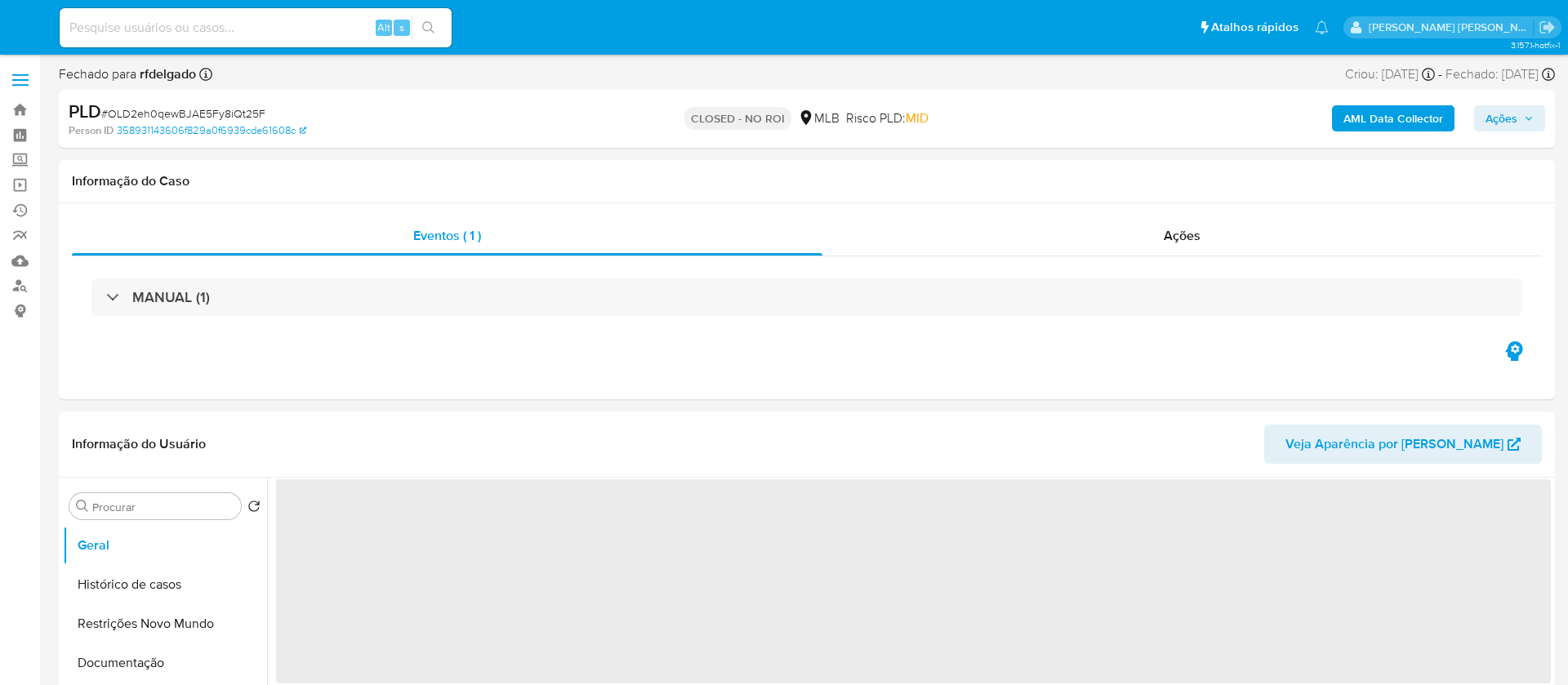
select select "10"
